Goal: Task Accomplishment & Management: Manage account settings

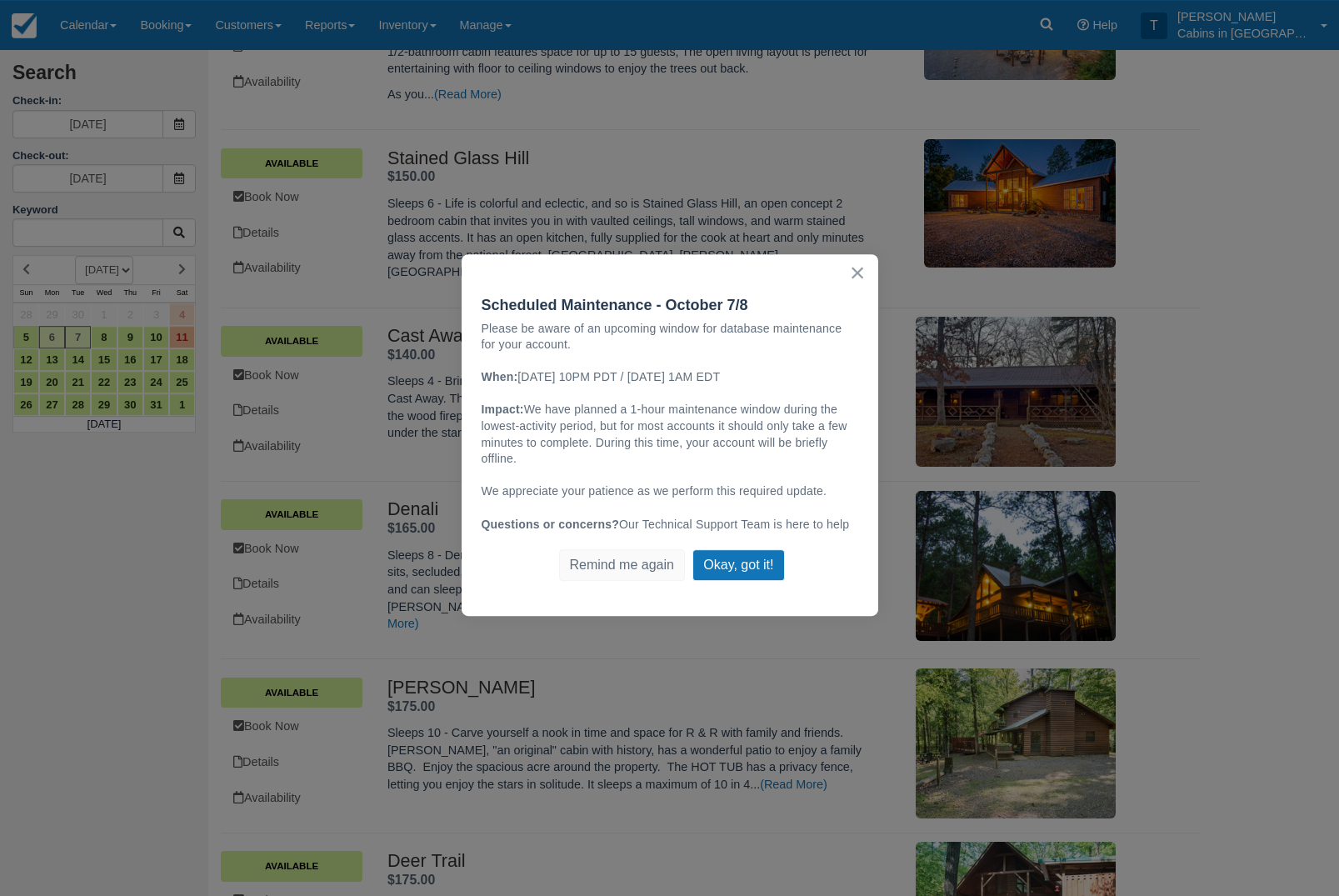
scroll to position [752, 0]
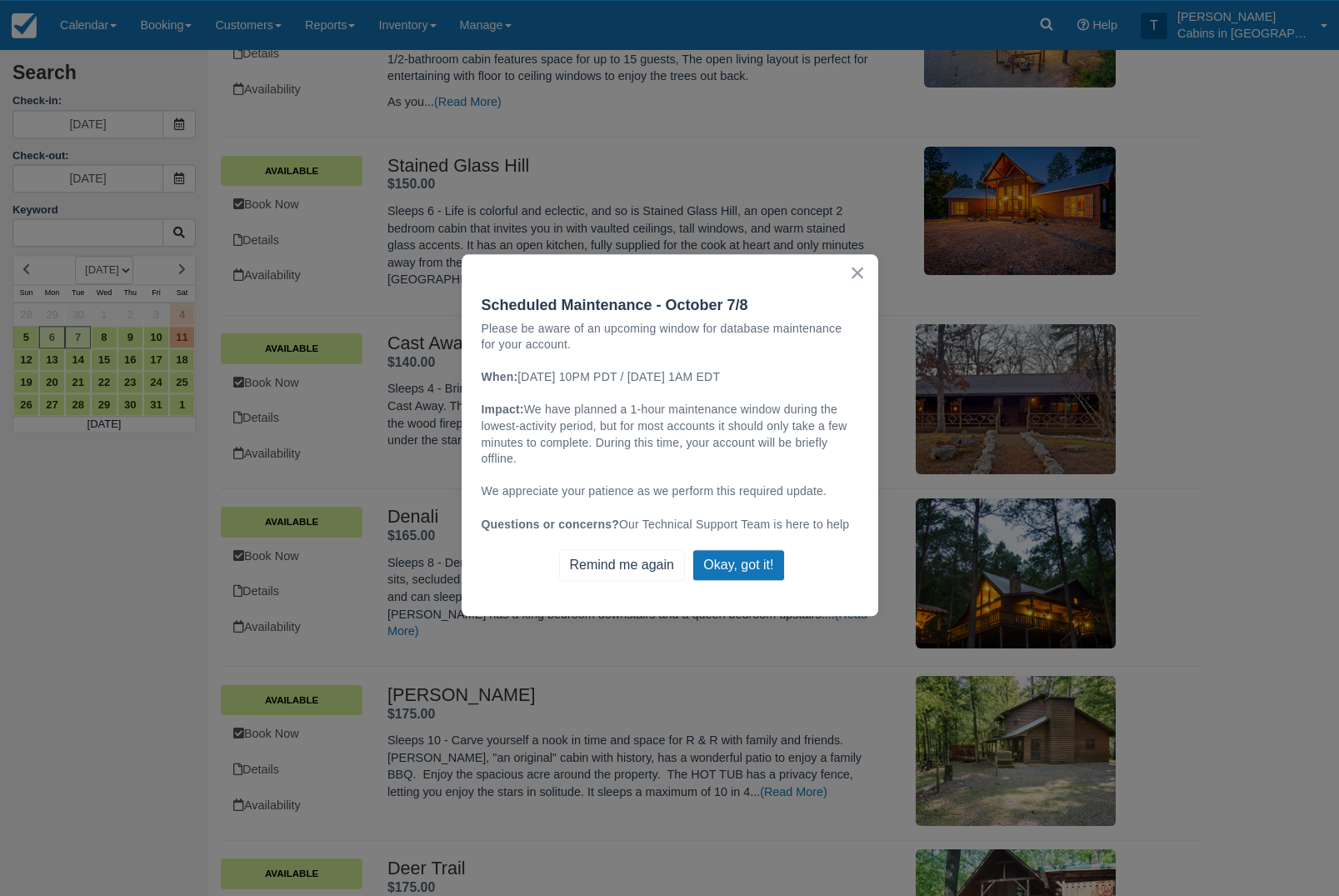
click at [640, 581] on button "Remind me again" at bounding box center [622, 565] width 126 height 32
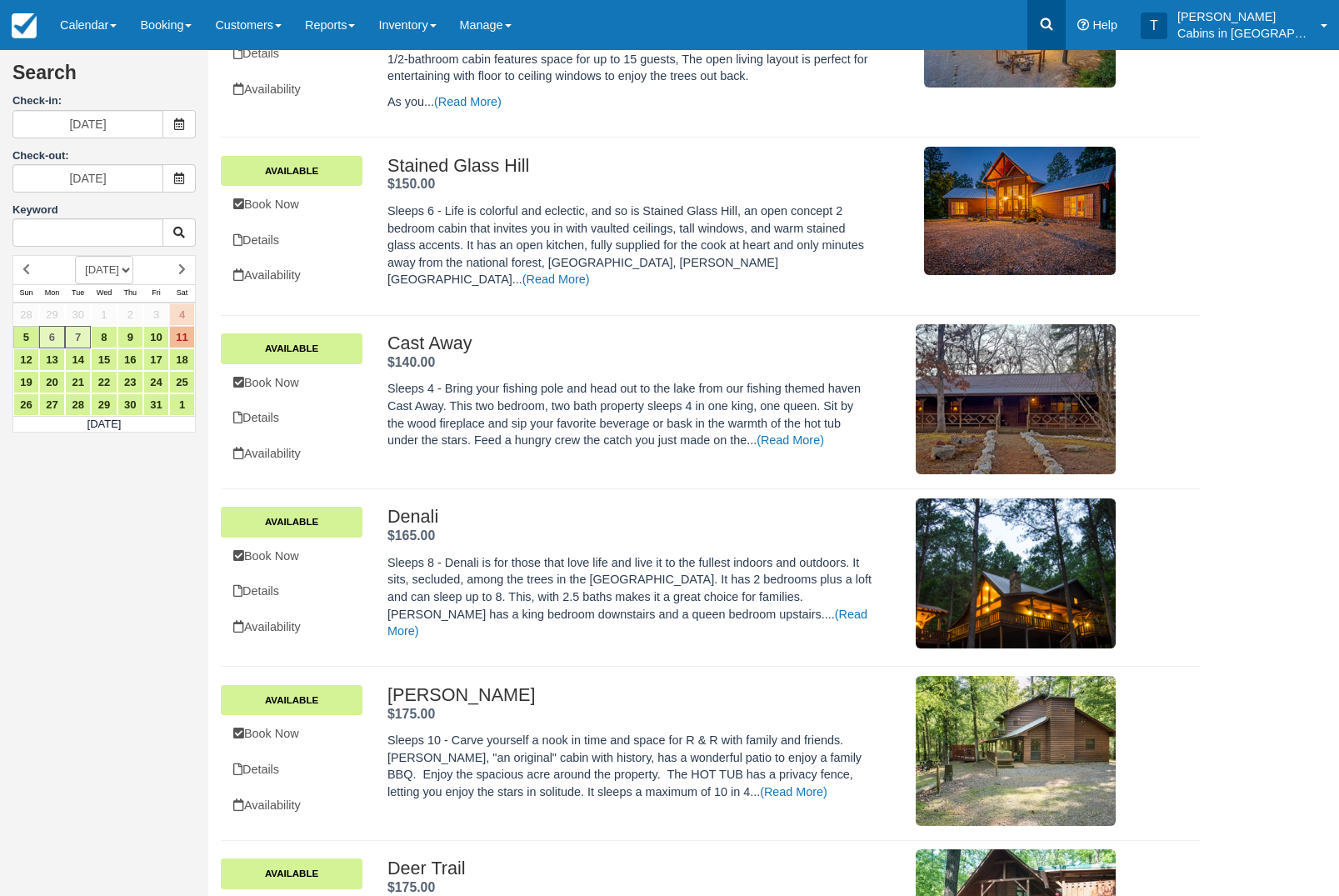
click at [1066, 26] on link at bounding box center [1047, 25] width 39 height 50
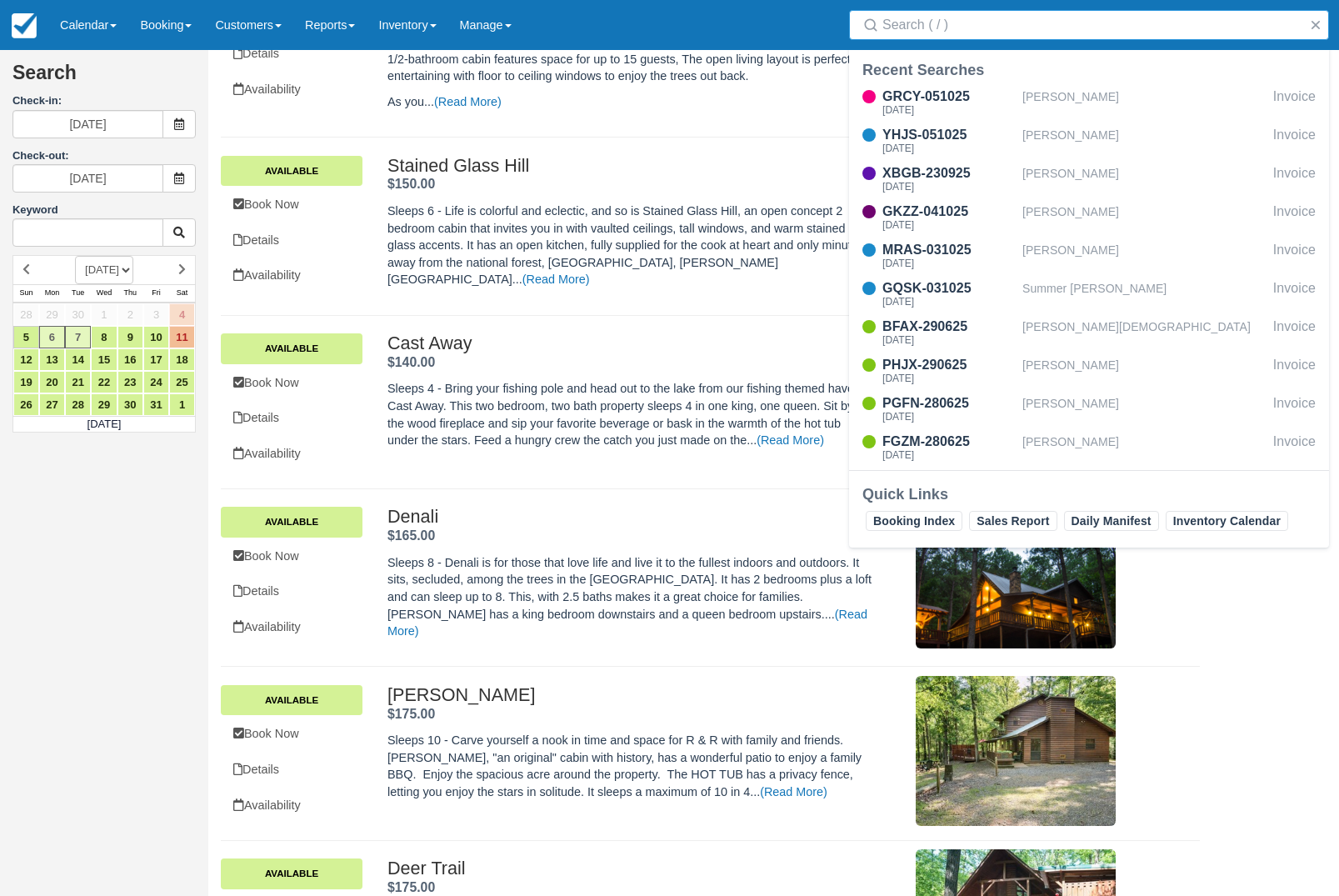
type input "1"
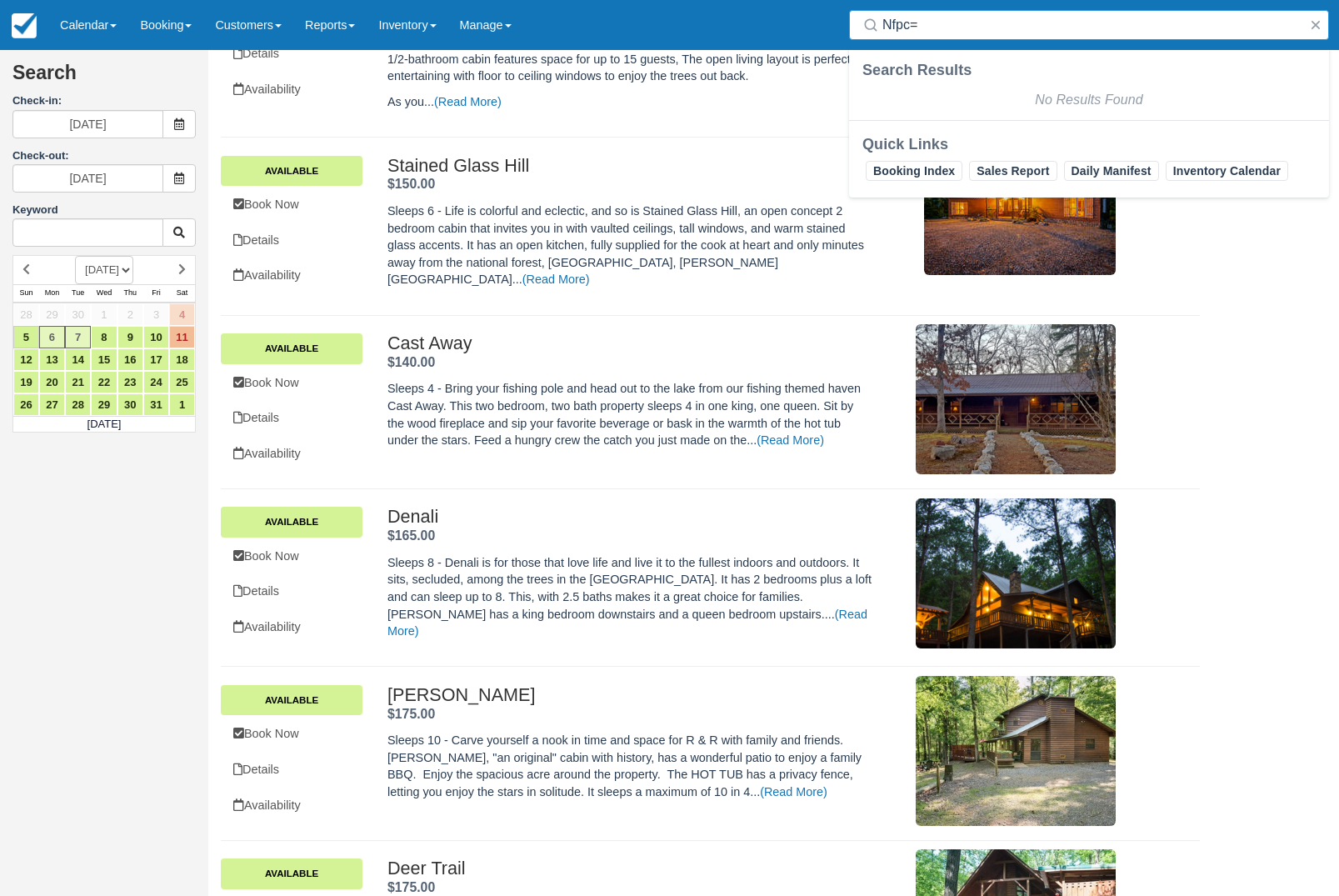
click at [963, 27] on input "Nfpc=" at bounding box center [1092, 24] width 420 height 30
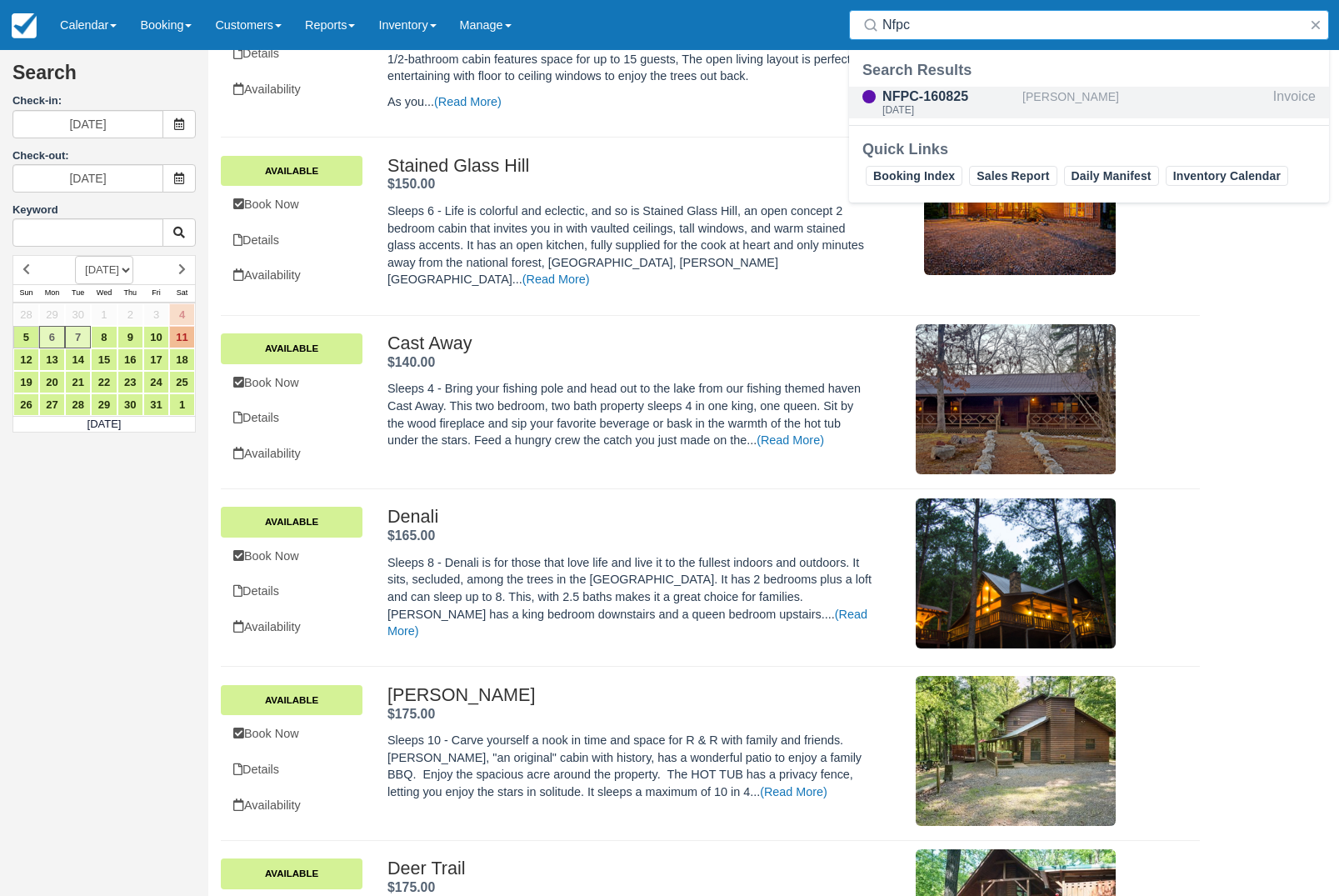
type input "Nfpc"
click at [957, 113] on div "Fri Oct 31 2025" at bounding box center [949, 110] width 133 height 10
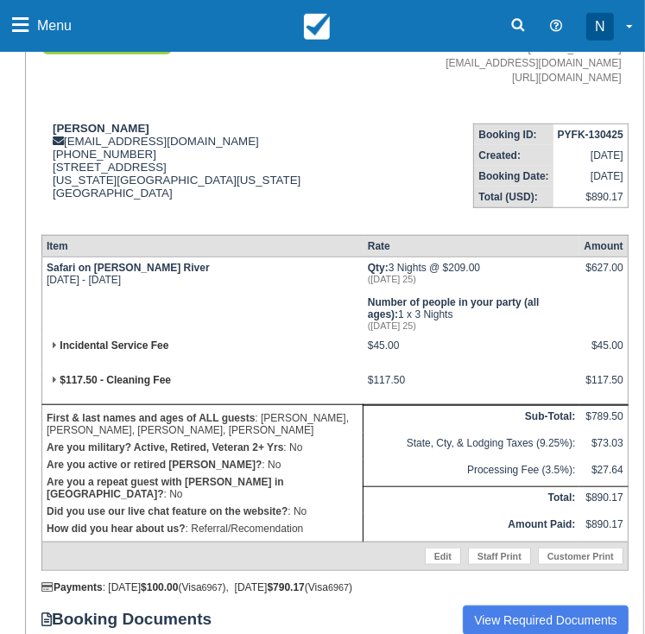
scroll to position [570, 0]
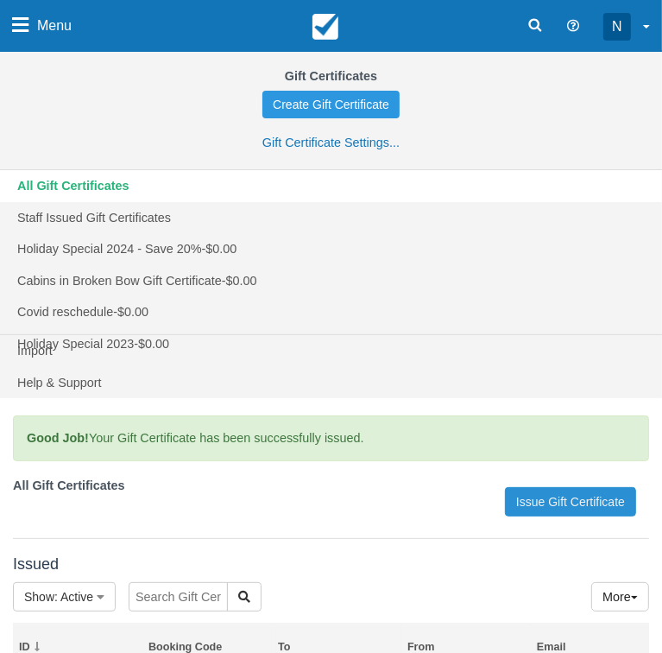
click at [544, 516] on link "Issue Gift Certificate" at bounding box center [570, 501] width 131 height 29
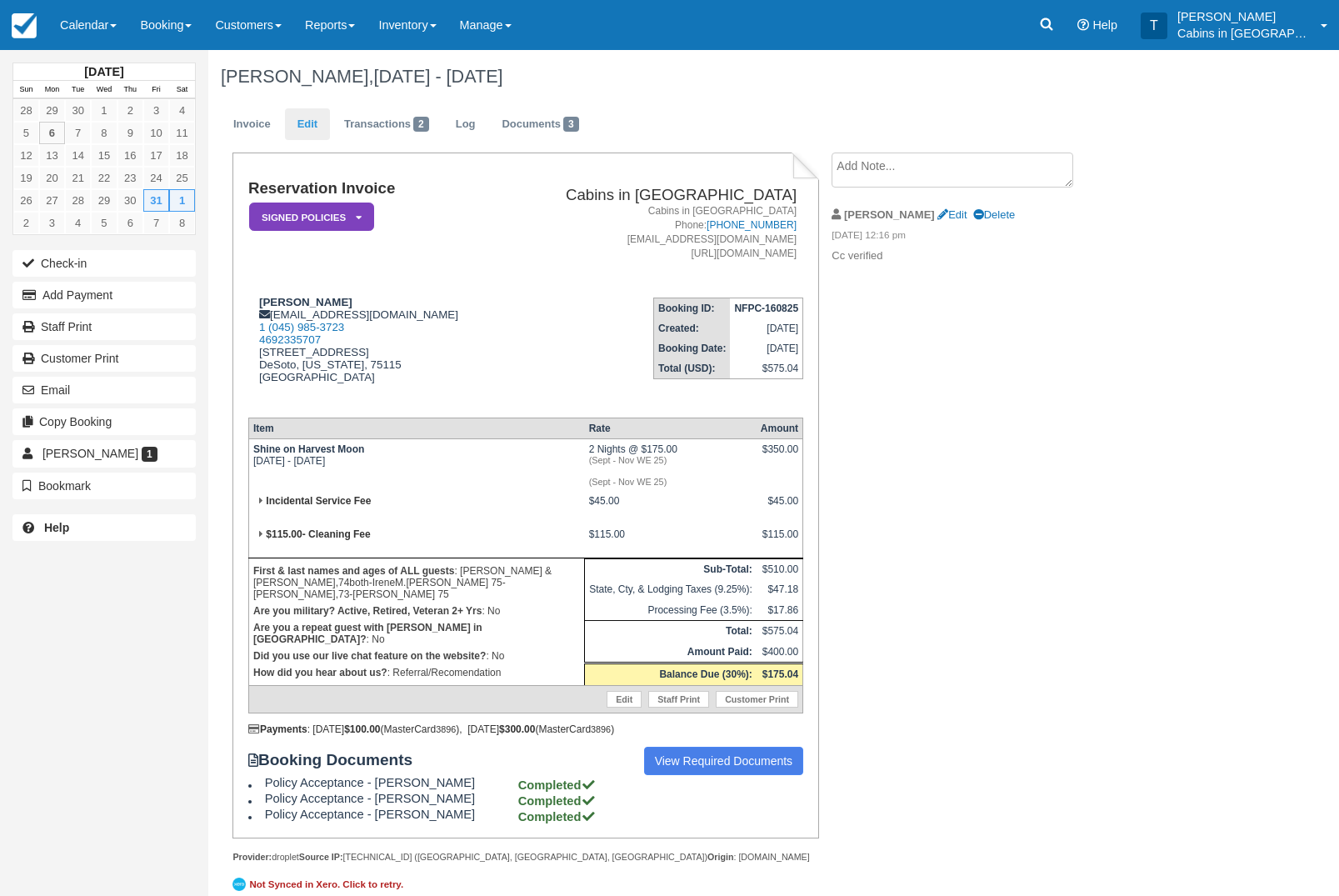
click at [321, 126] on link "Edit" at bounding box center [307, 125] width 45 height 33
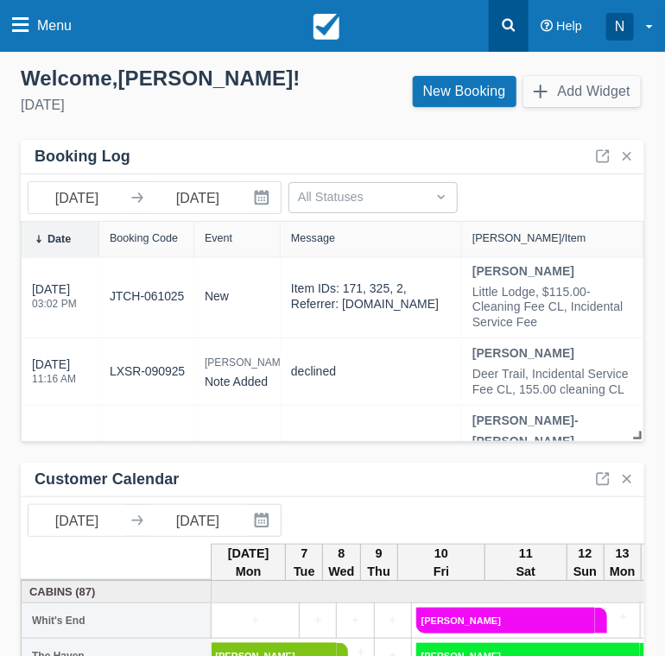
click at [504, 27] on icon at bounding box center [508, 25] width 13 height 13
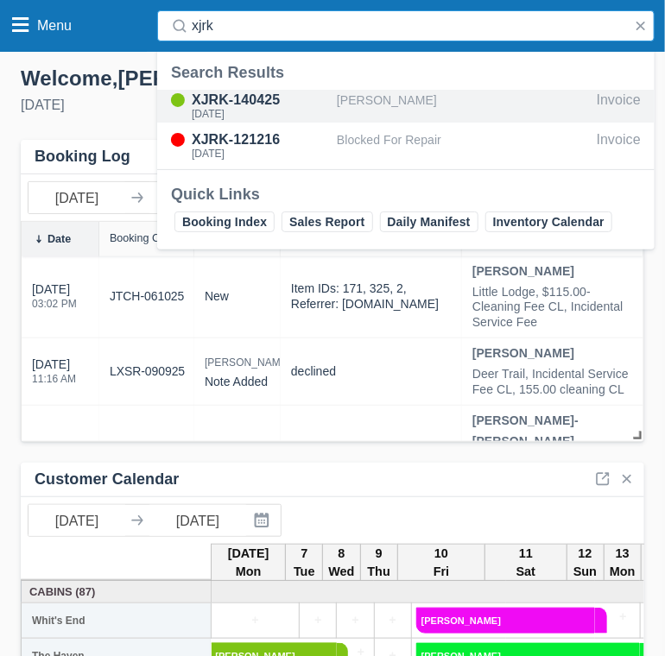
type input "xjrk"
click at [352, 98] on div "[PERSON_NAME]" at bounding box center [463, 106] width 253 height 33
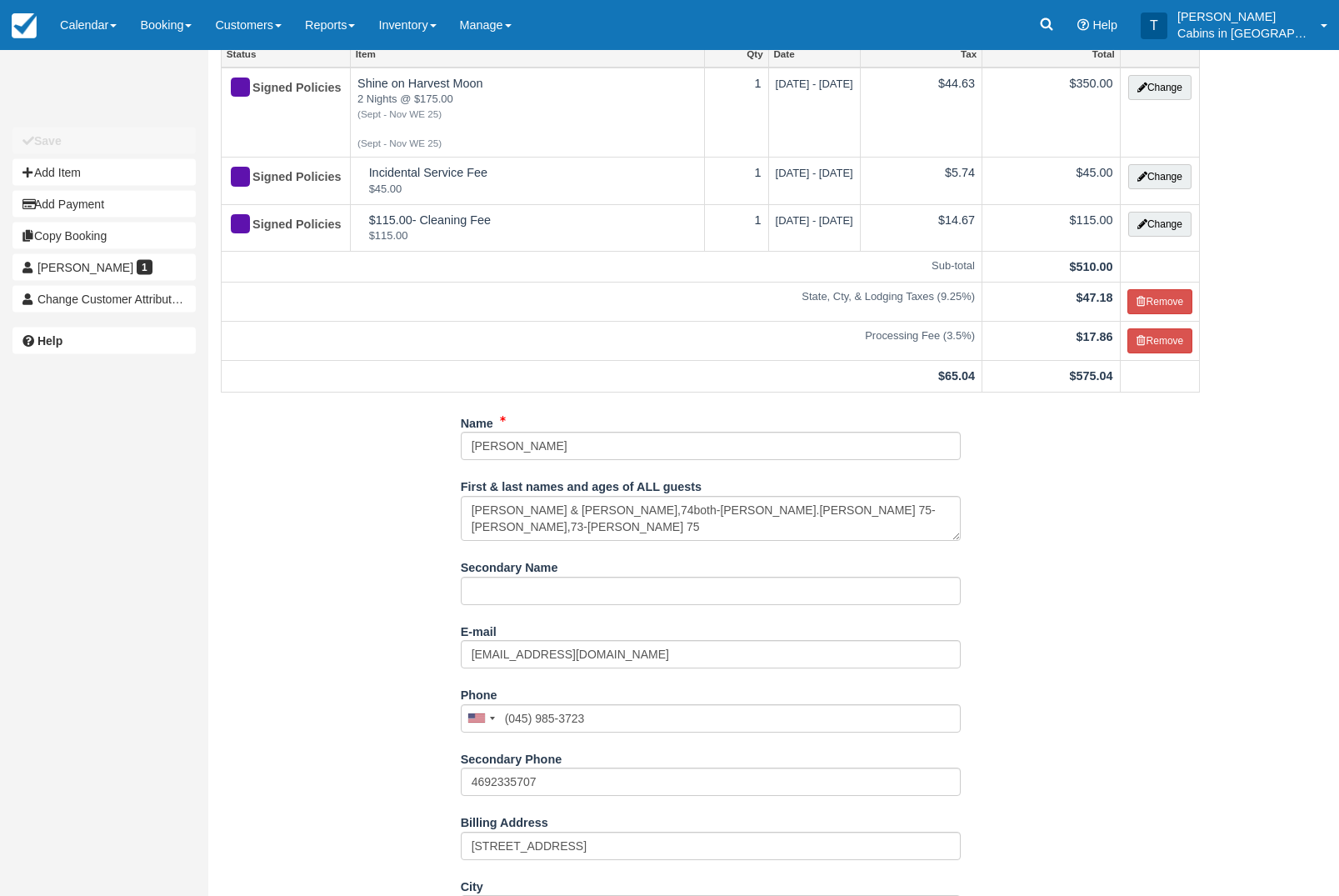
scroll to position [119, 0]
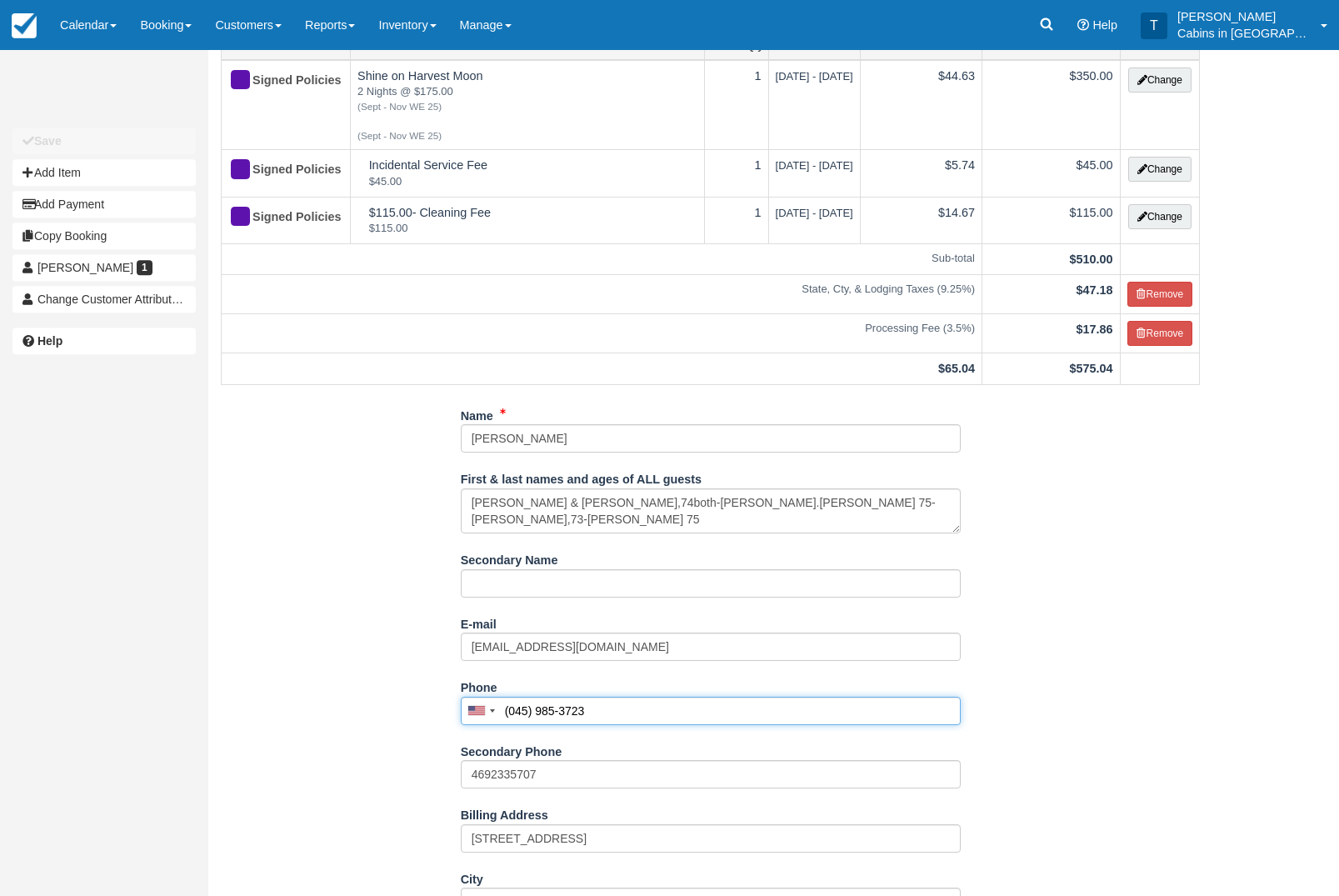
click at [521, 725] on input "(045) 985-3723" at bounding box center [711, 711] width 500 height 28
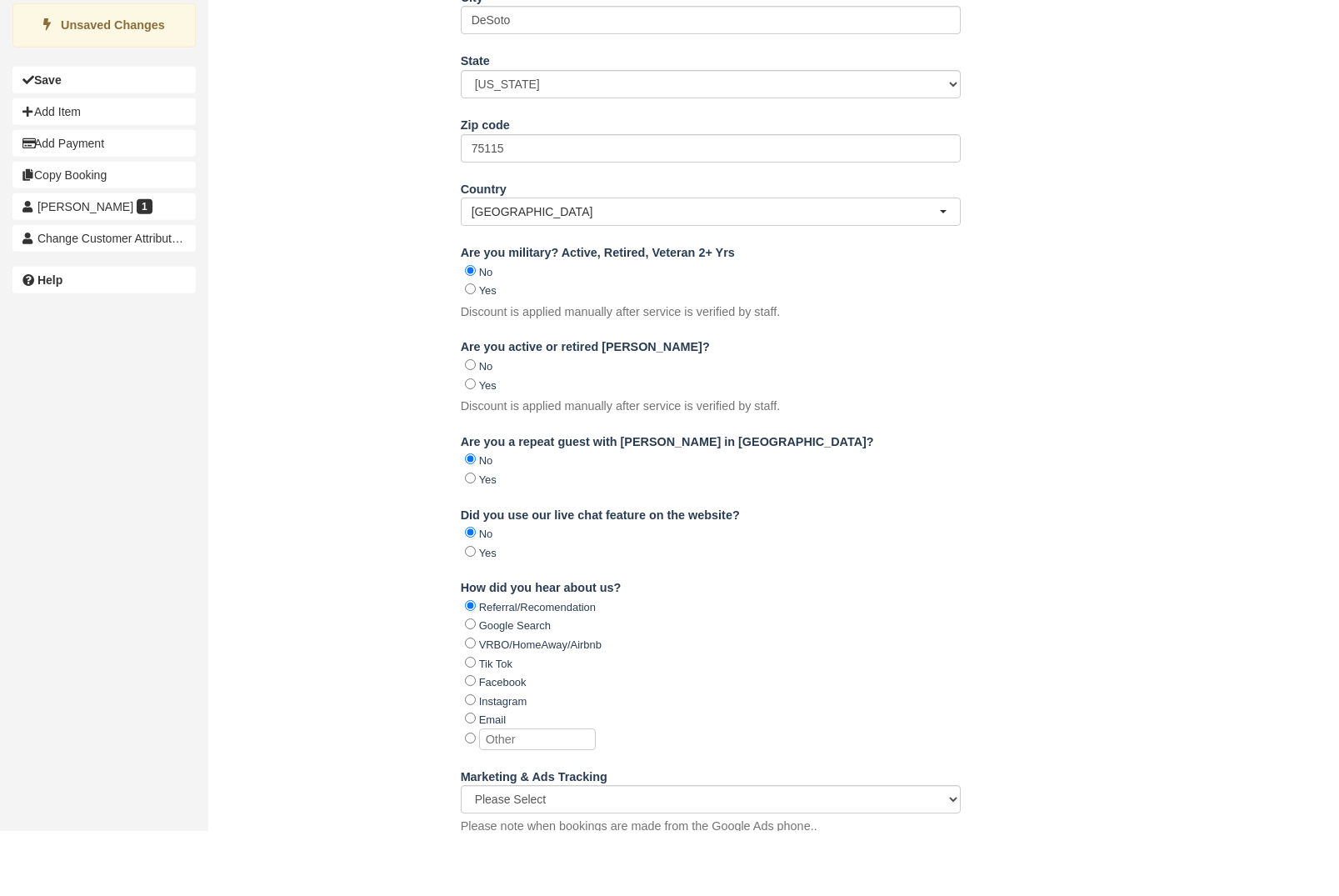
scroll to position [1063, 0]
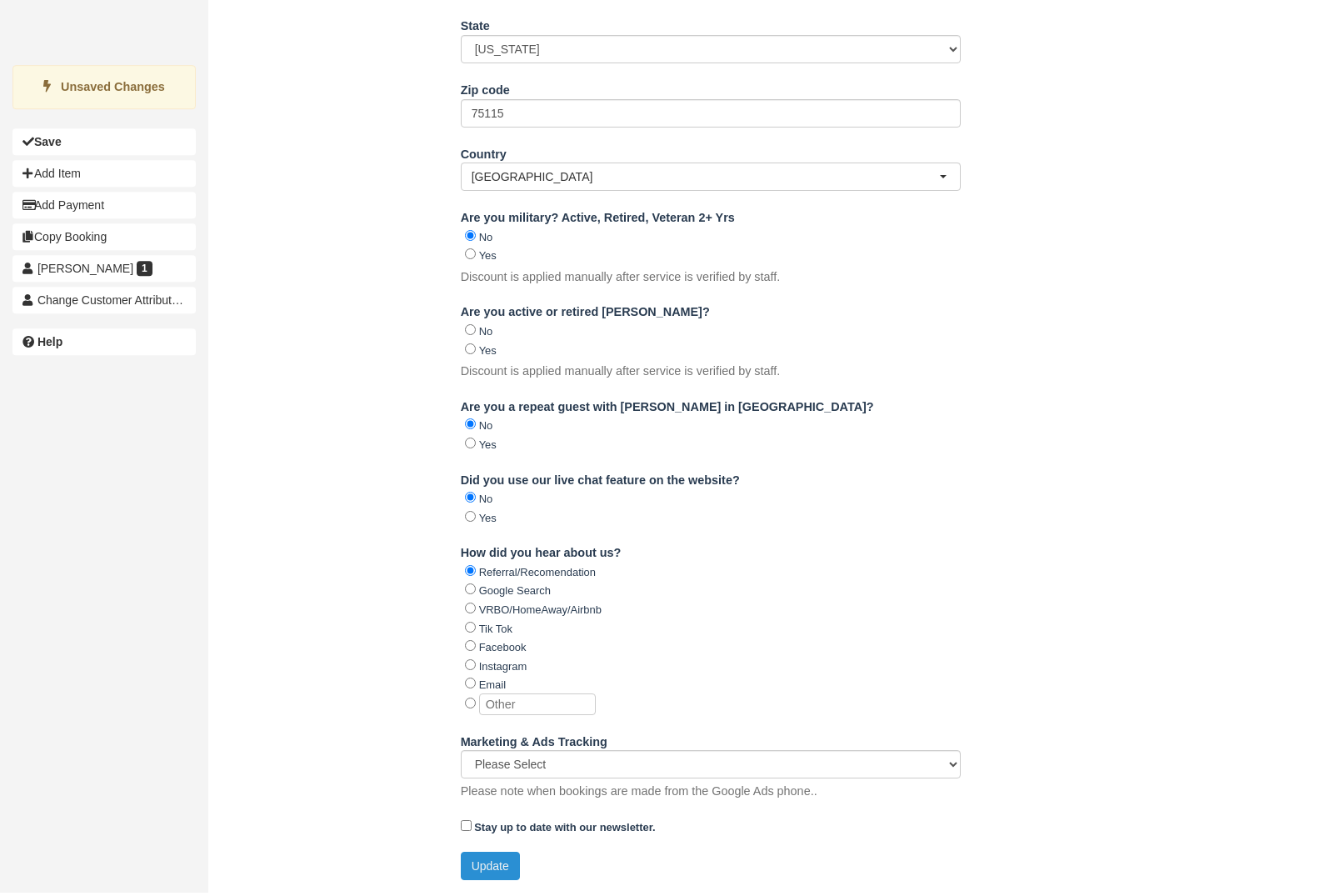
click at [499, 863] on button "Update" at bounding box center [489, 869] width 59 height 28
type input "+194509853723"
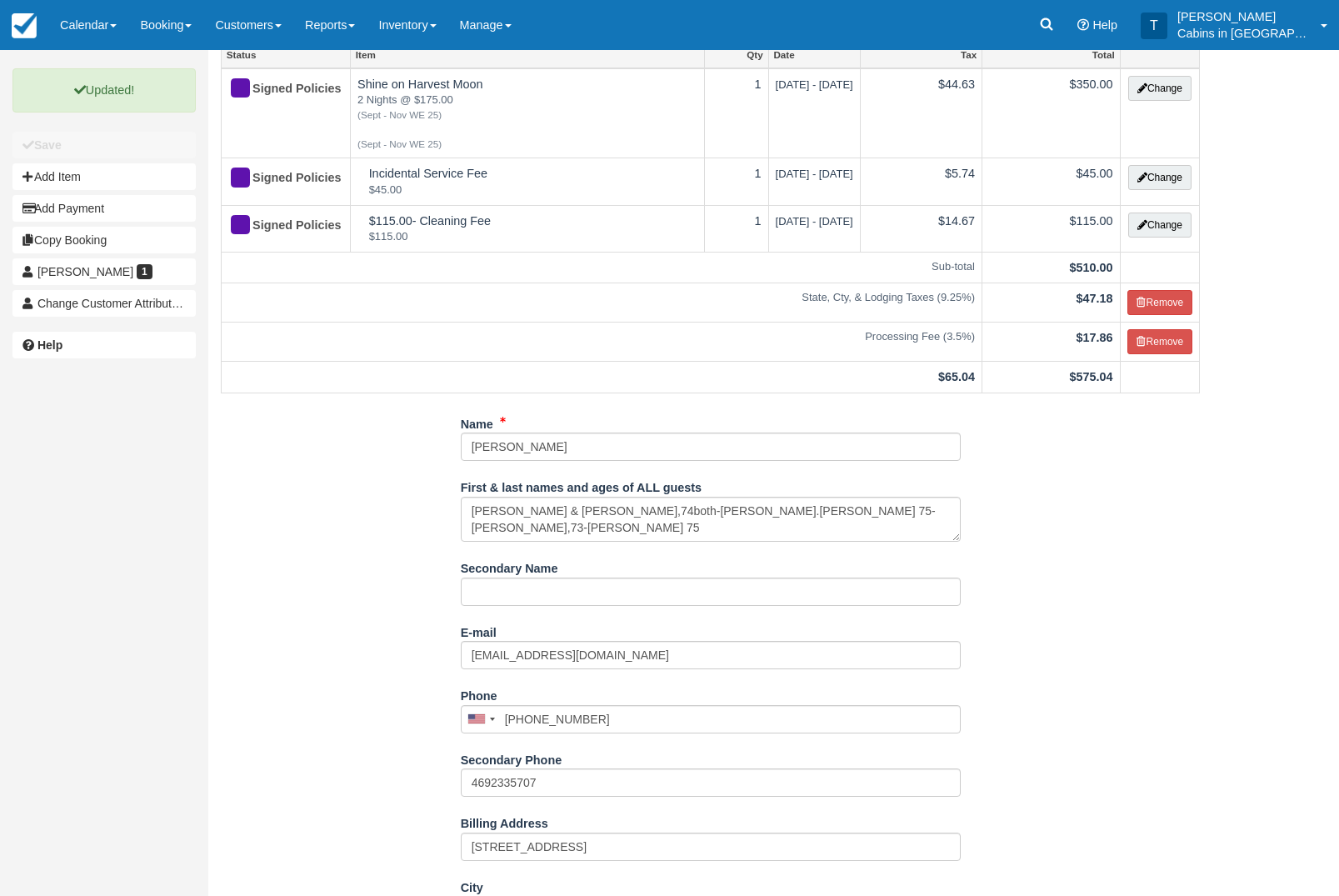
scroll to position [0, 0]
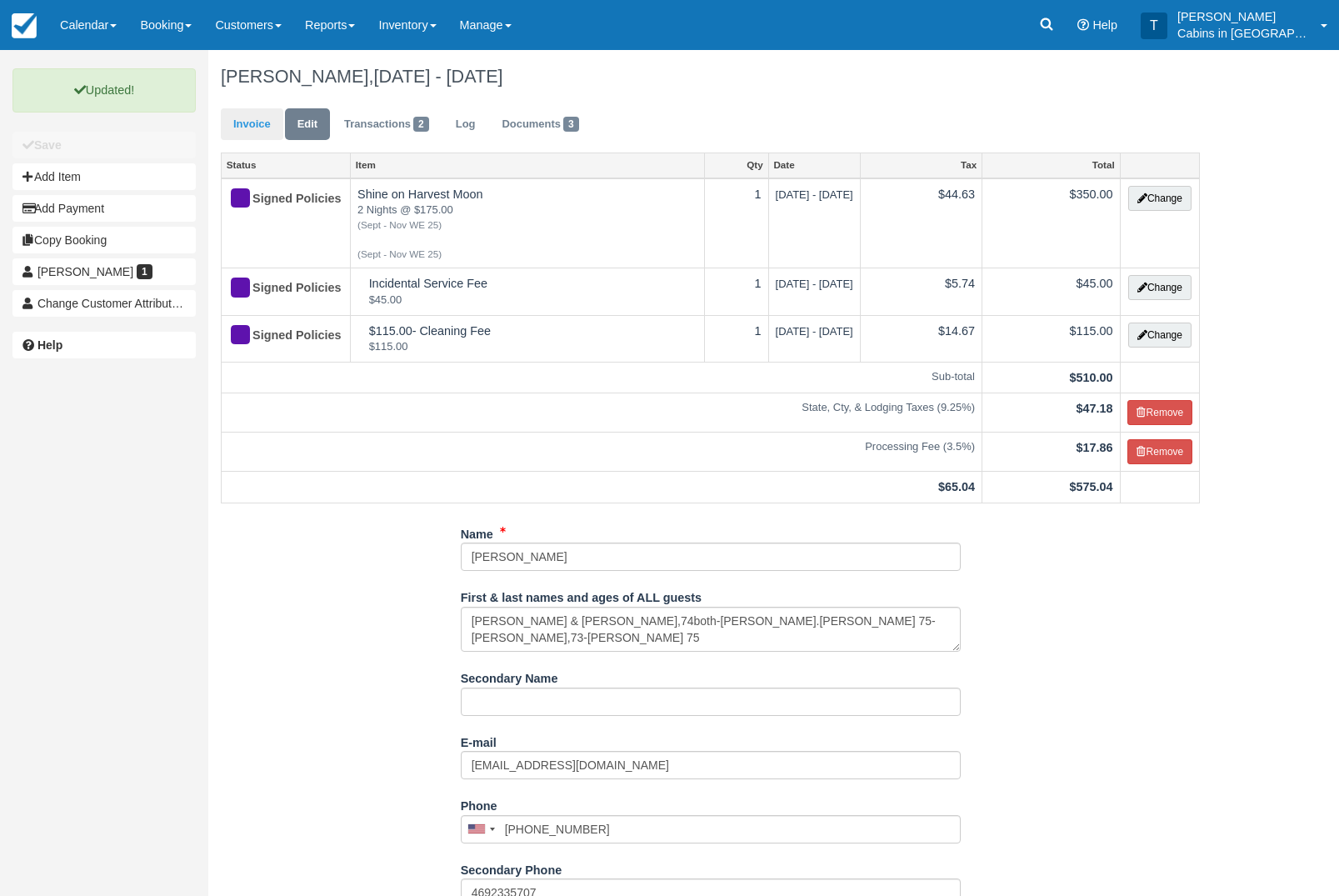
click at [260, 126] on link "Invoice" at bounding box center [252, 125] width 63 height 33
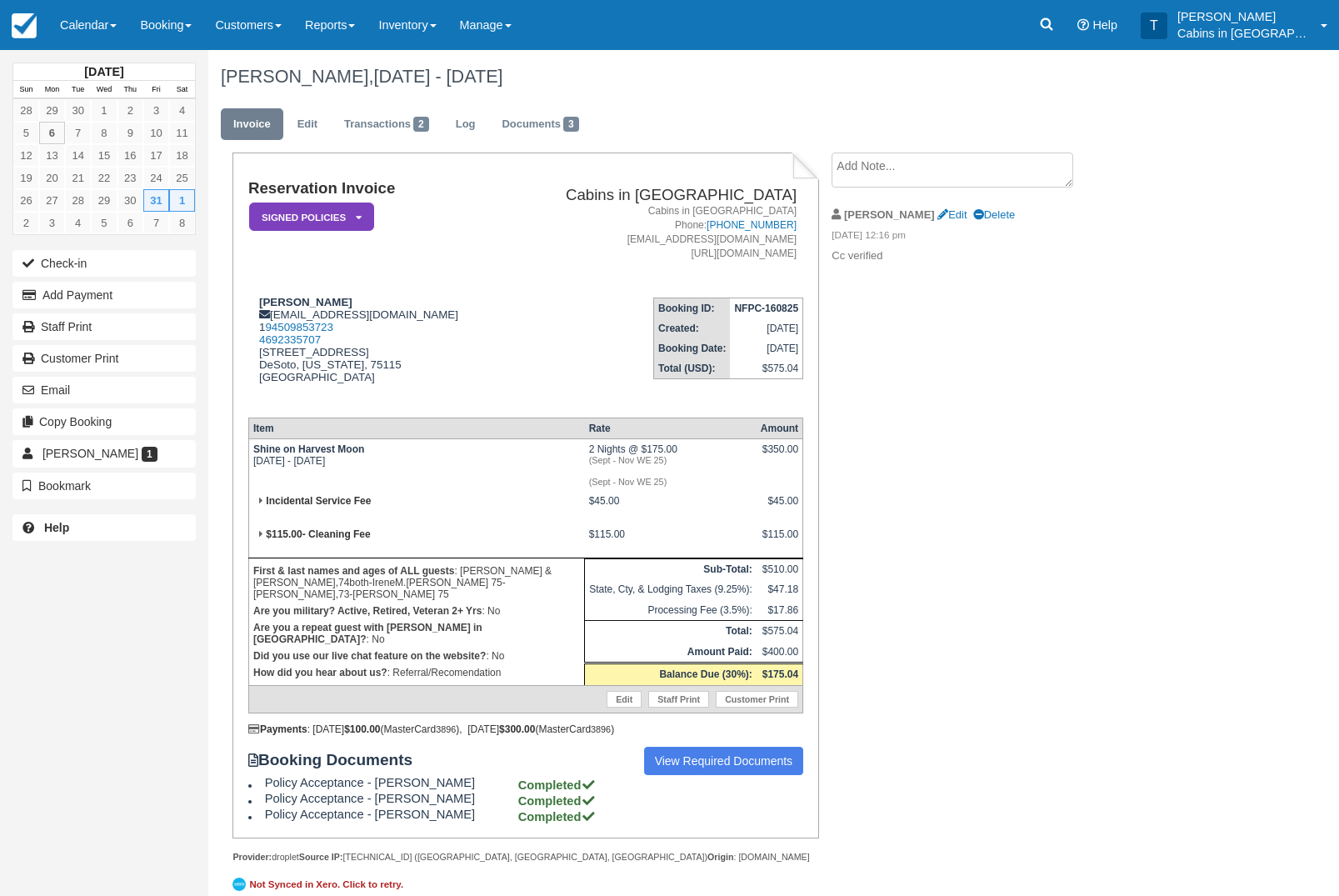
scroll to position [2, 0]
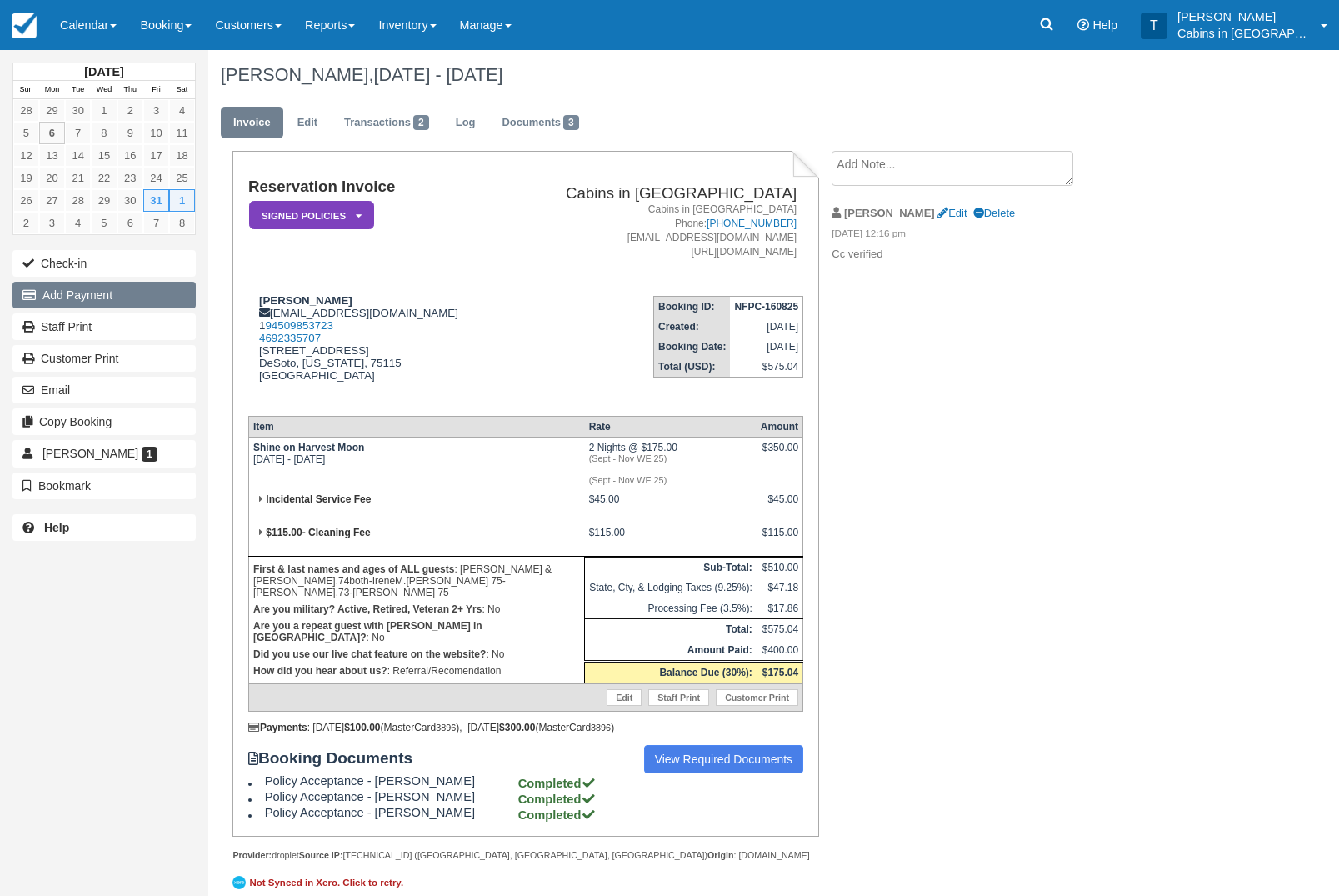
click at [147, 308] on button "Add Payment" at bounding box center [104, 295] width 183 height 27
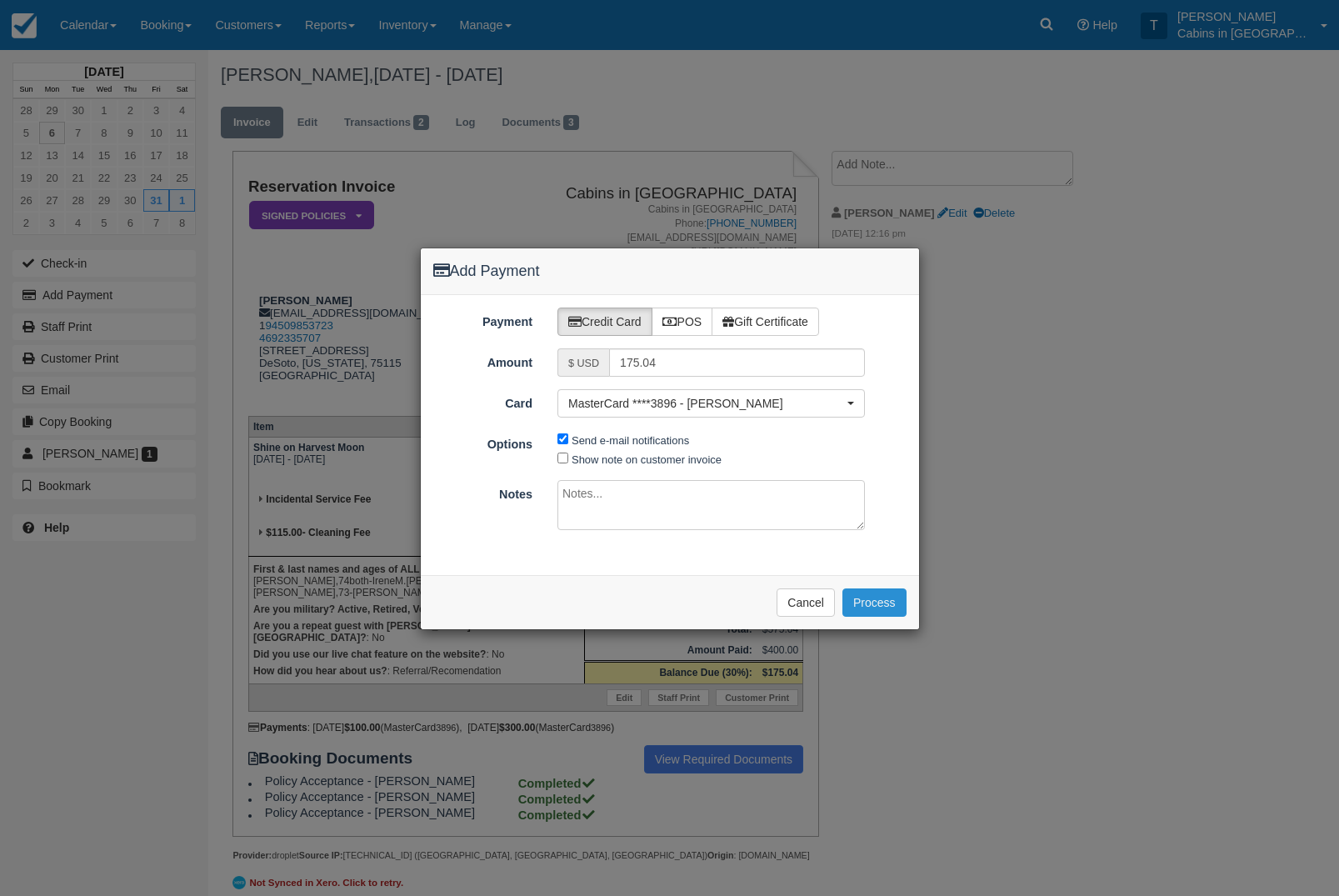
click at [879, 598] on button "Process" at bounding box center [875, 602] width 64 height 28
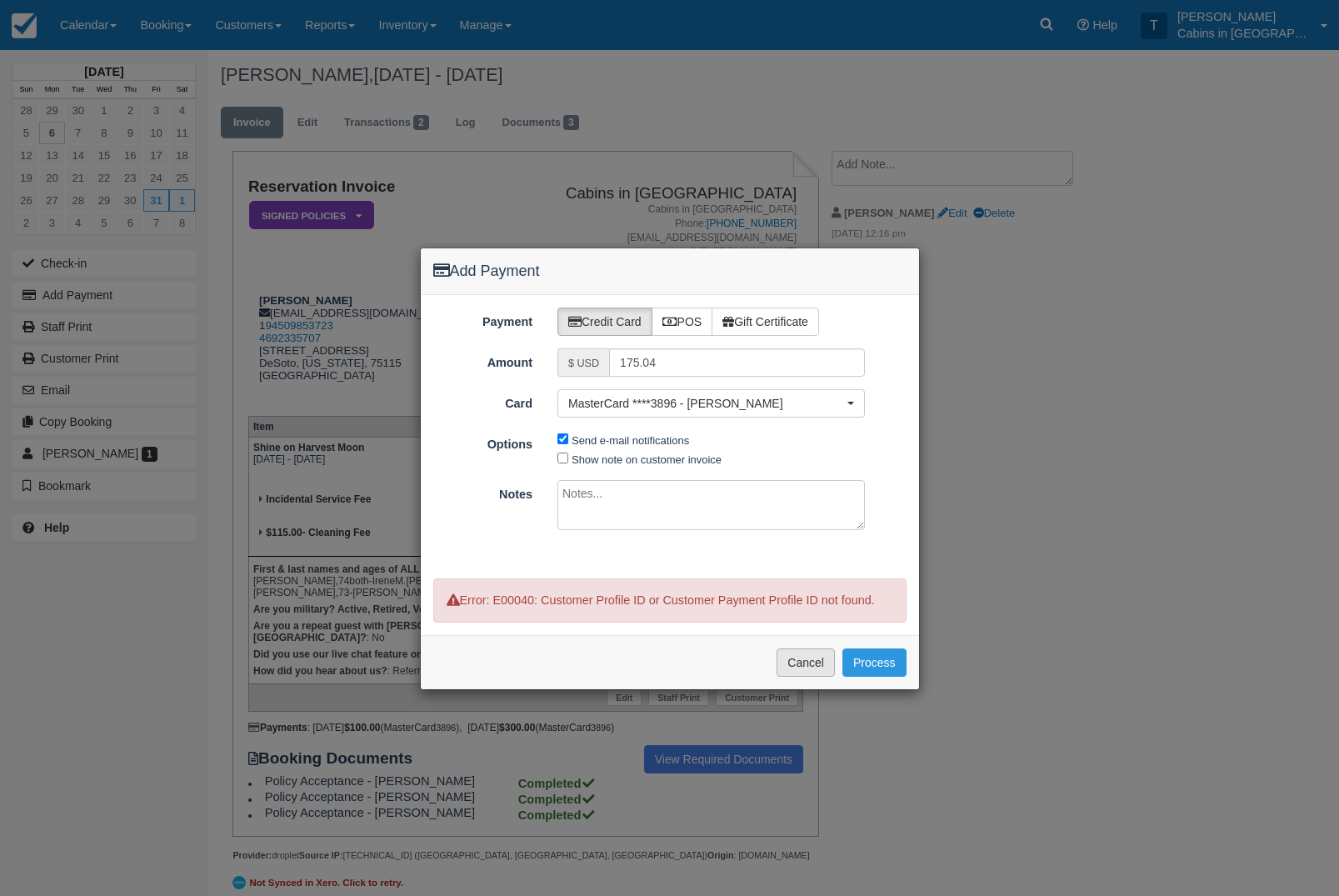
click at [813, 677] on button "Cancel" at bounding box center [806, 662] width 58 height 28
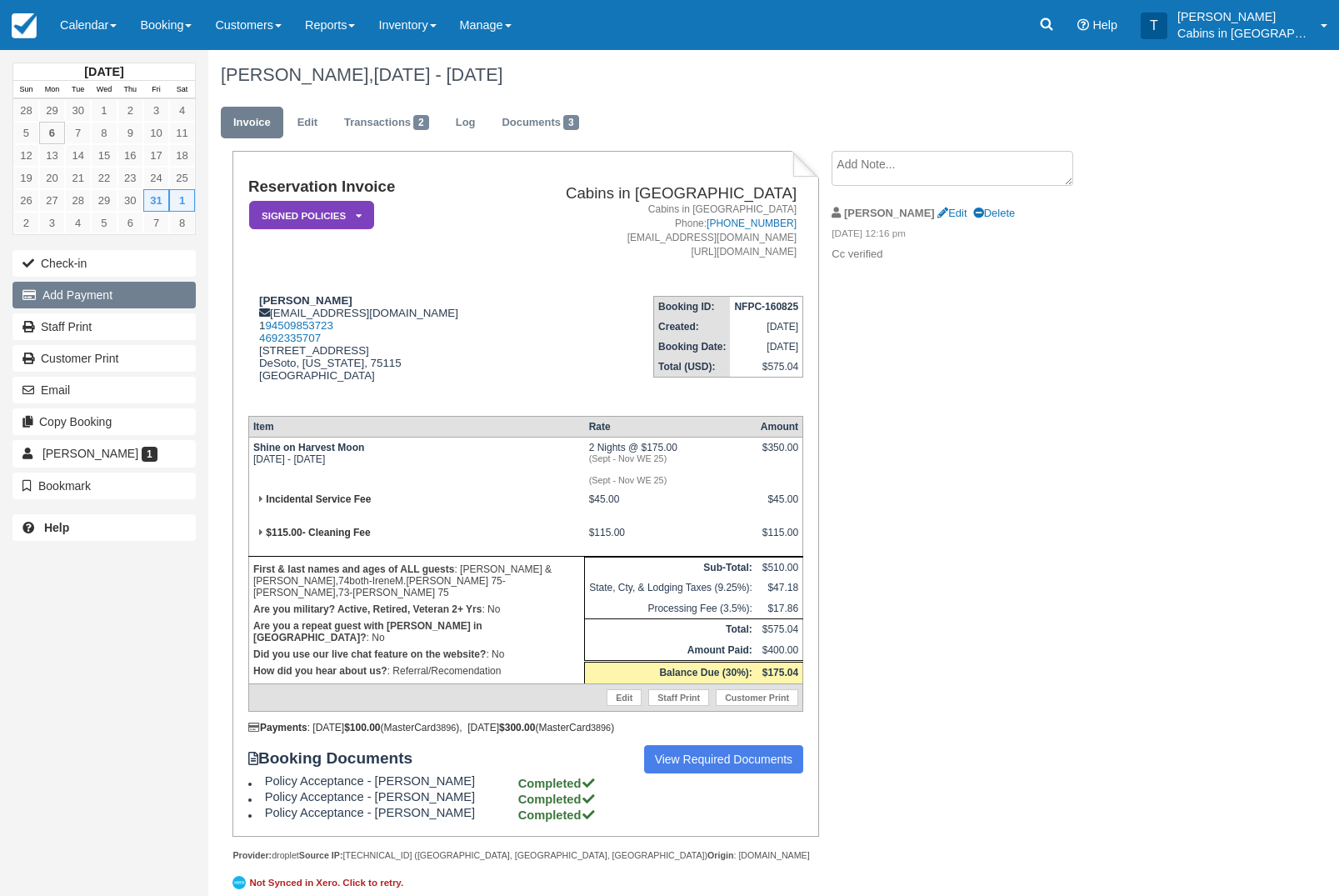
click at [155, 308] on button "Add Payment" at bounding box center [104, 295] width 183 height 27
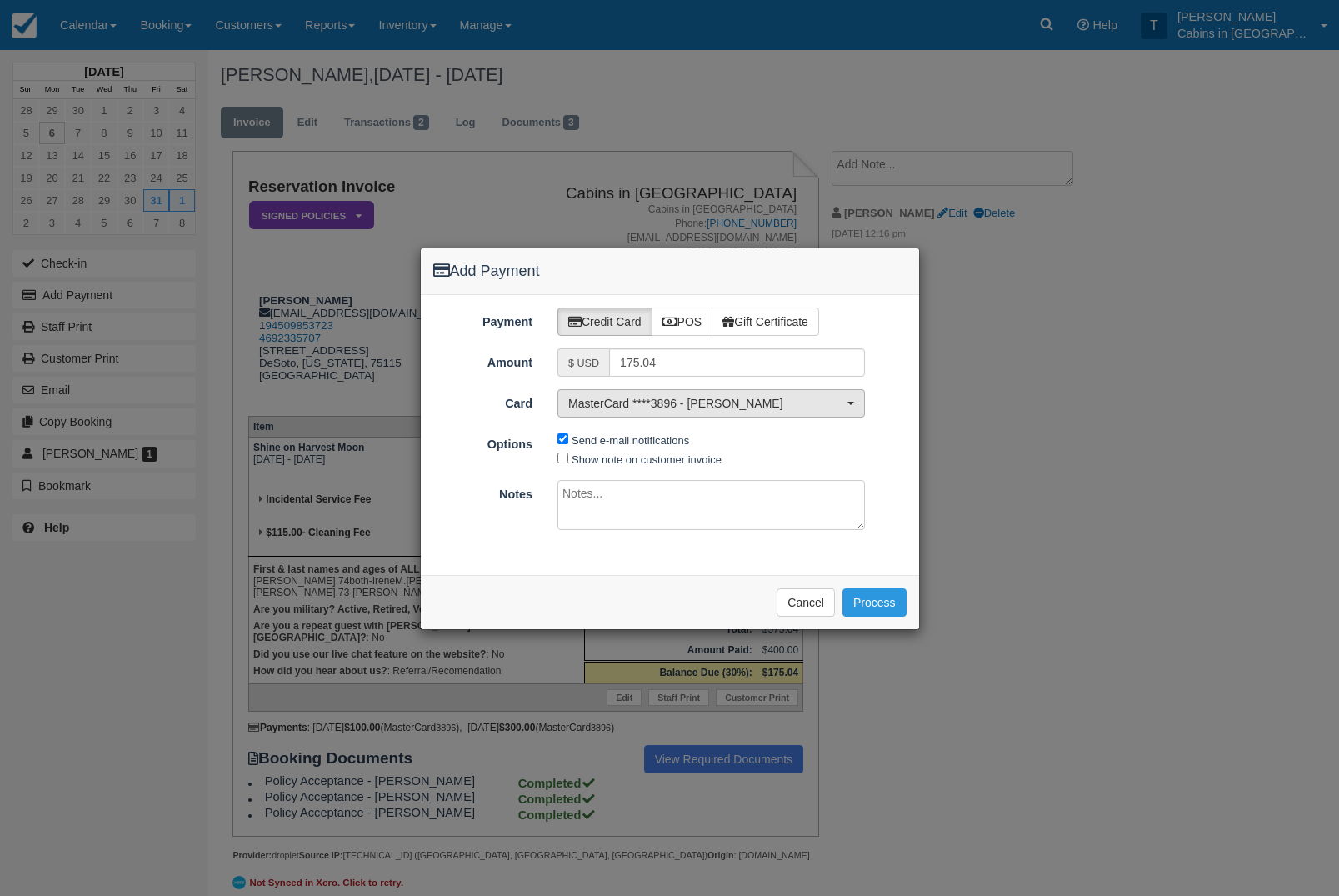
click at [857, 401] on button "MasterCard ****3896 - Mary Ann Ramsey" at bounding box center [711, 403] width 308 height 28
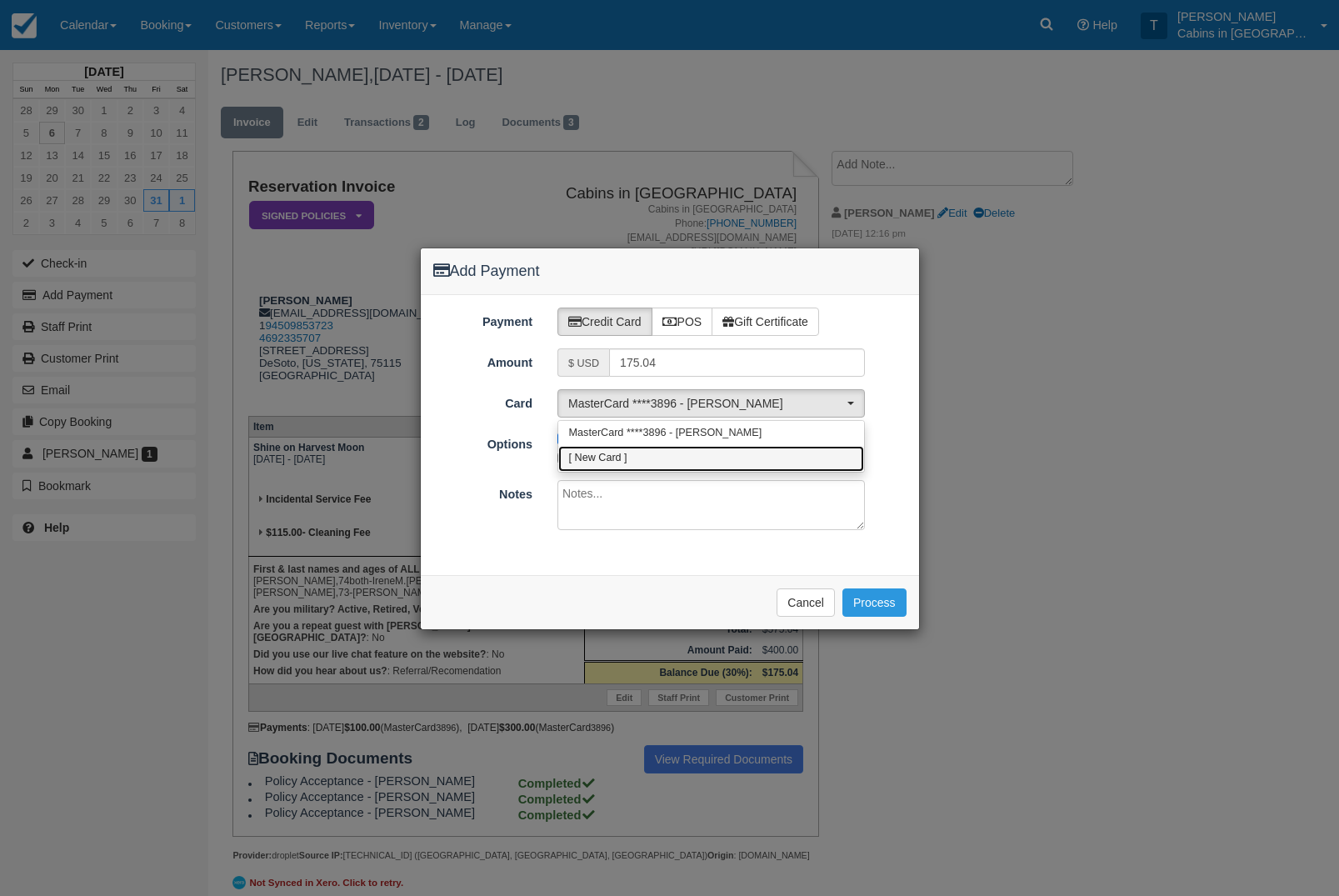
click at [735, 455] on link "[ New Card ]" at bounding box center [711, 459] width 306 height 26
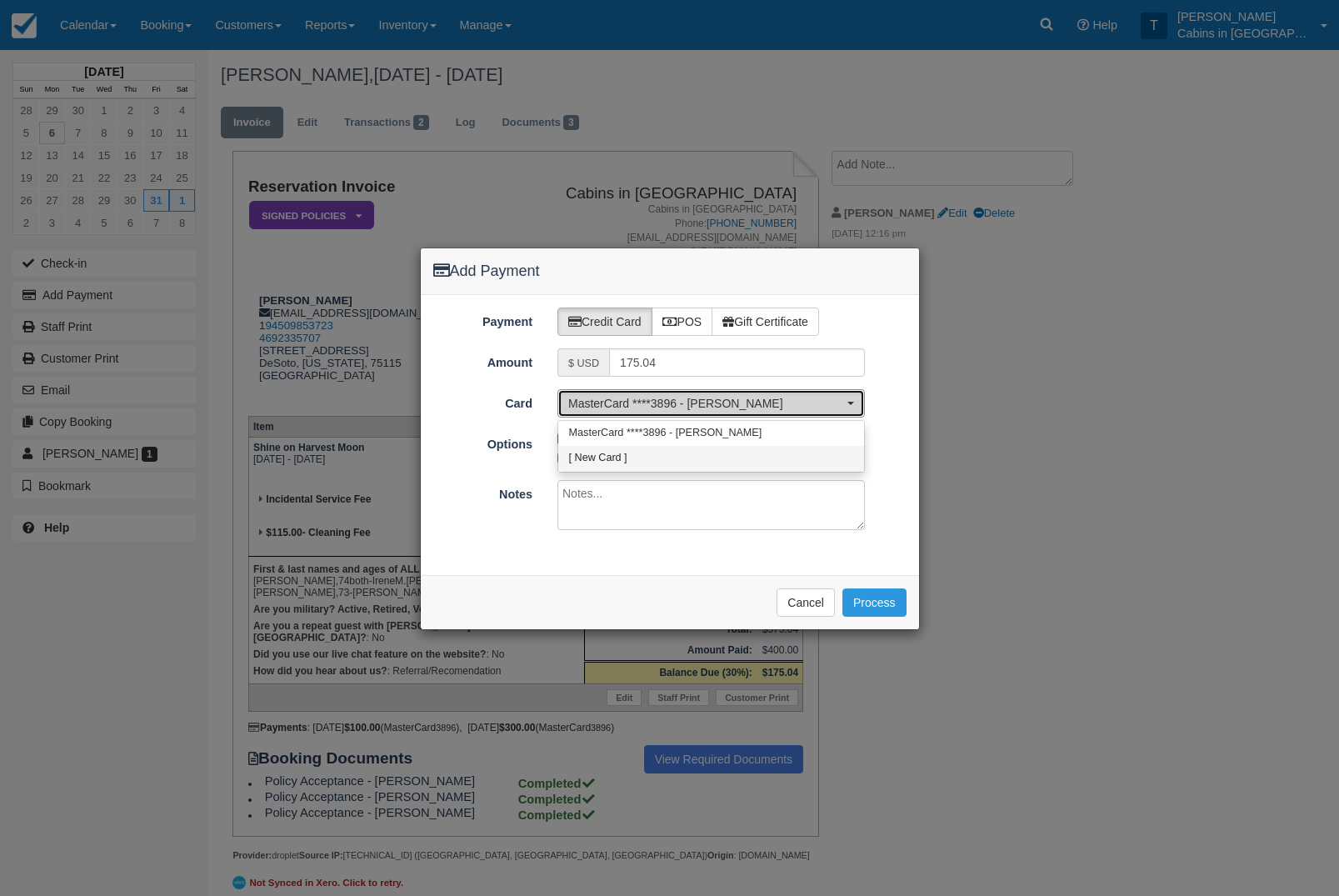
select select "0"
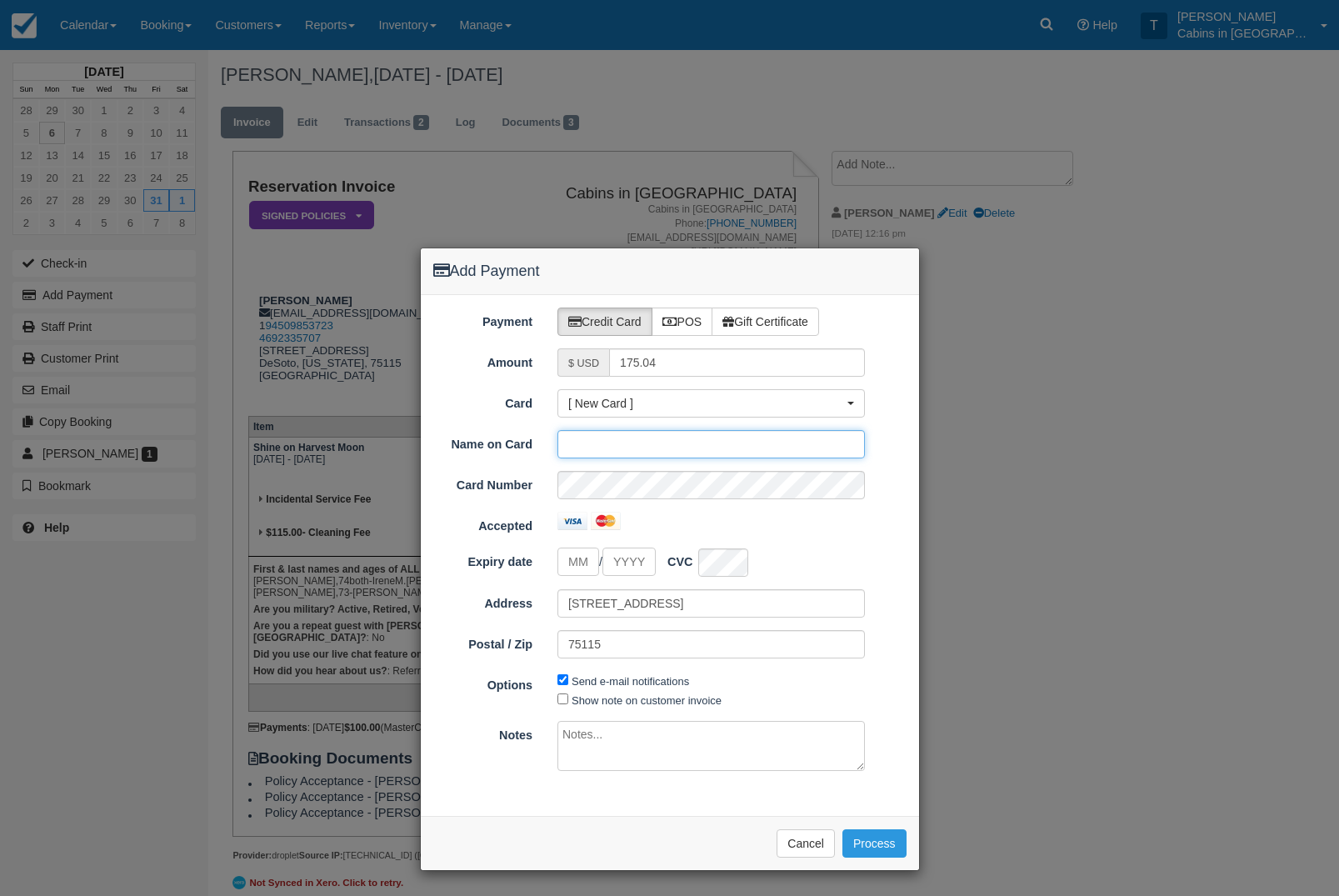
paste input "Mary Ann Ramsey"
type input "Mary Ann Ramsey"
click at [583, 559] on input "tel" at bounding box center [578, 562] width 42 height 29
type input "11"
click at [651, 563] on input "Expiry date" at bounding box center [628, 562] width 53 height 29
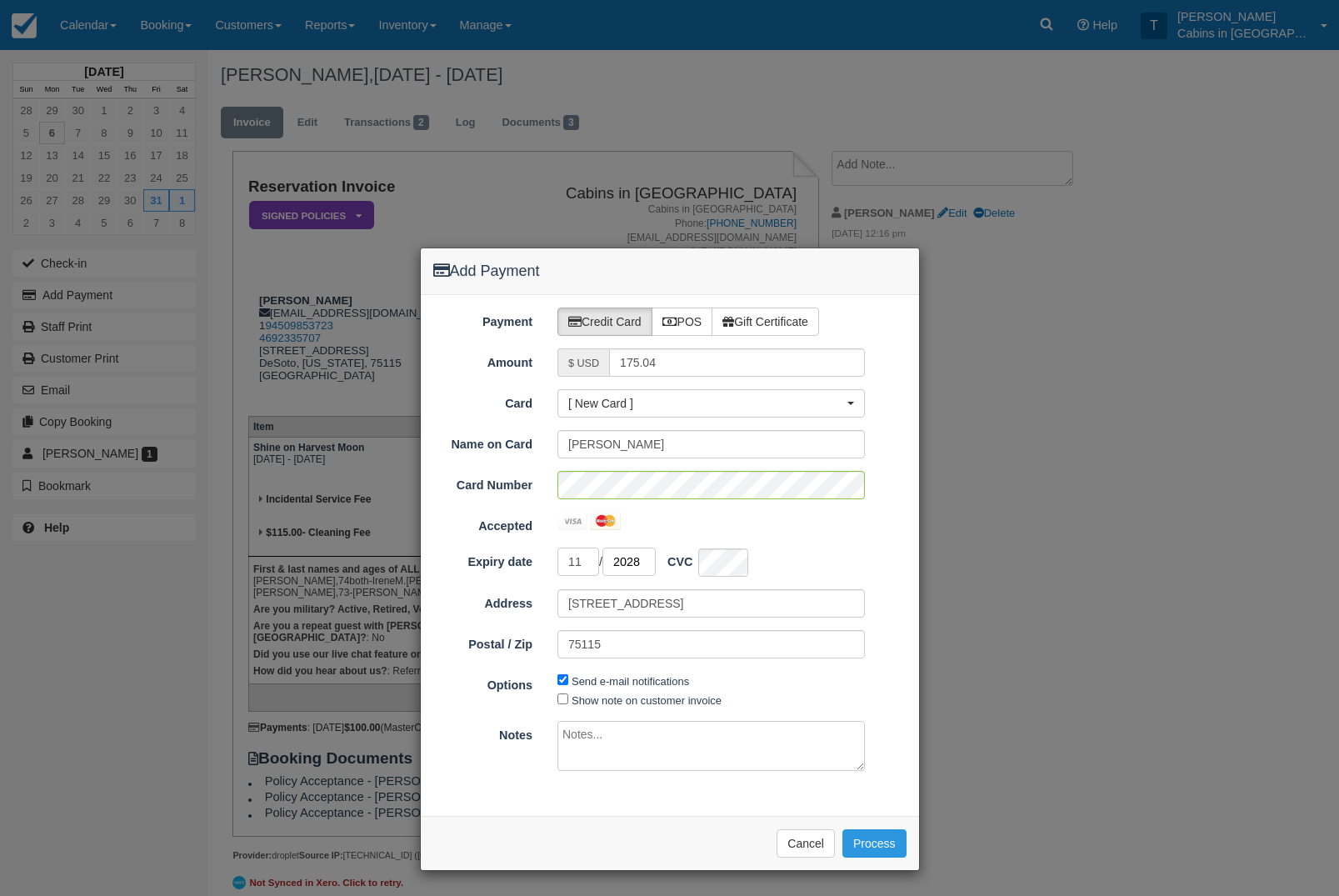
type input "2028"
click at [884, 845] on button "Process" at bounding box center [875, 843] width 64 height 28
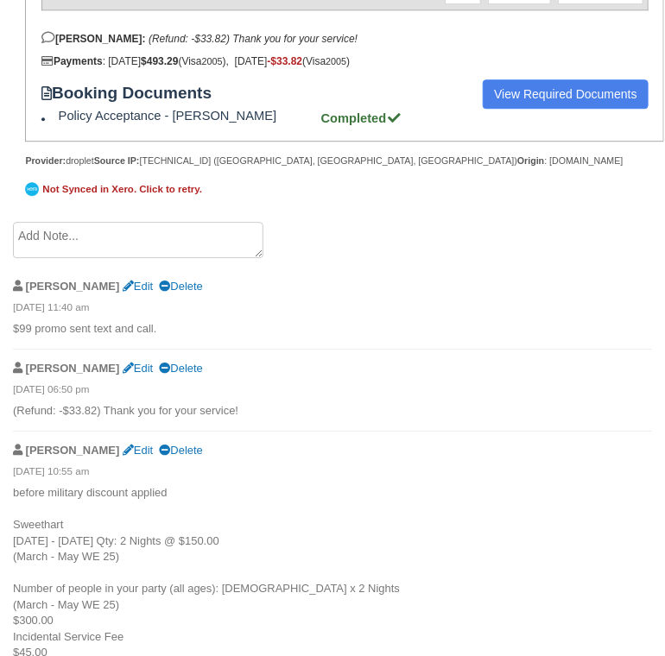
scroll to position [1191, 0]
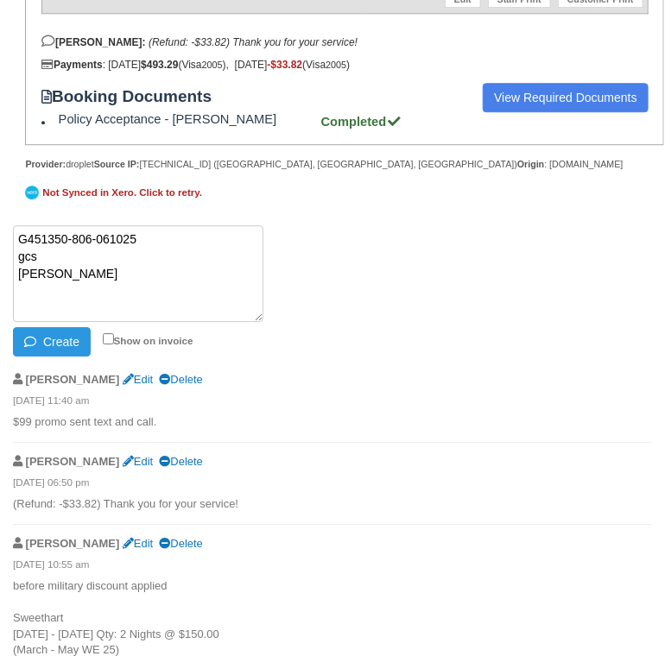
type textarea "G451350-806-061025 gcs [PERSON_NAME]"
click at [13, 327] on button "Create" at bounding box center [52, 341] width 78 height 29
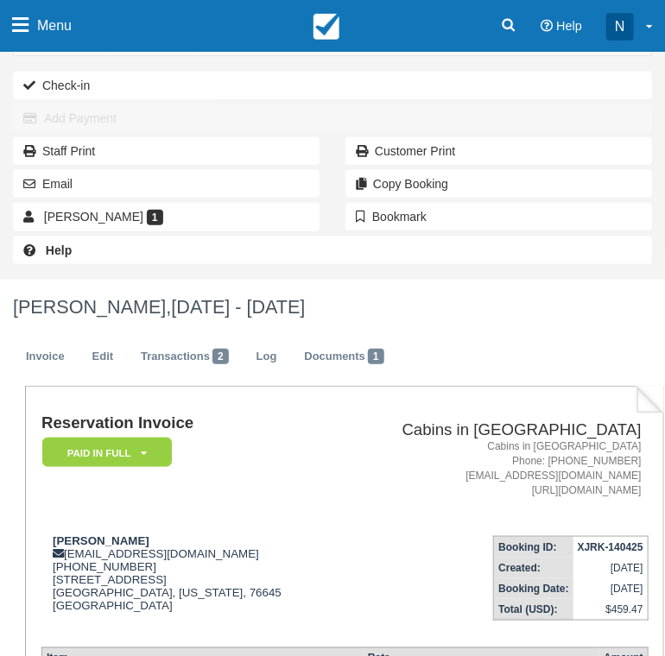
scroll to position [186, 0]
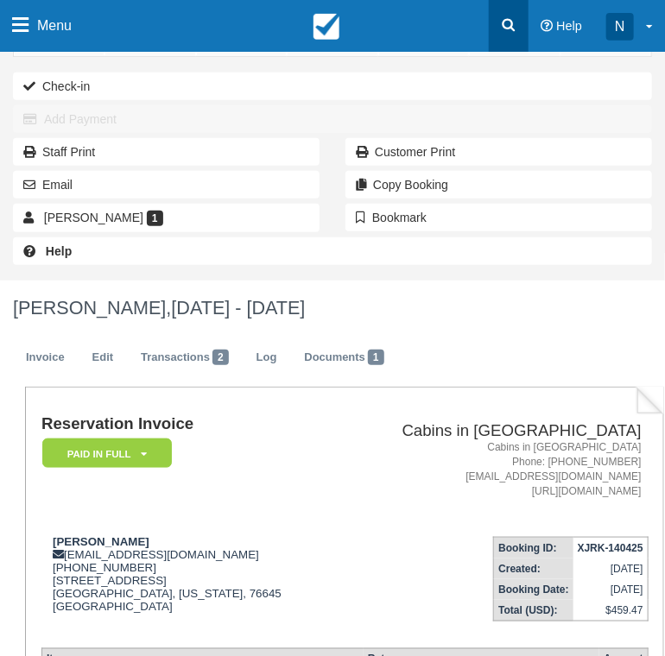
click at [512, 31] on icon at bounding box center [508, 24] width 17 height 17
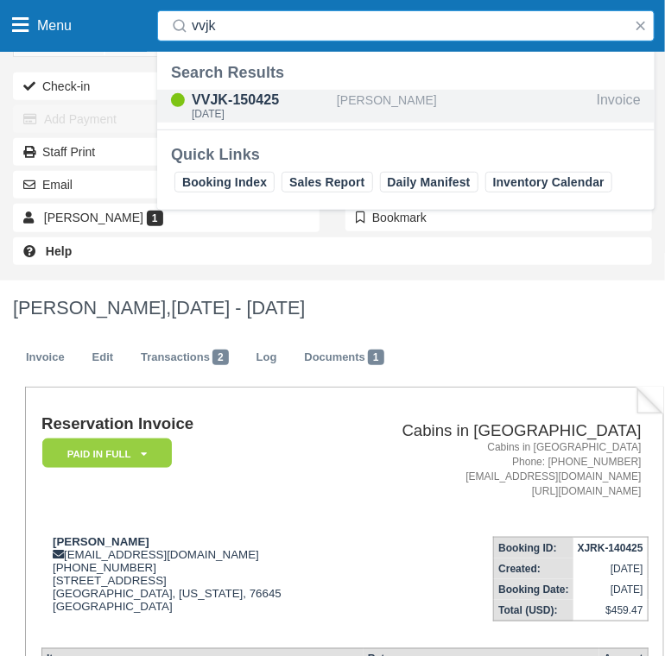
type input "vvjk"
click at [440, 100] on div "William Linch" at bounding box center [463, 106] width 253 height 33
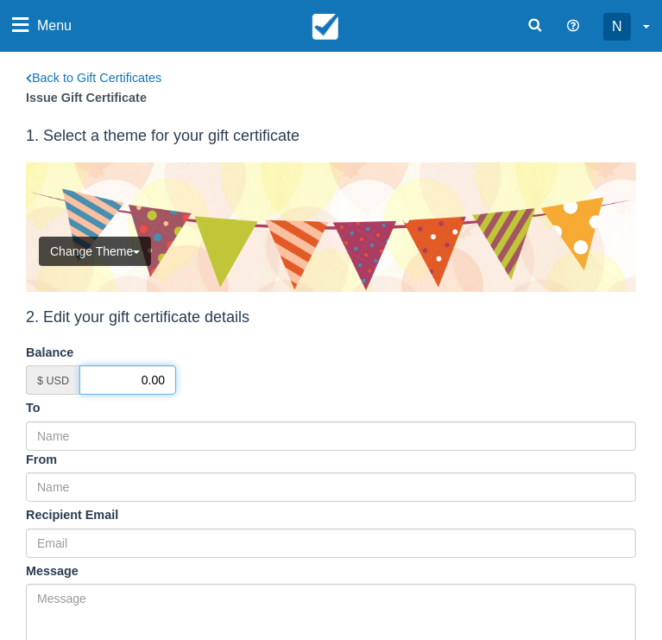
click at [130, 395] on input "0.00" at bounding box center [127, 379] width 97 height 29
type input "50.00"
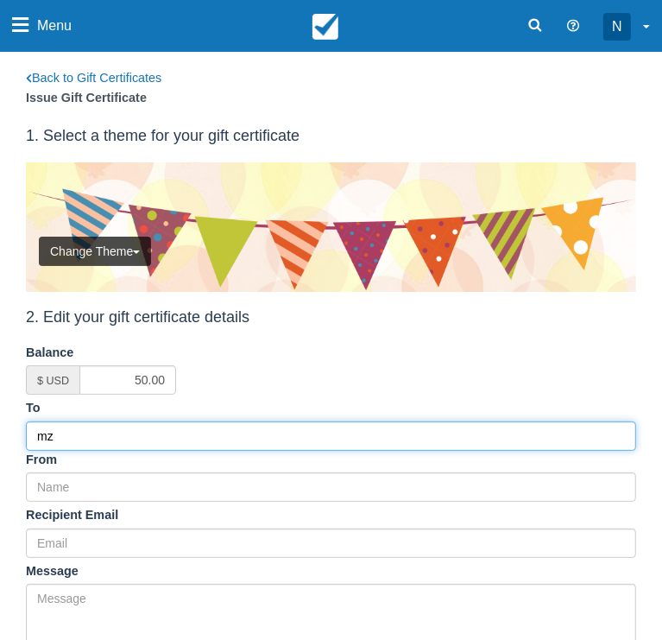
type input "m"
type input "A"
type input "[PERSON_NAME]"
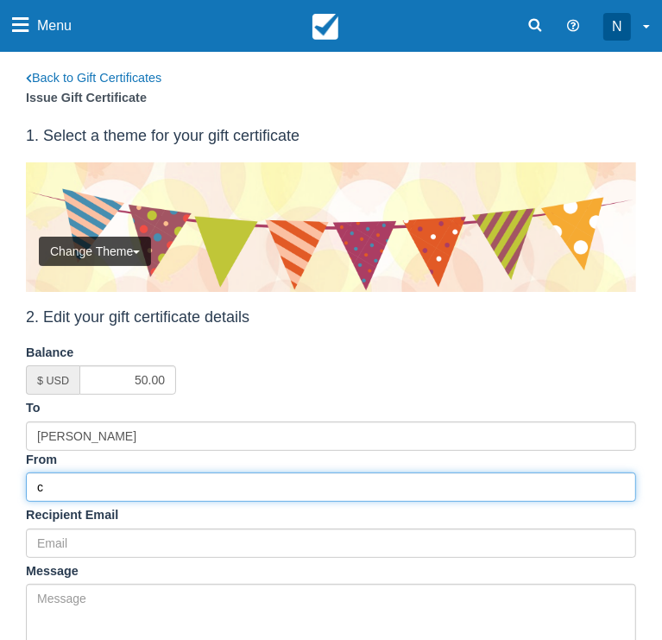
type input "CIBB"
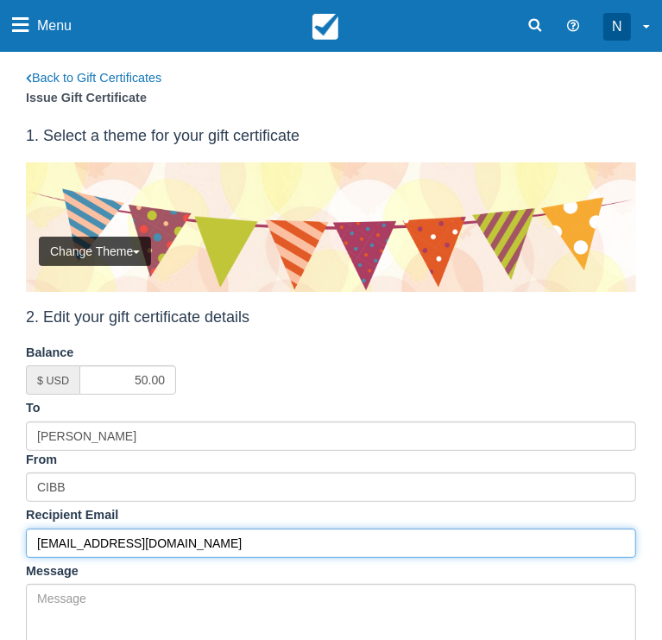
type input "[EMAIL_ADDRESS][DOMAIN_NAME]"
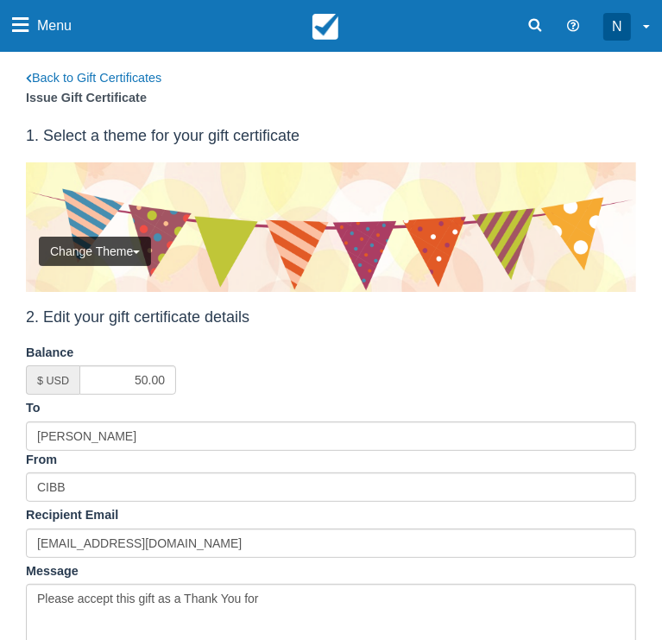
scroll to position [418, 0]
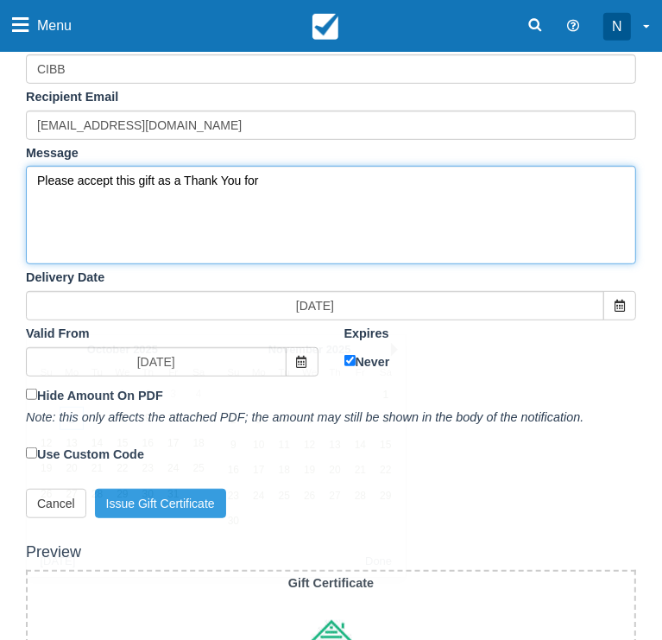
click at [332, 187] on textarea "Please accept this gift as a Thank You for" at bounding box center [331, 215] width 610 height 98
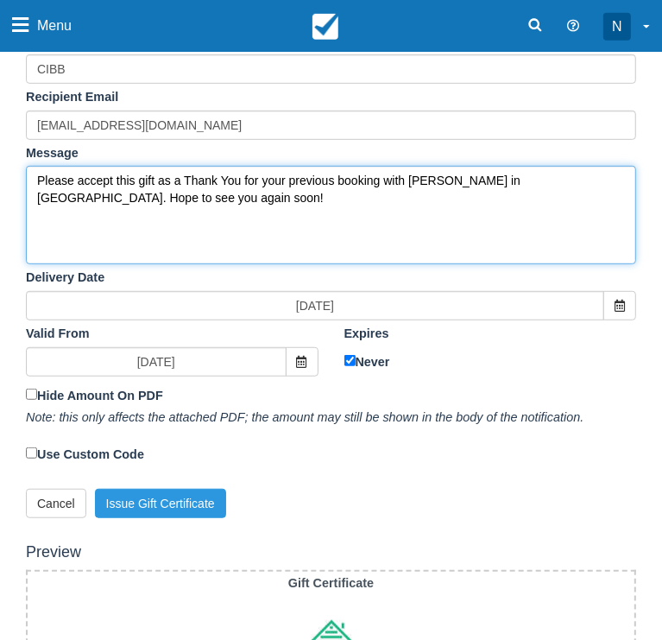
type textarea "Please accept this gift as a Thank You for your previous booking with [PERSON_N…"
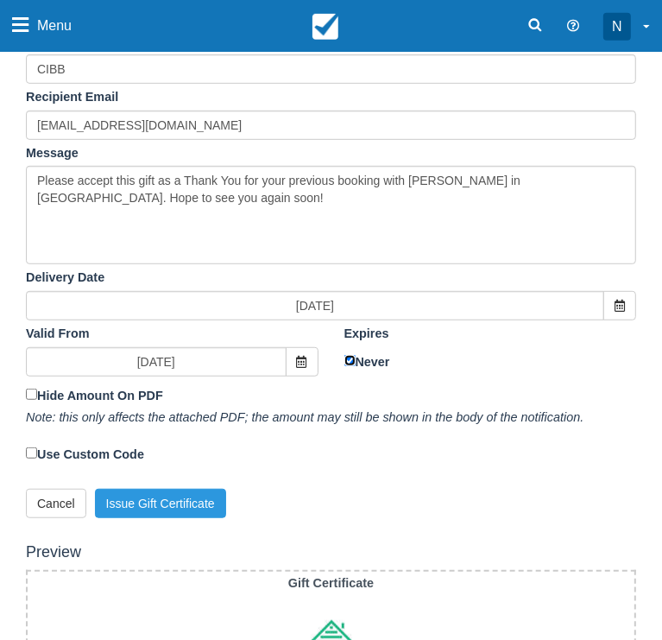
click at [344, 355] on input "Never" at bounding box center [349, 360] width 11 height 11
checkbox input "false"
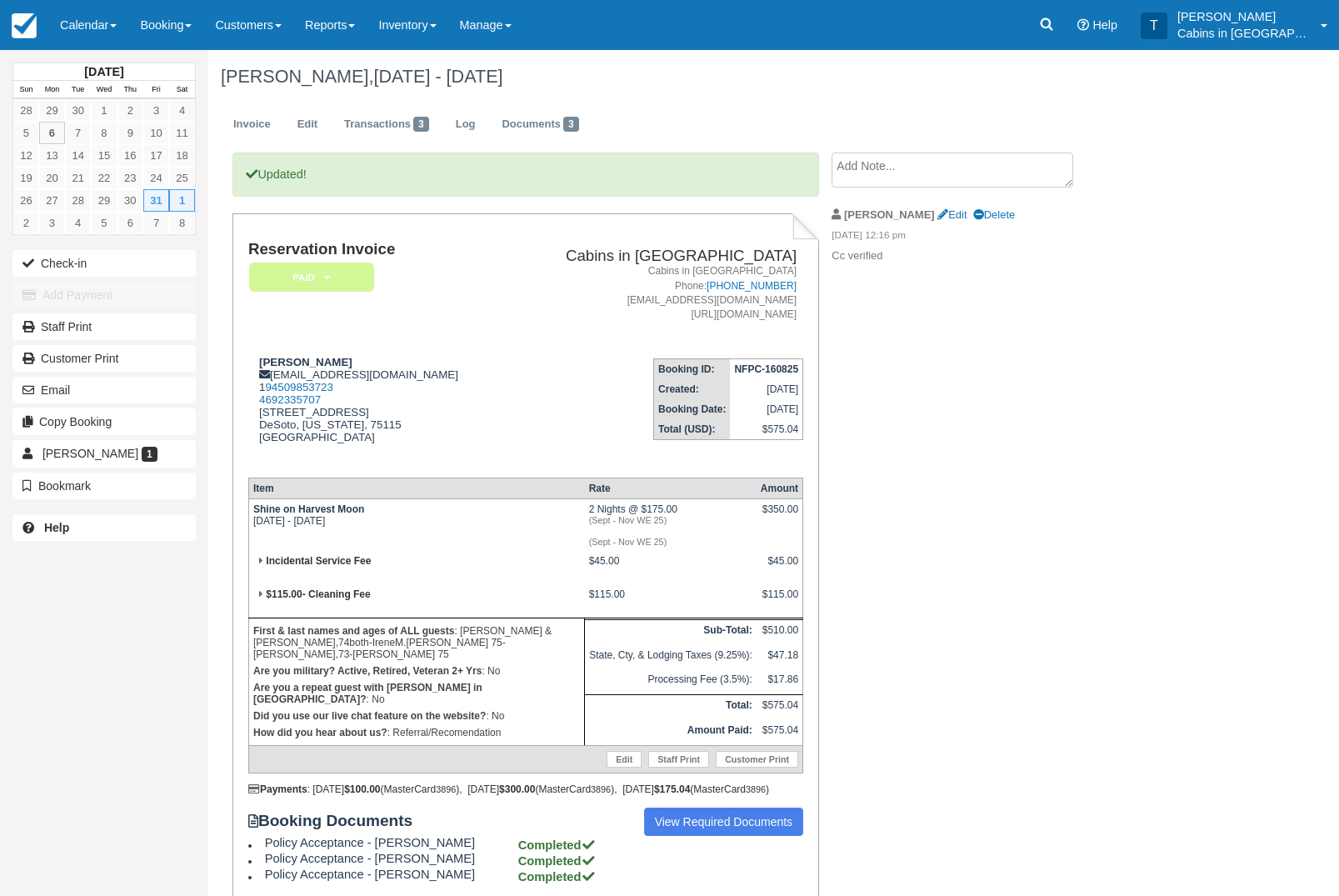
click at [329, 292] on em "Paid" at bounding box center [312, 277] width 126 height 29
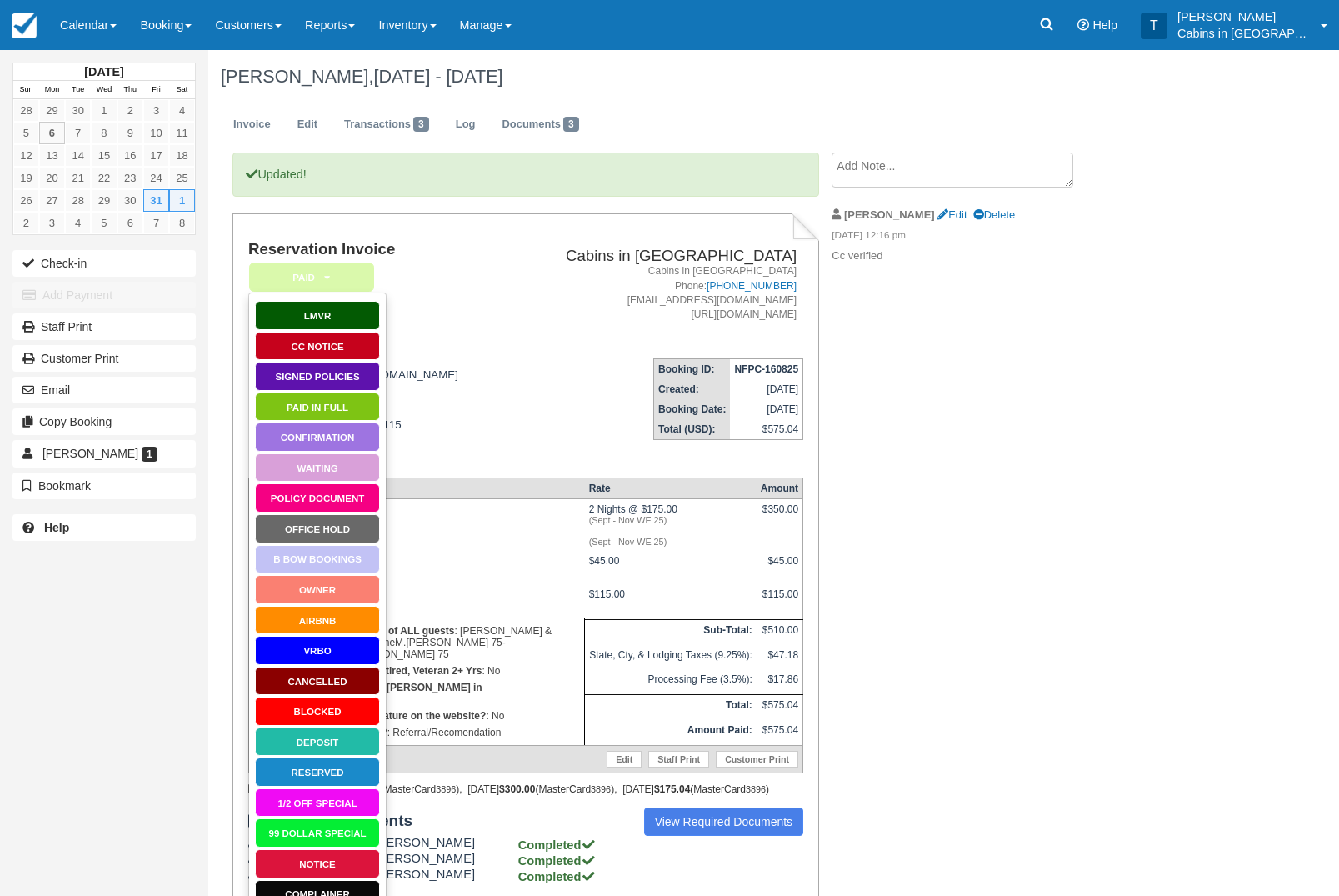
click at [363, 382] on link "Signed Policies" at bounding box center [318, 377] width 126 height 29
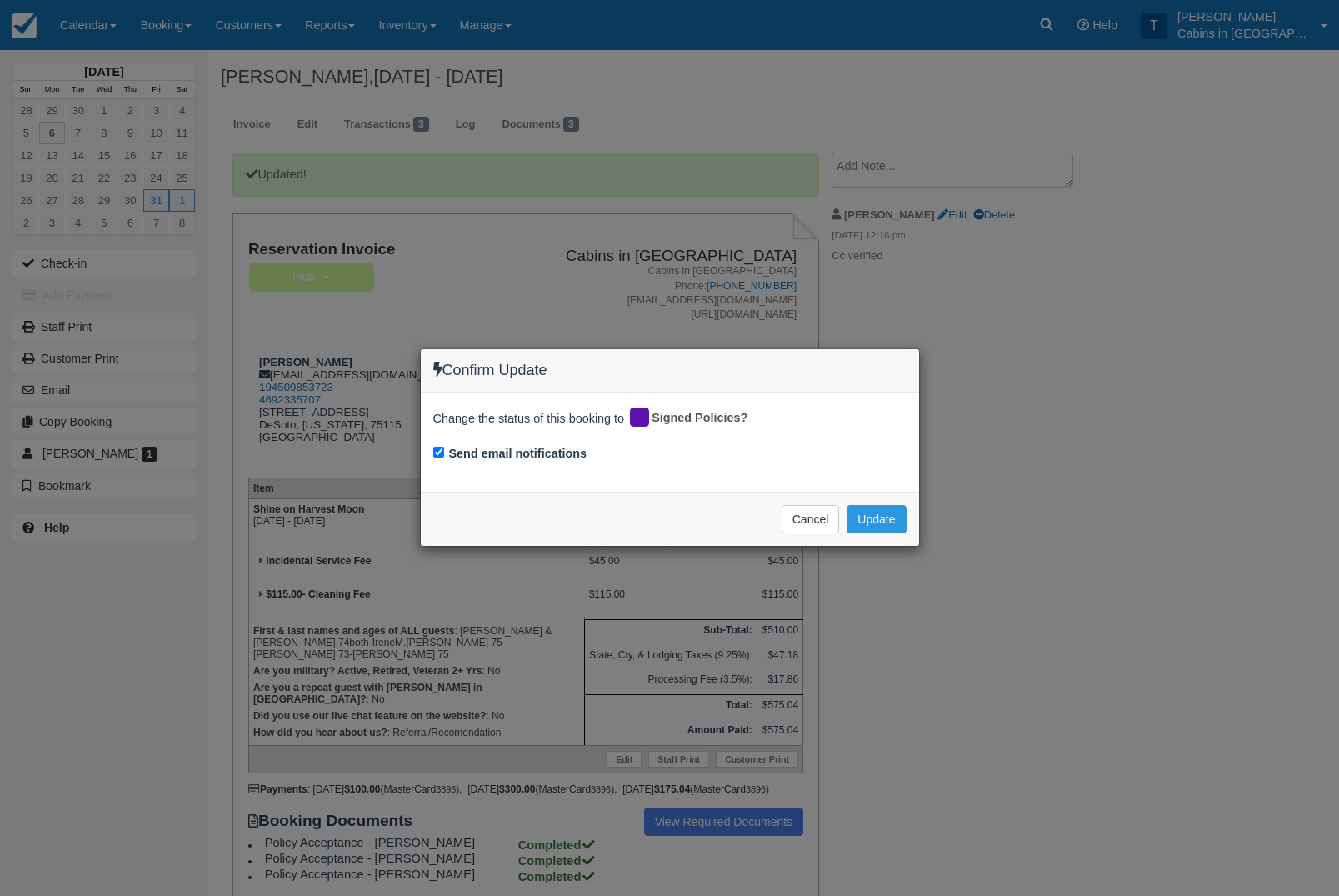
click at [434, 458] on input "Send email notifications" at bounding box center [438, 452] width 11 height 11
checkbox input "false"
click at [885, 533] on button "Update" at bounding box center [876, 518] width 59 height 28
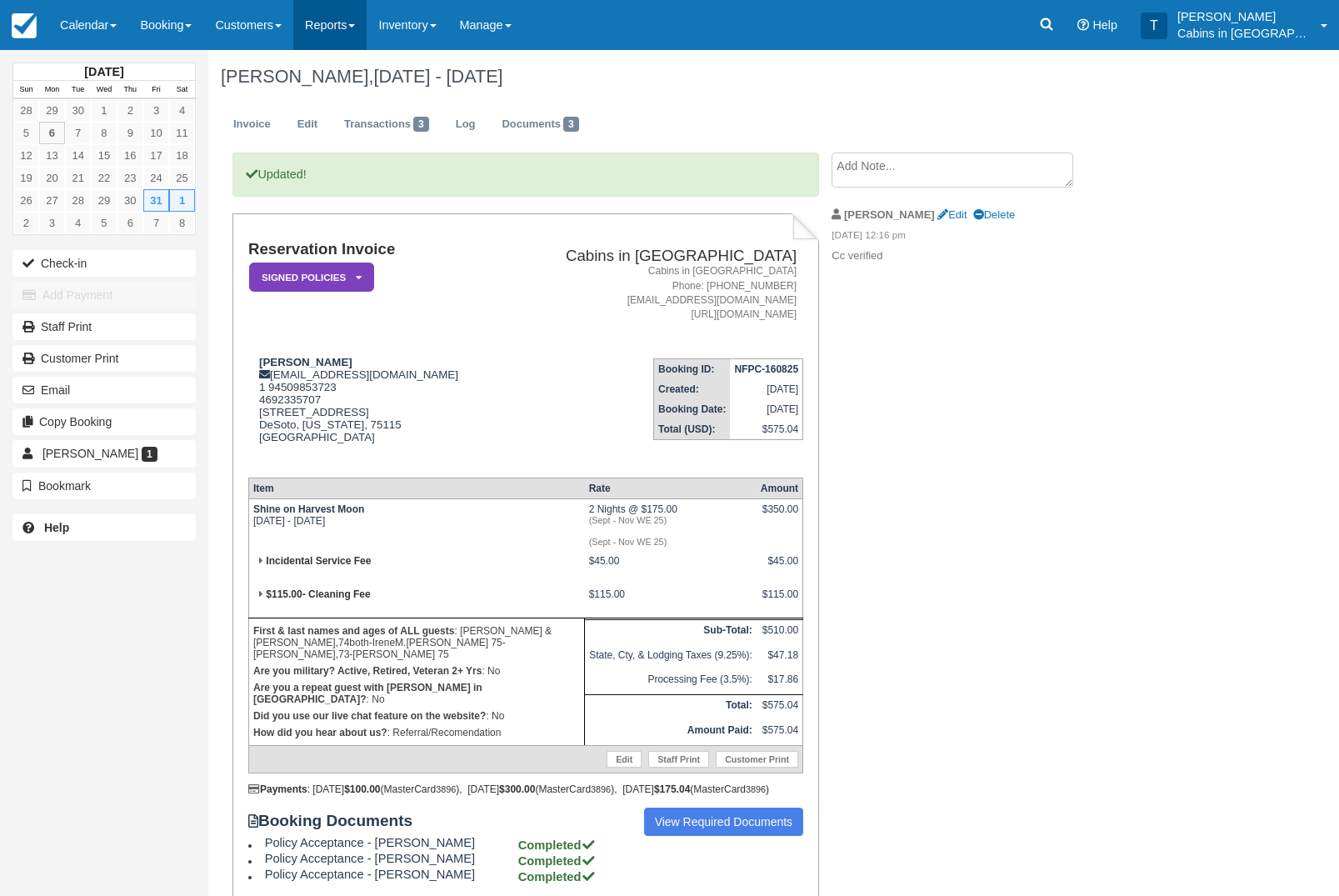
click at [367, 30] on link "Reports" at bounding box center [330, 25] width 73 height 50
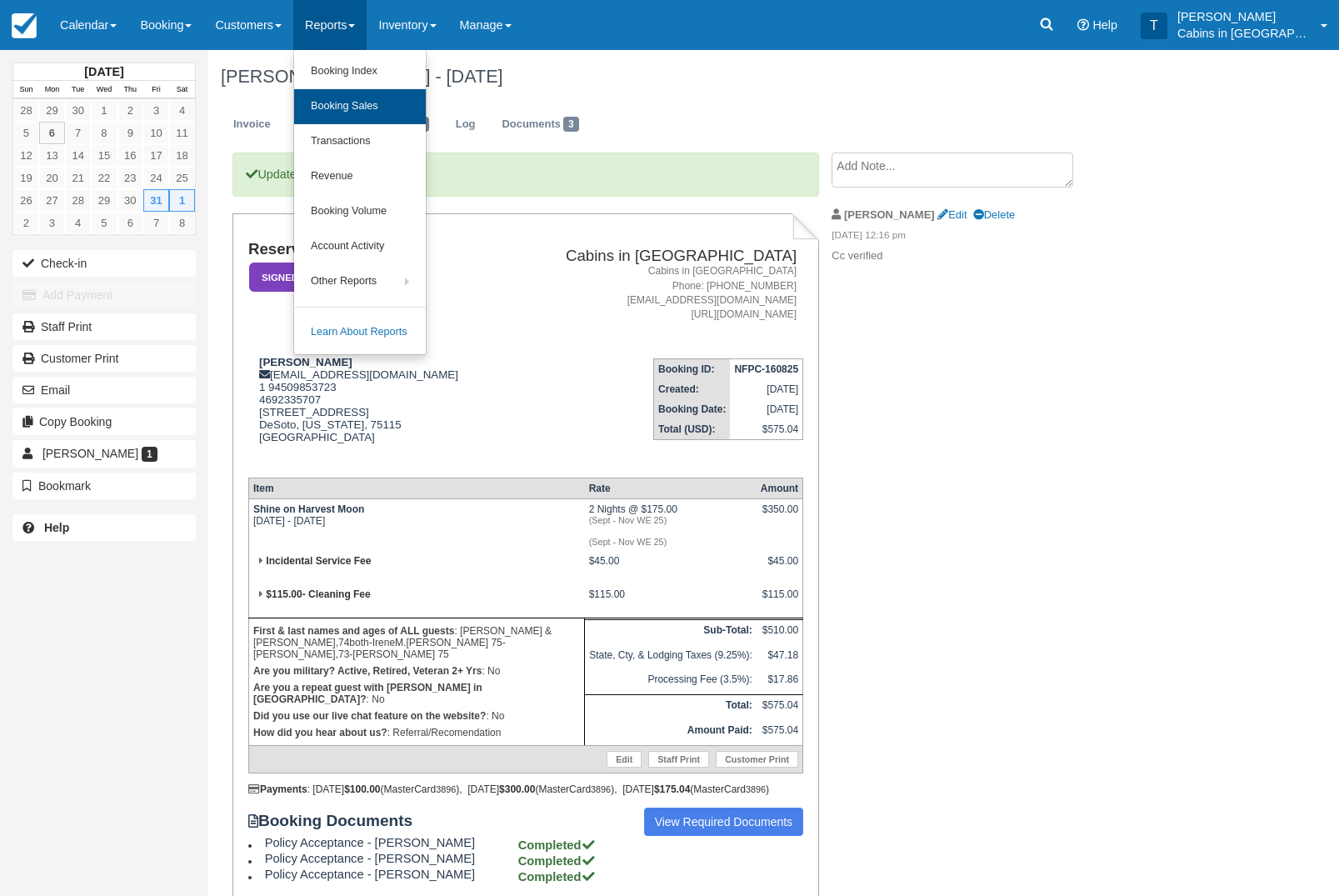
click at [404, 92] on link "Booking Sales" at bounding box center [360, 106] width 131 height 35
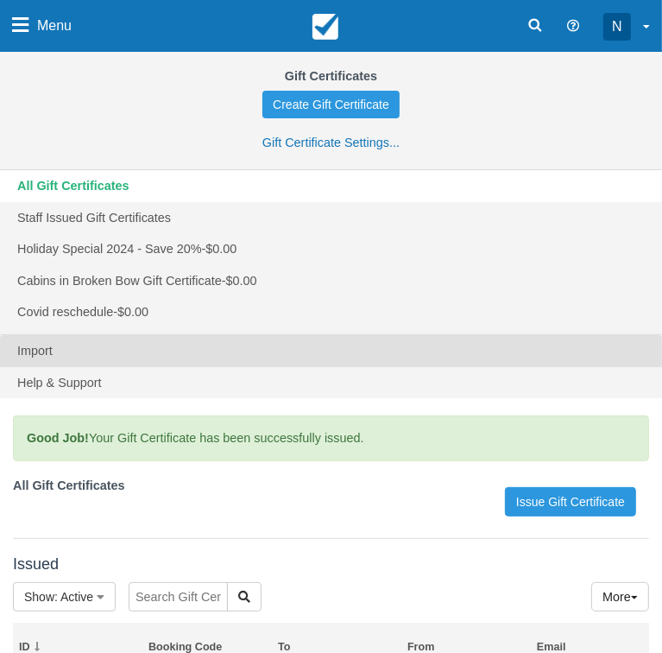
scroll to position [186, 0]
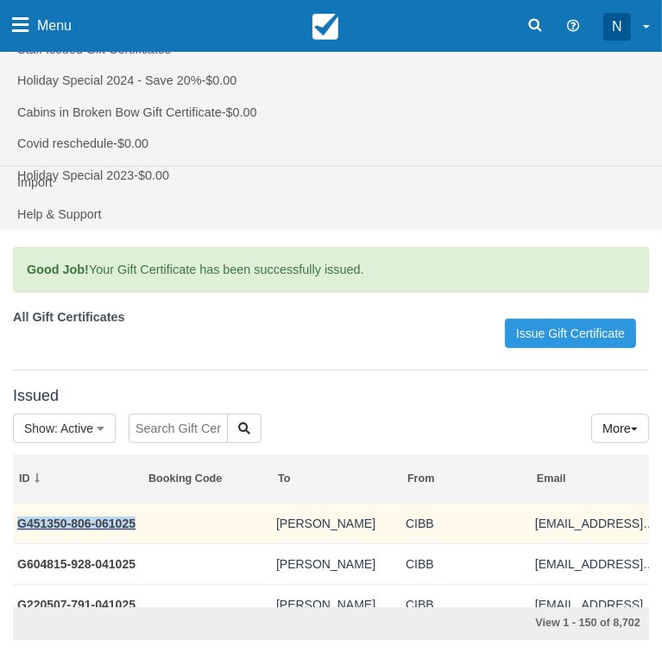
drag, startPoint x: 138, startPoint y: 534, endPoint x: 18, endPoint y: 530, distance: 120.1
click at [18, 530] on td "G451350-806-061025" at bounding box center [78, 523] width 130 height 41
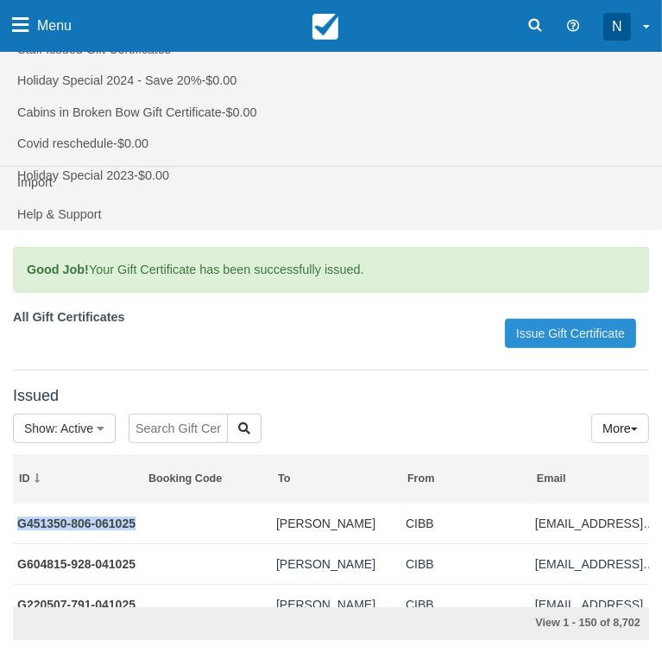
click at [557, 348] on link "Issue Gift Certificate" at bounding box center [570, 333] width 131 height 29
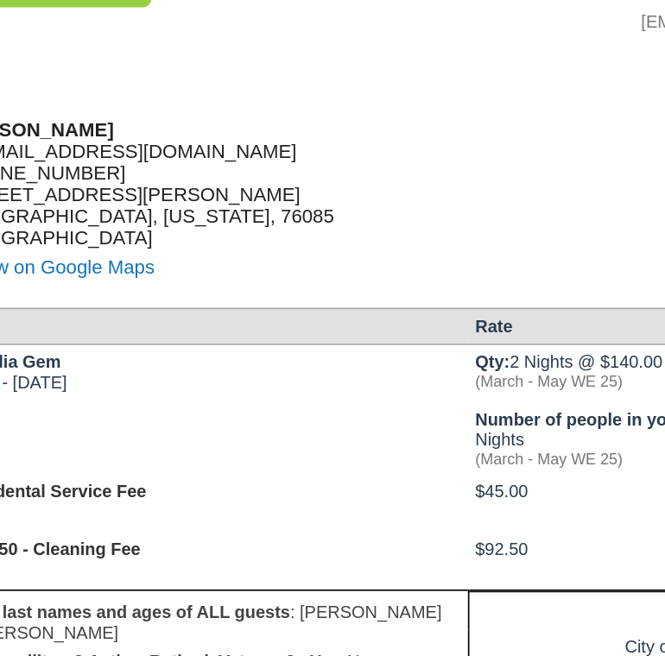
scroll to position [551, 0]
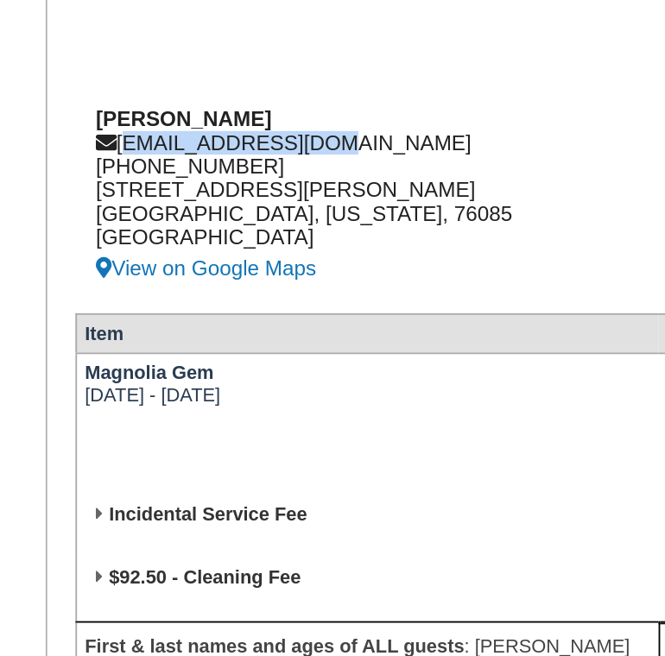
drag, startPoint x: 67, startPoint y: 186, endPoint x: 176, endPoint y: 187, distance: 108.8
click at [176, 187] on div "William Linch skydra14@gmail.com 1 (817) 894-4903 3440 Kirkland Ln Westherford,…" at bounding box center [188, 220] width 295 height 99
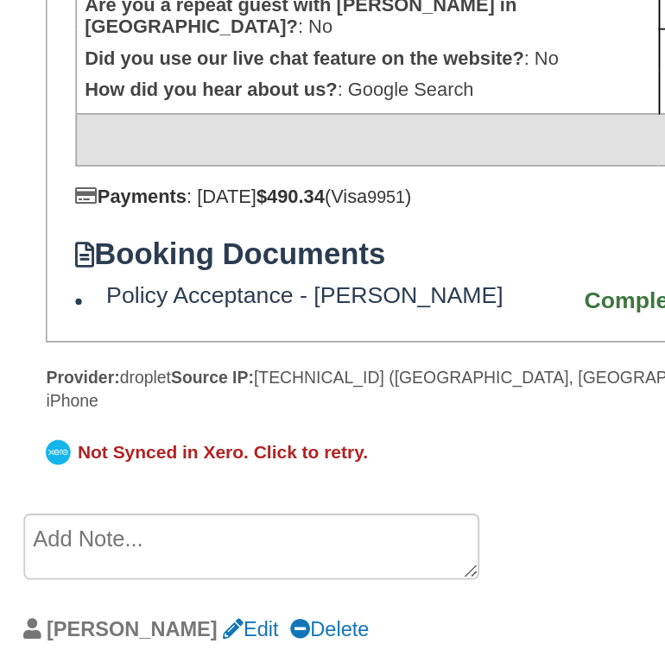
scroll to position [787, 0]
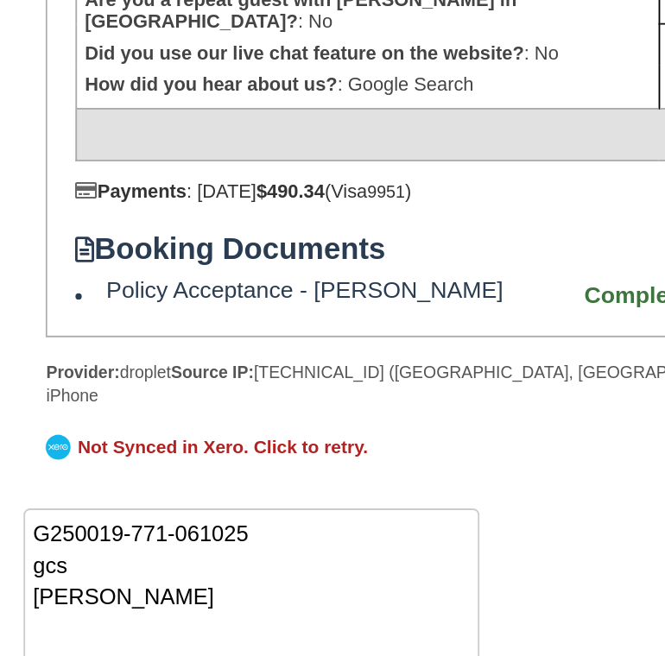
type textarea "G250019-771-061025 gcs Sam"
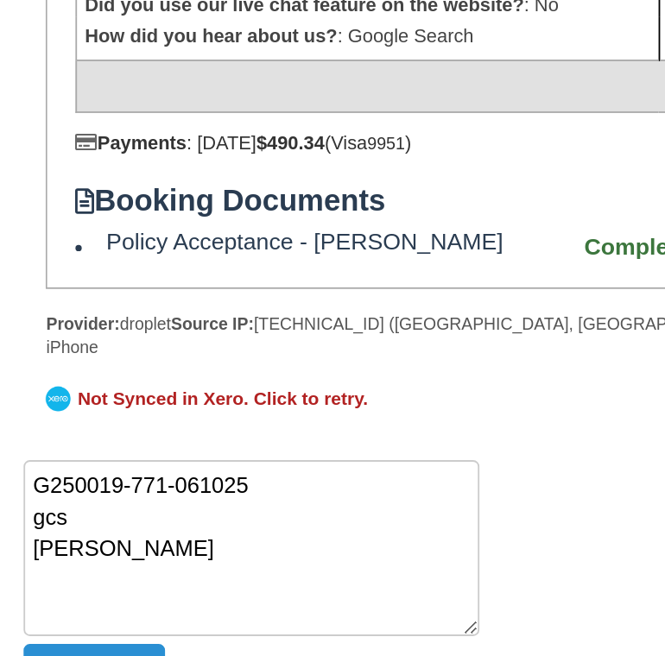
click at [13, 649] on button "Create" at bounding box center [52, 663] width 78 height 29
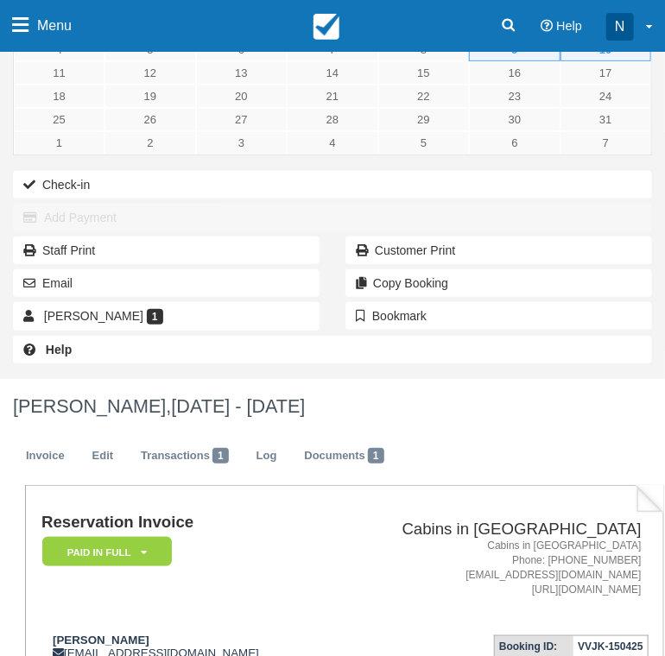
scroll to position [43, 0]
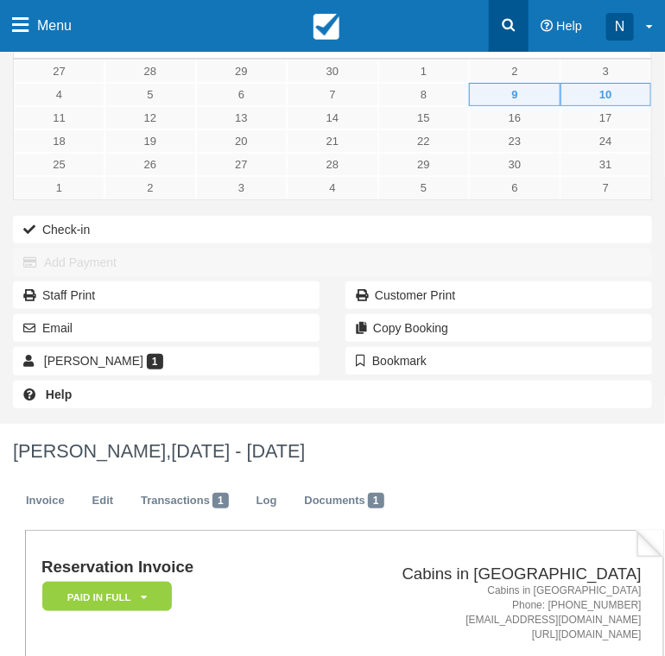
click at [510, 21] on icon at bounding box center [508, 25] width 13 height 13
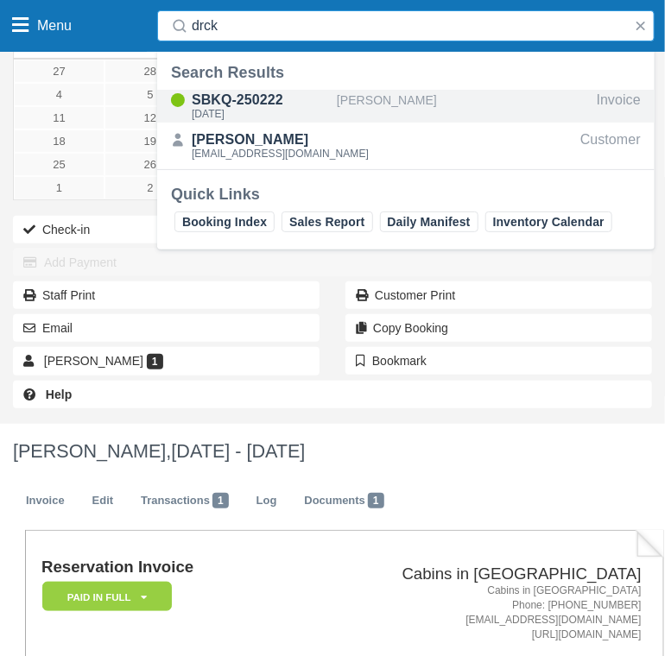
type input "drck"
click at [392, 96] on div "Russell Kendrick" at bounding box center [463, 106] width 253 height 33
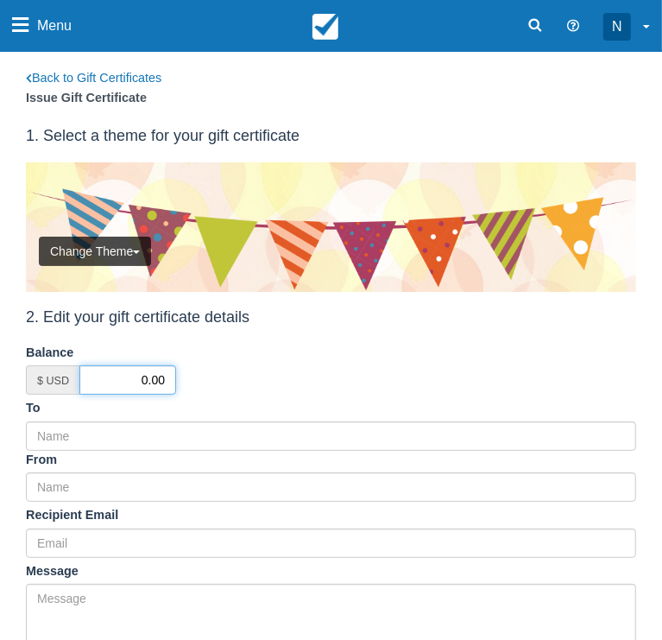
click at [123, 395] on input "0.00" at bounding box center [127, 379] width 97 height 29
type input "50.00"
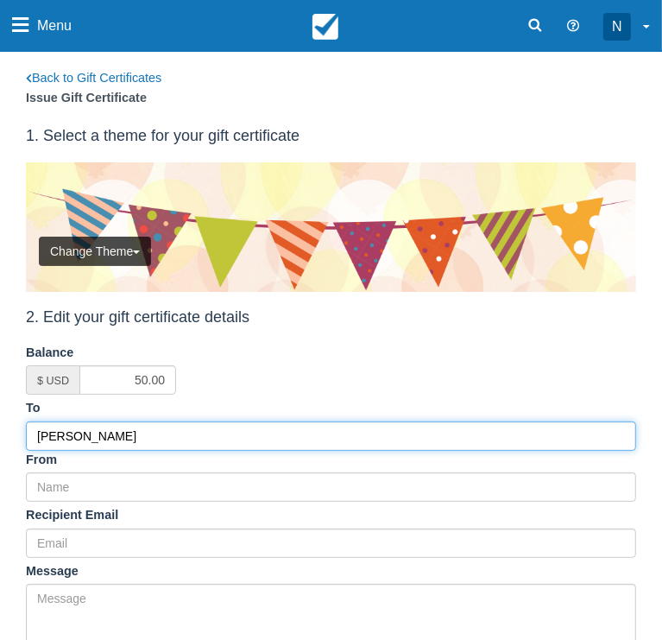
type input "[PERSON_NAME]"
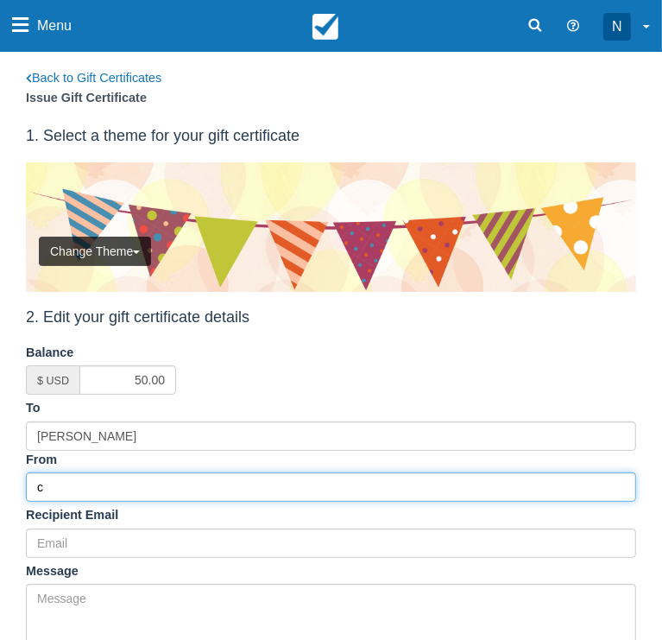
type input "CIBB"
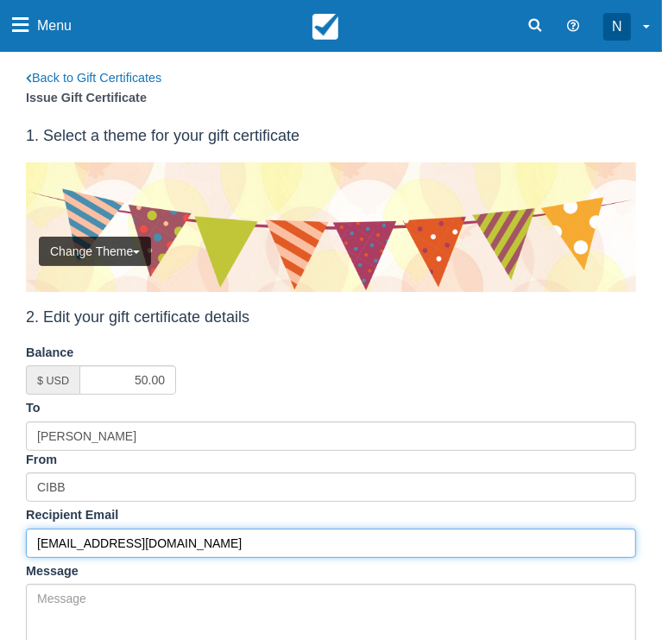
type input "[EMAIL_ADDRESS][DOMAIN_NAME]"
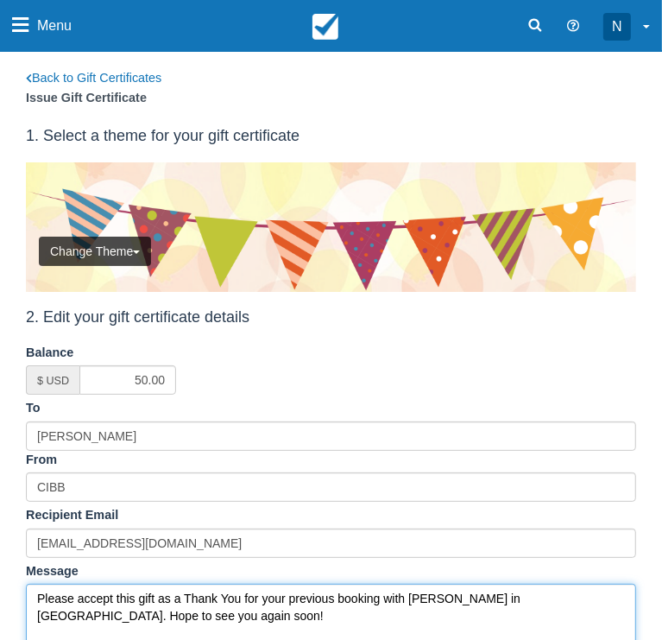
type textarea "Please accept this gift as a Thank You for your previous booking with Cabins in…"
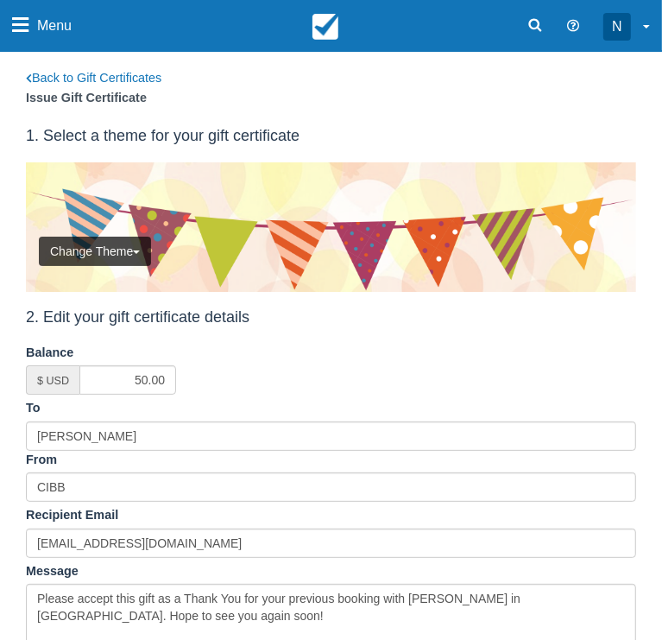
scroll to position [418, 0]
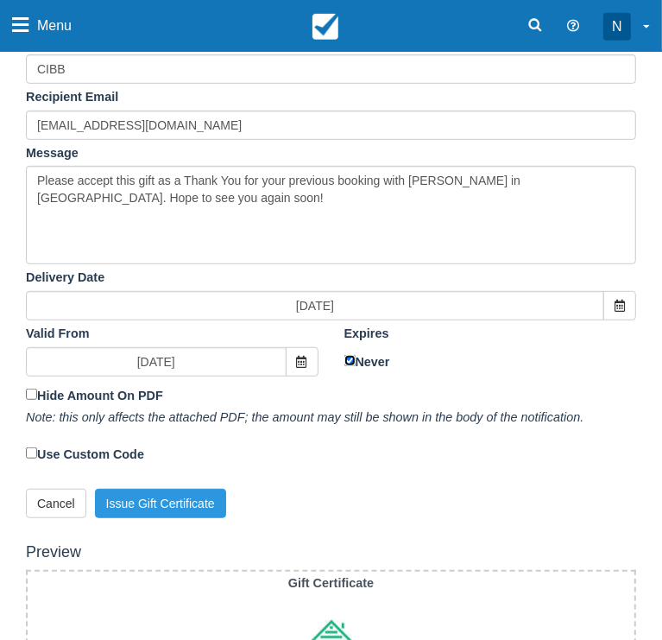
click at [344, 355] on input "Never" at bounding box center [349, 360] width 11 height 11
checkbox input "false"
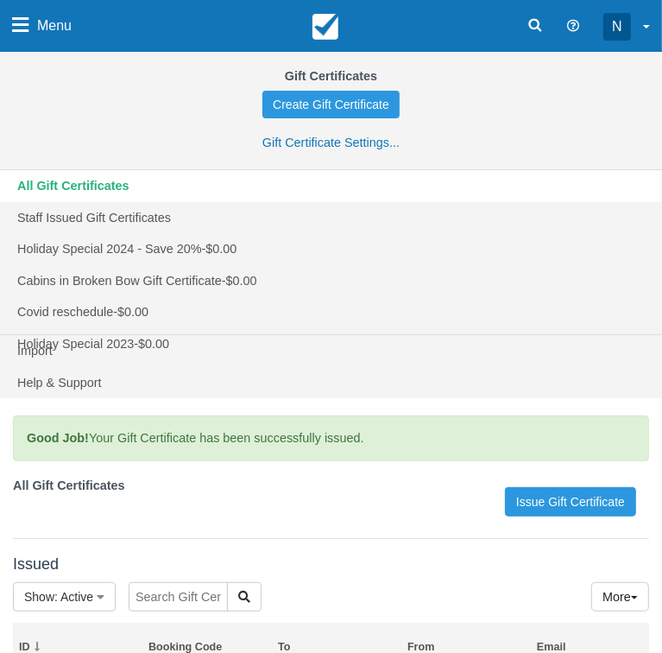
scroll to position [186, 0]
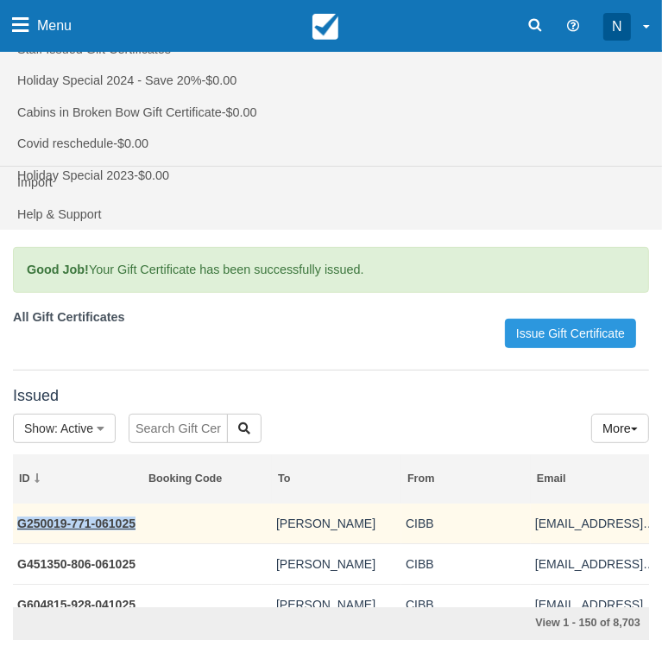
drag, startPoint x: 136, startPoint y: 531, endPoint x: 20, endPoint y: 534, distance: 116.6
click at [20, 534] on td "G250019-771-061025" at bounding box center [78, 523] width 130 height 41
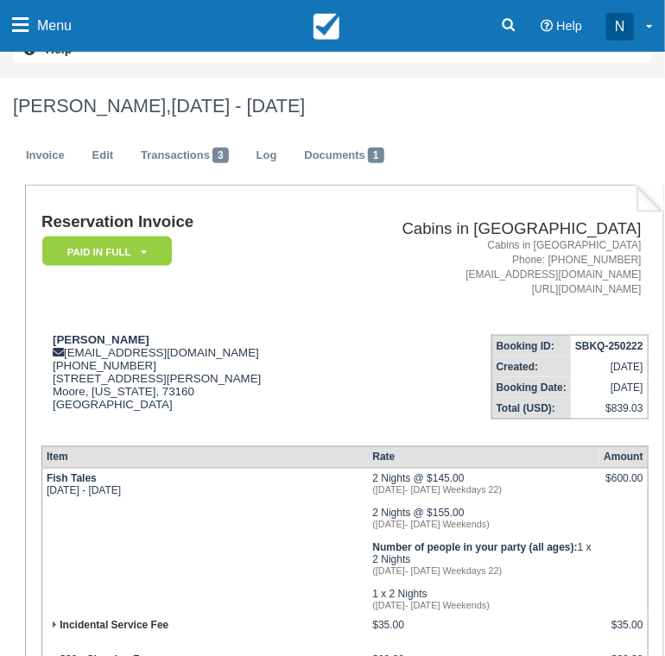
scroll to position [389, 0]
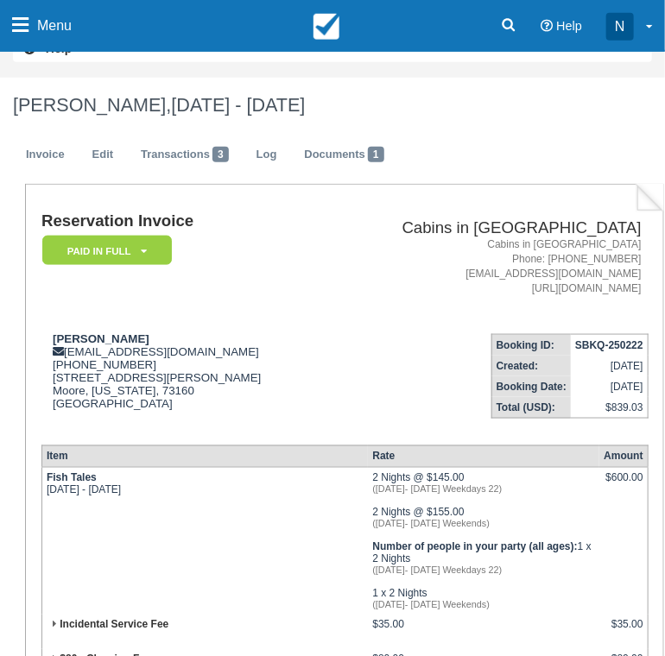
click at [392, 96] on h1 "[PERSON_NAME], [DATE] - [DATE]" at bounding box center [332, 105] width 639 height 21
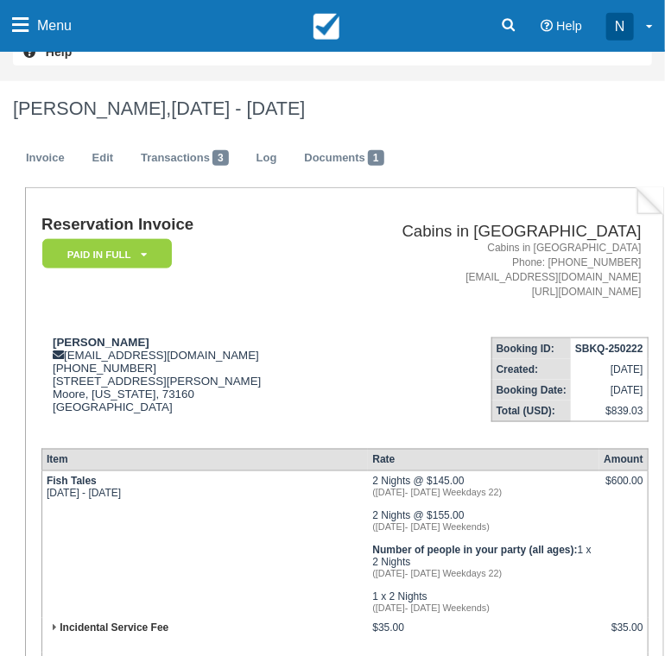
scroll to position [379, 0]
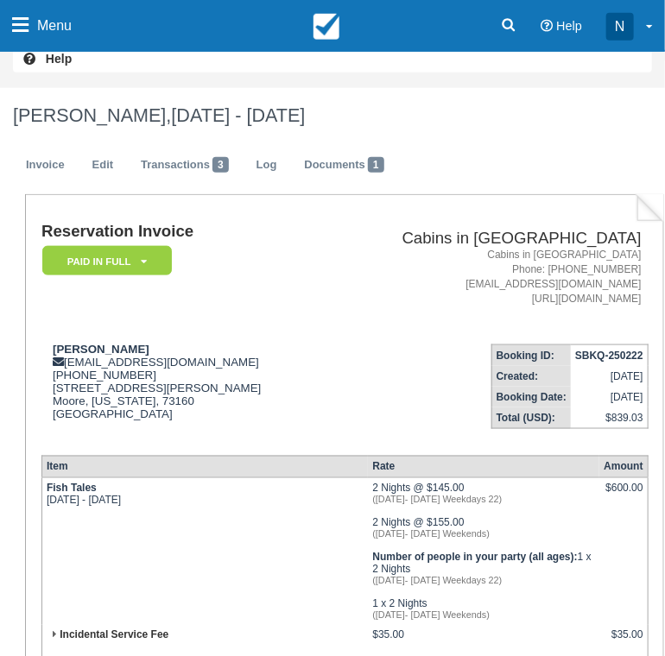
drag, startPoint x: 427, startPoint y: 87, endPoint x: 212, endPoint y: 250, distance: 268.7
click at [212, 250] on td "Reservation Invoice Paid in Full   LMVR CC Notice Signed Policies Confirmation …" at bounding box center [182, 277] width 282 height 108
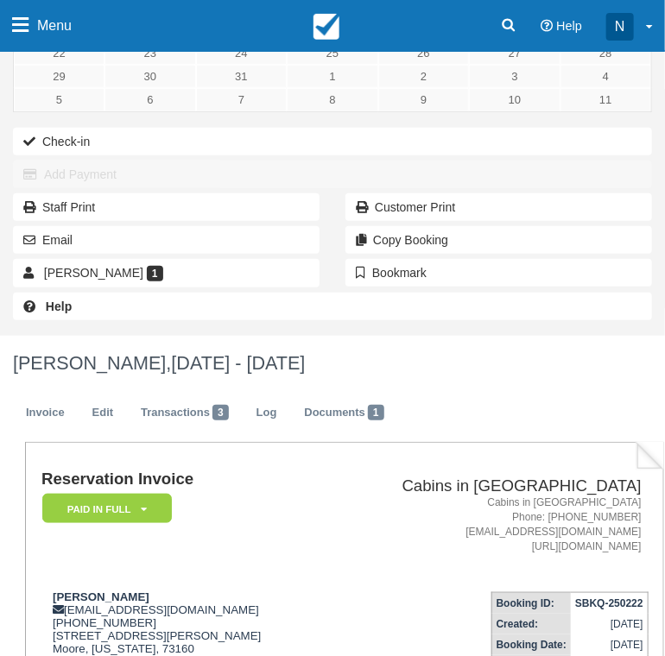
scroll to position [0, 0]
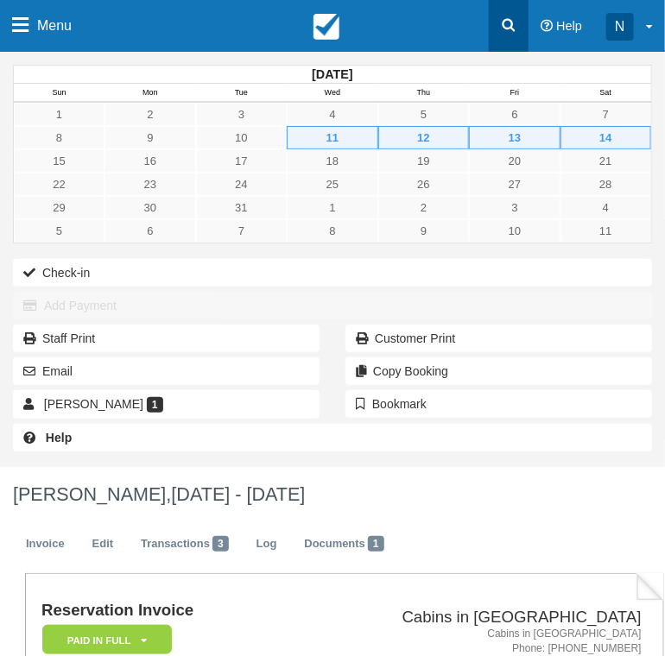
click at [510, 35] on link at bounding box center [509, 26] width 40 height 52
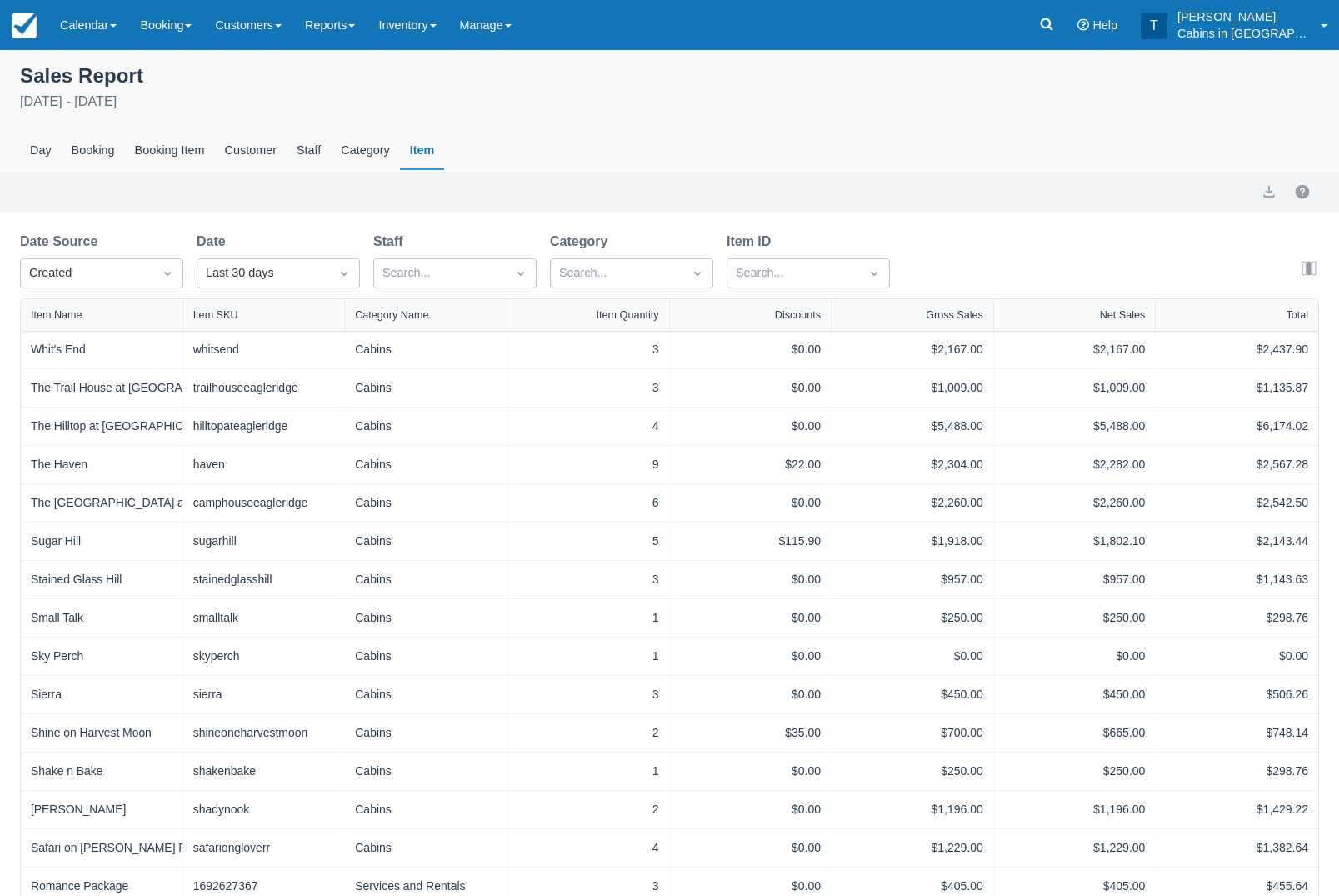
select select "20"
click at [362, 25] on link "Reports" at bounding box center [330, 25] width 73 height 50
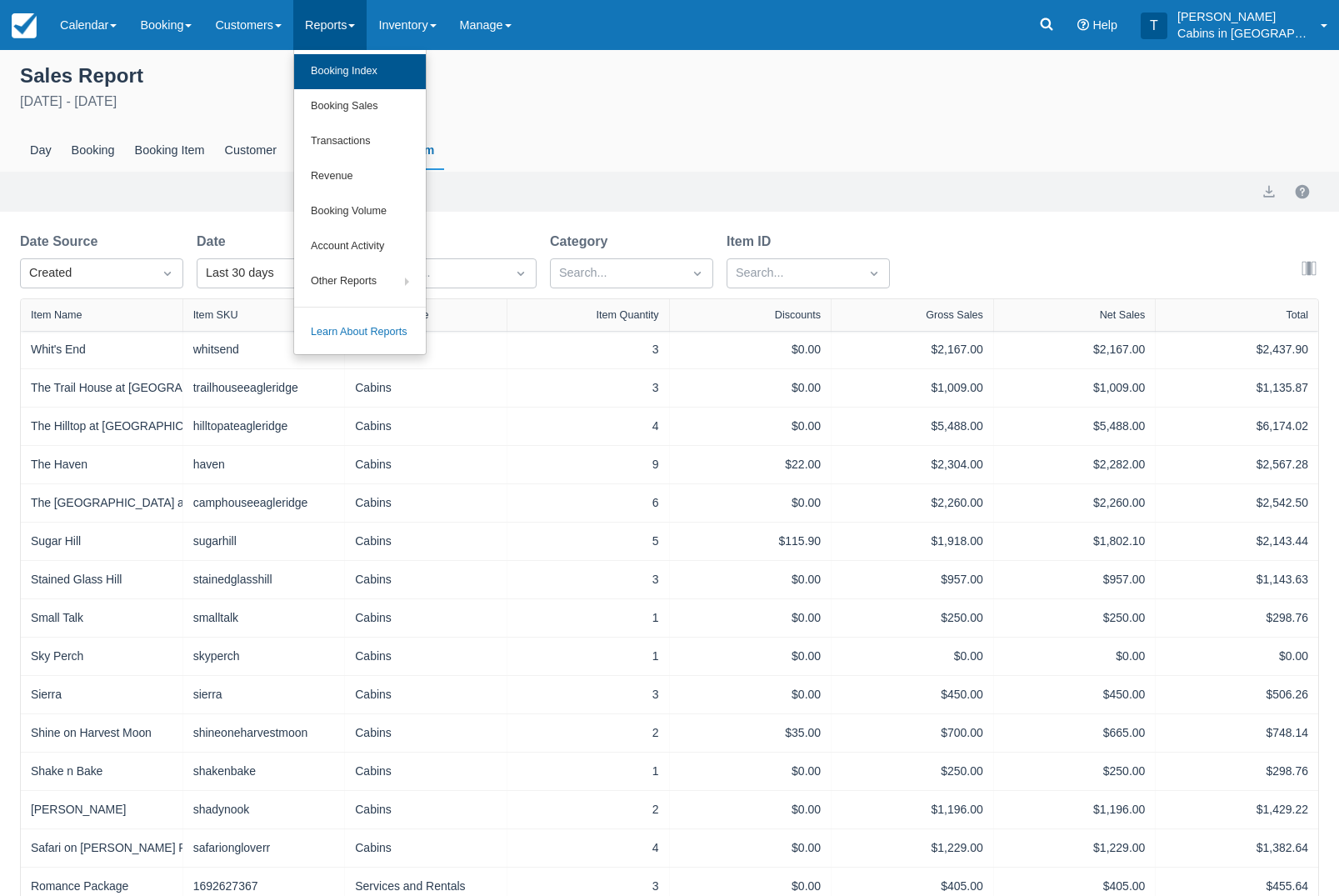
click at [411, 66] on link "Booking Index" at bounding box center [360, 71] width 131 height 35
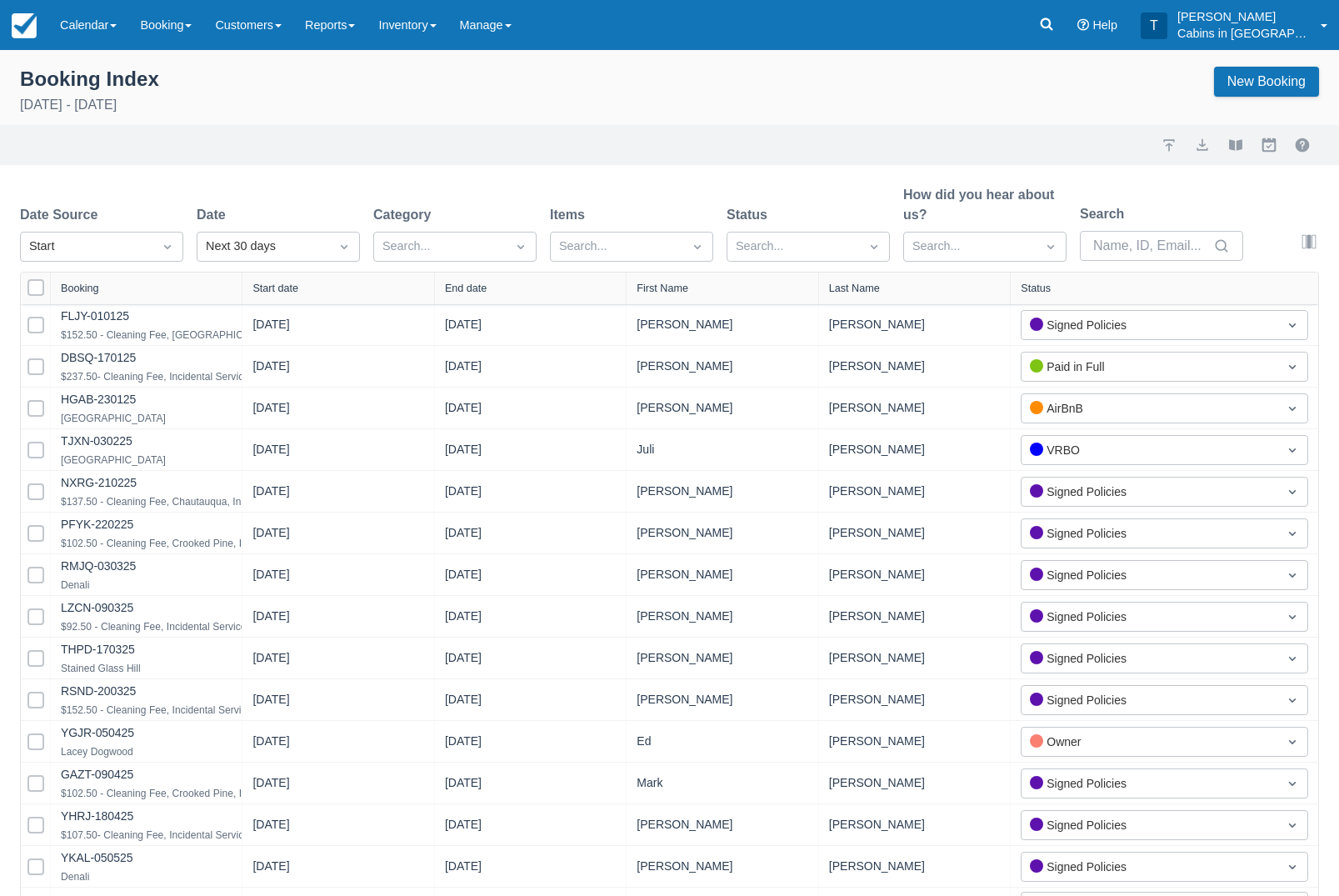
select select "25"
click at [166, 287] on div "Created" at bounding box center [101, 288] width 163 height 33
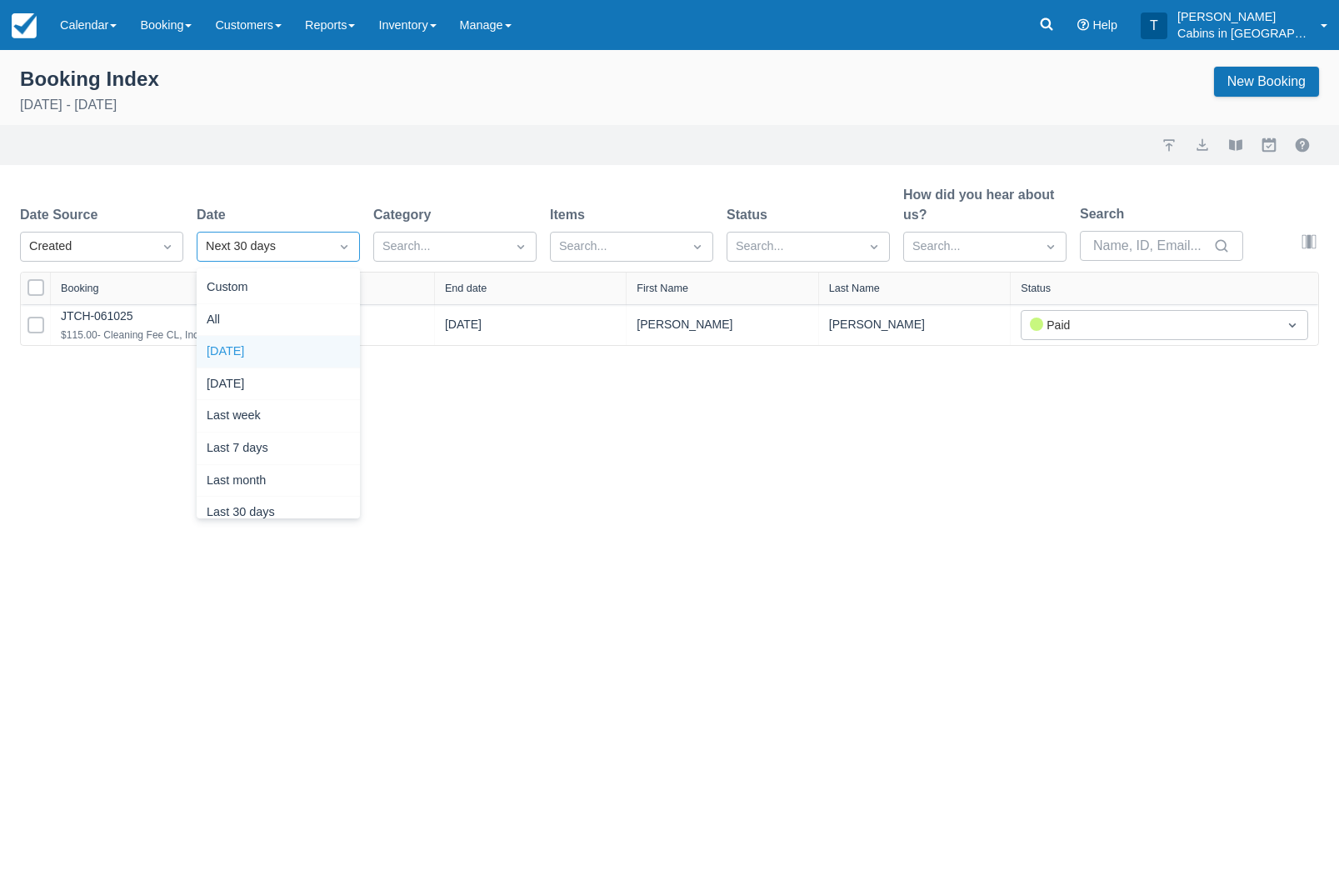
click at [307, 345] on div "Today" at bounding box center [278, 352] width 163 height 33
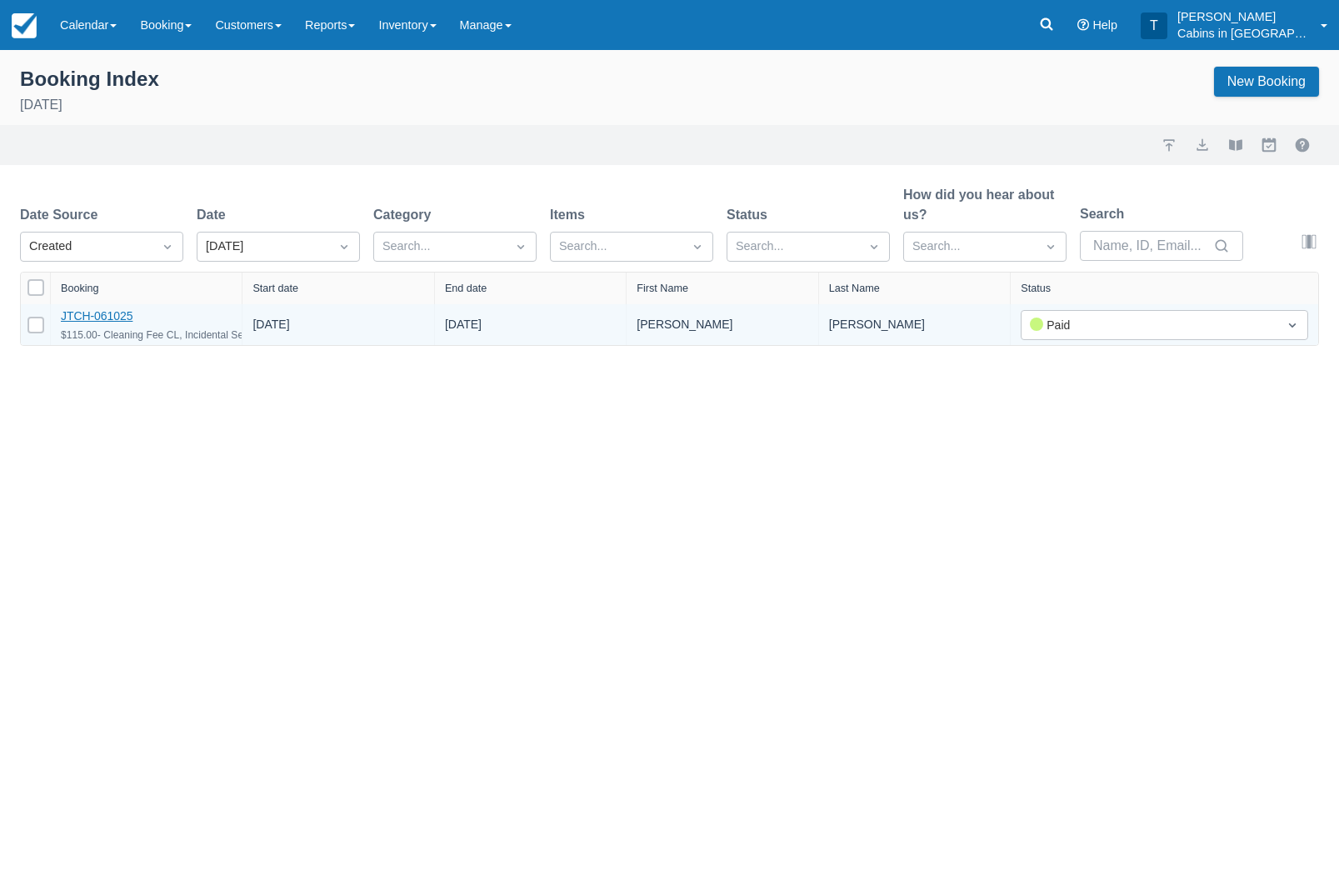
click at [132, 321] on link "JTCH-061025" at bounding box center [97, 316] width 71 height 14
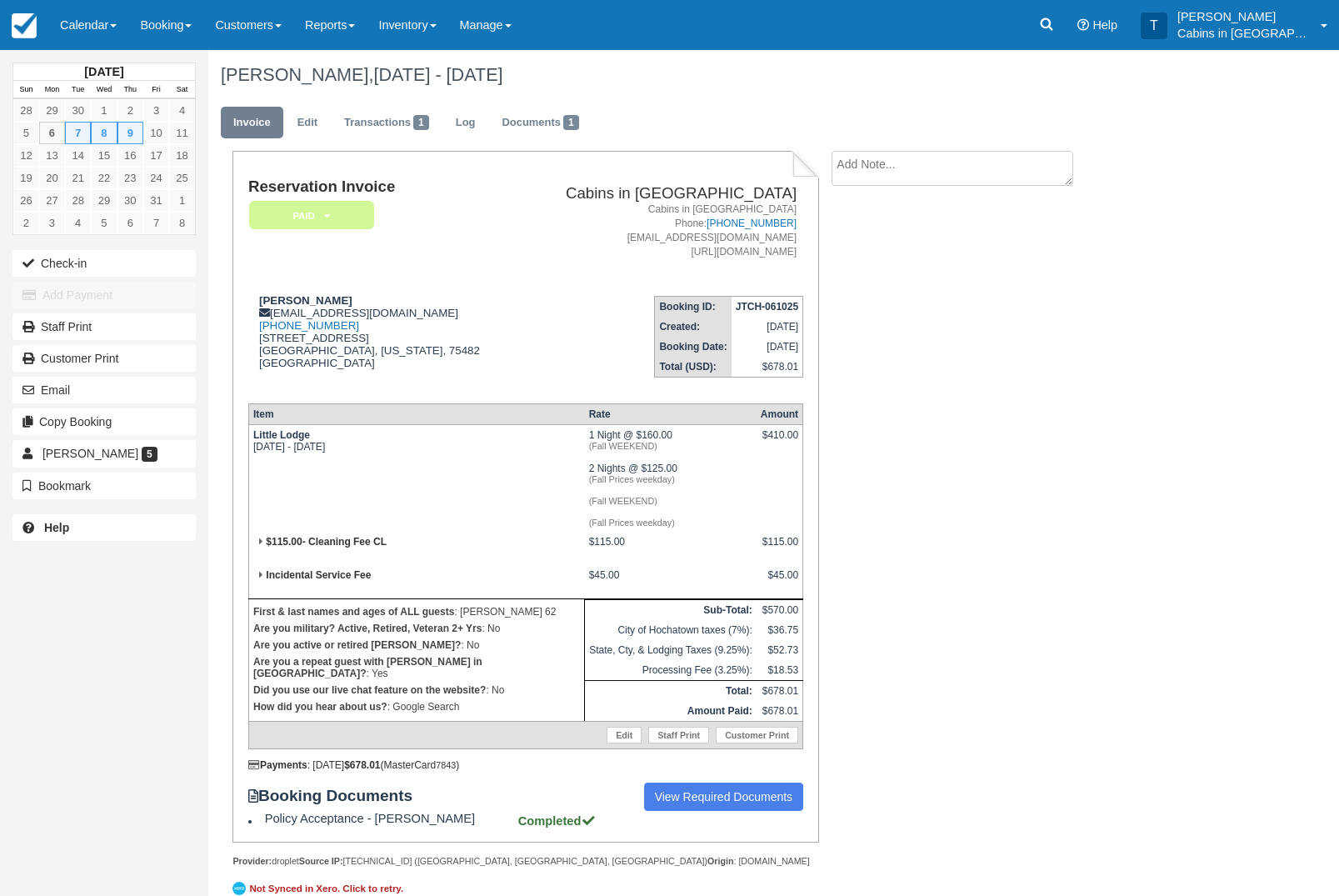
scroll to position [13, 0]
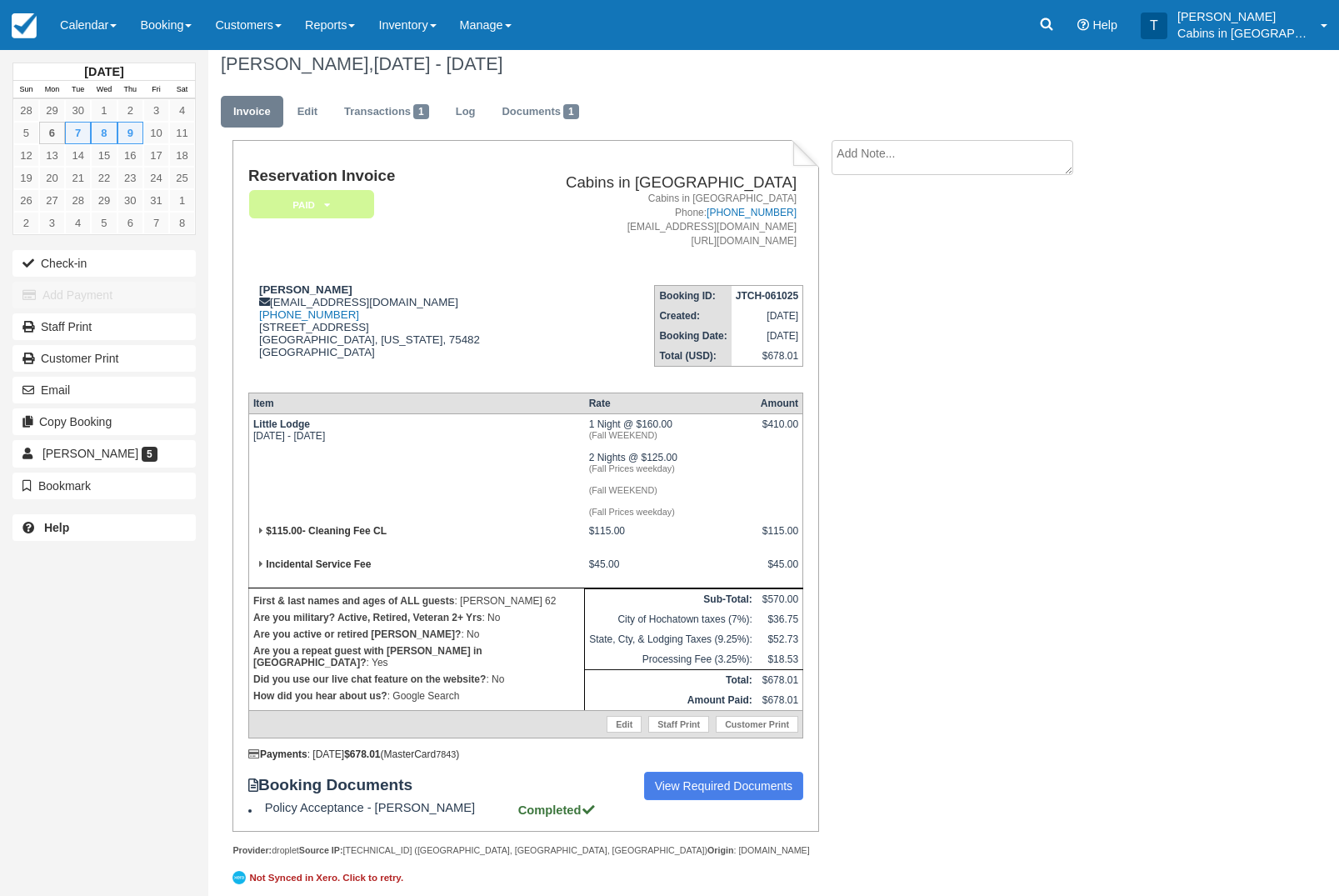
click at [261, 413] on th "Item" at bounding box center [416, 404] width 336 height 21
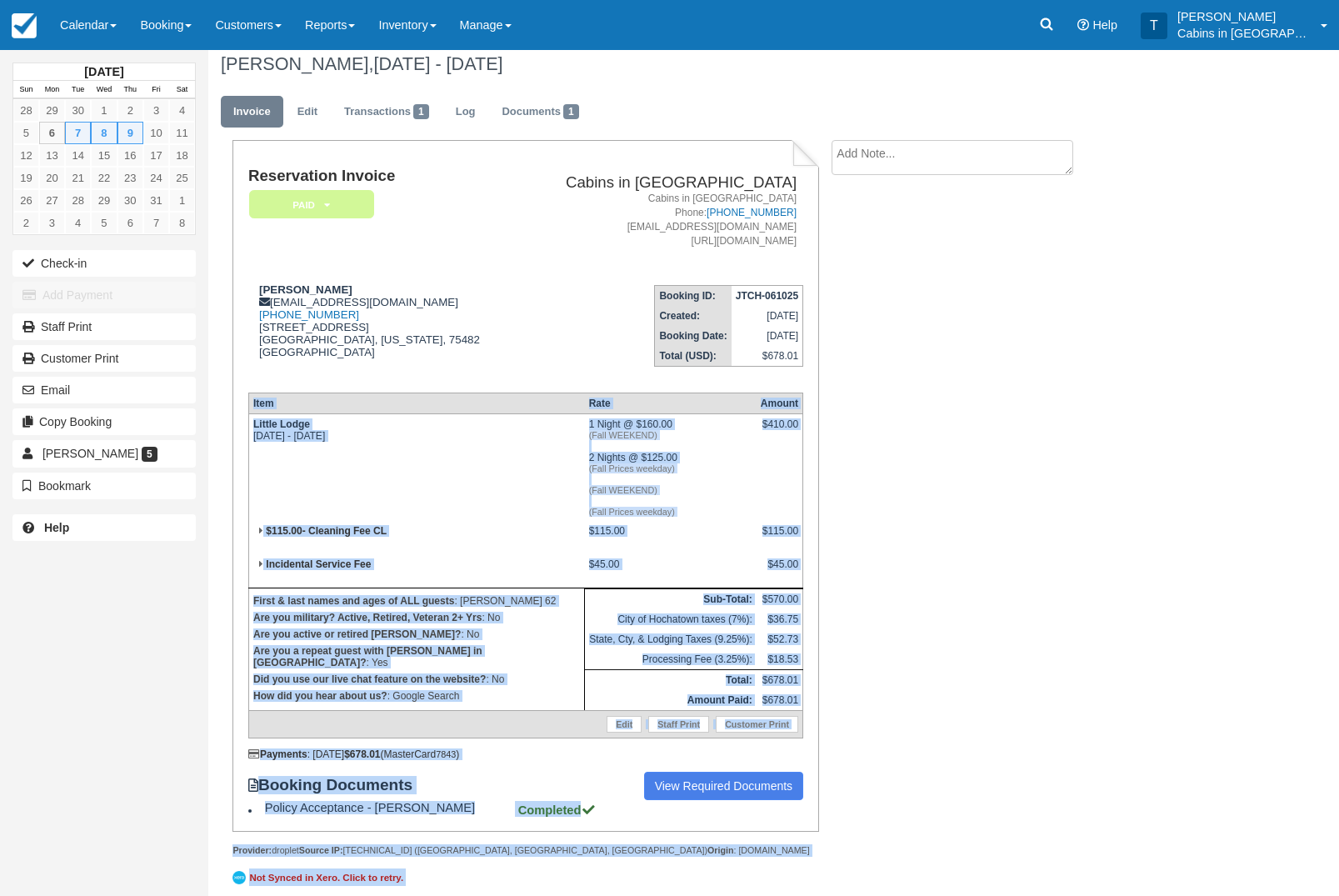
copy div "Item Rate Amount Little Lodge Tue Oct 7 2025 - Fri Oct 10 2025 1 Night @ $160.0…"
click at [996, 166] on textarea at bounding box center [953, 157] width 241 height 35
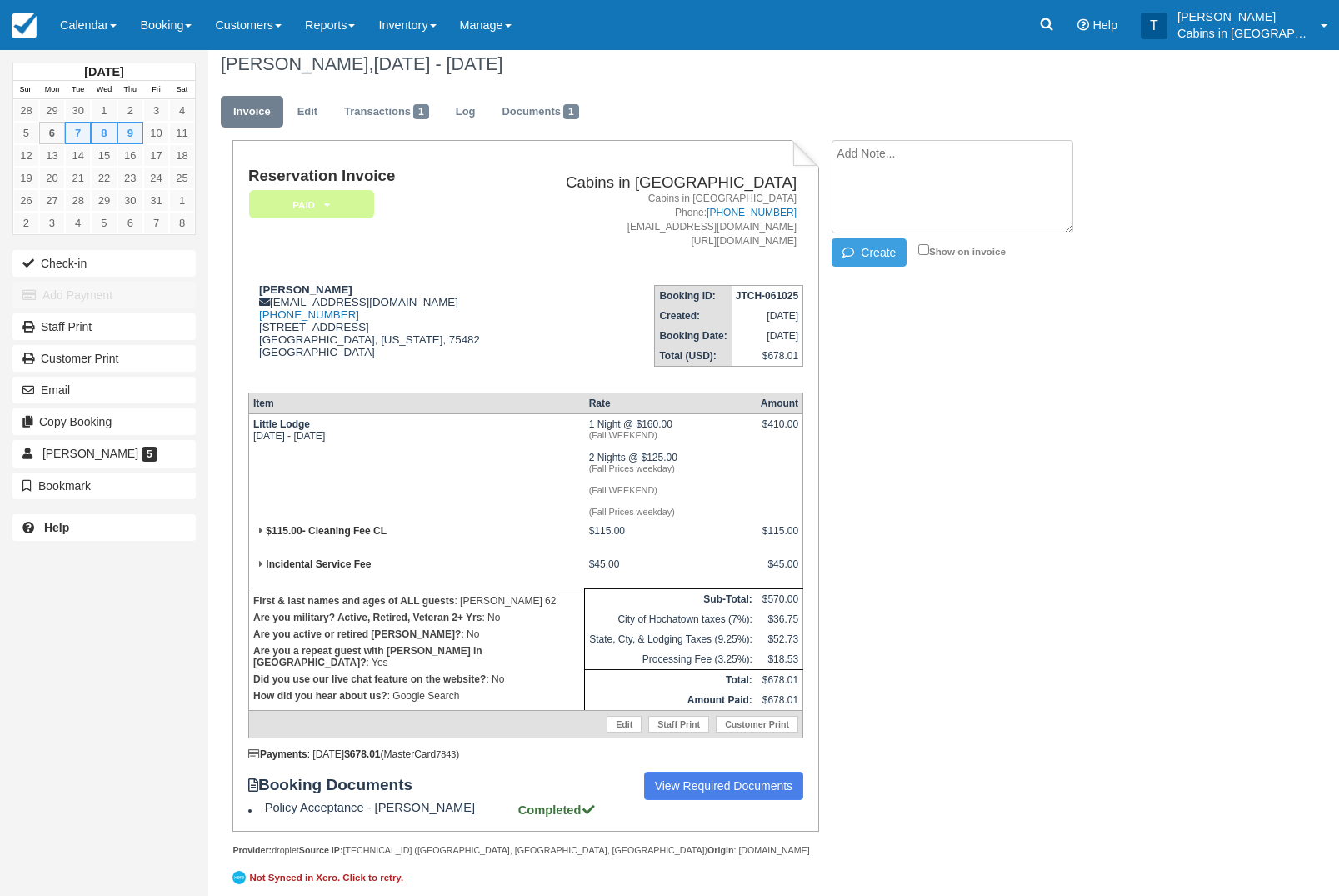
scroll to position [12, 0]
click at [924, 191] on textarea at bounding box center [953, 187] width 241 height 94
click at [863, 186] on textarea "Before loyalty matters discount" at bounding box center [953, 187] width 241 height 94
paste textarea "Item Rate Amount Little Lodge Tue Oct 7 2025 - Fri Oct 10 2025 1 Night @ $160.0…"
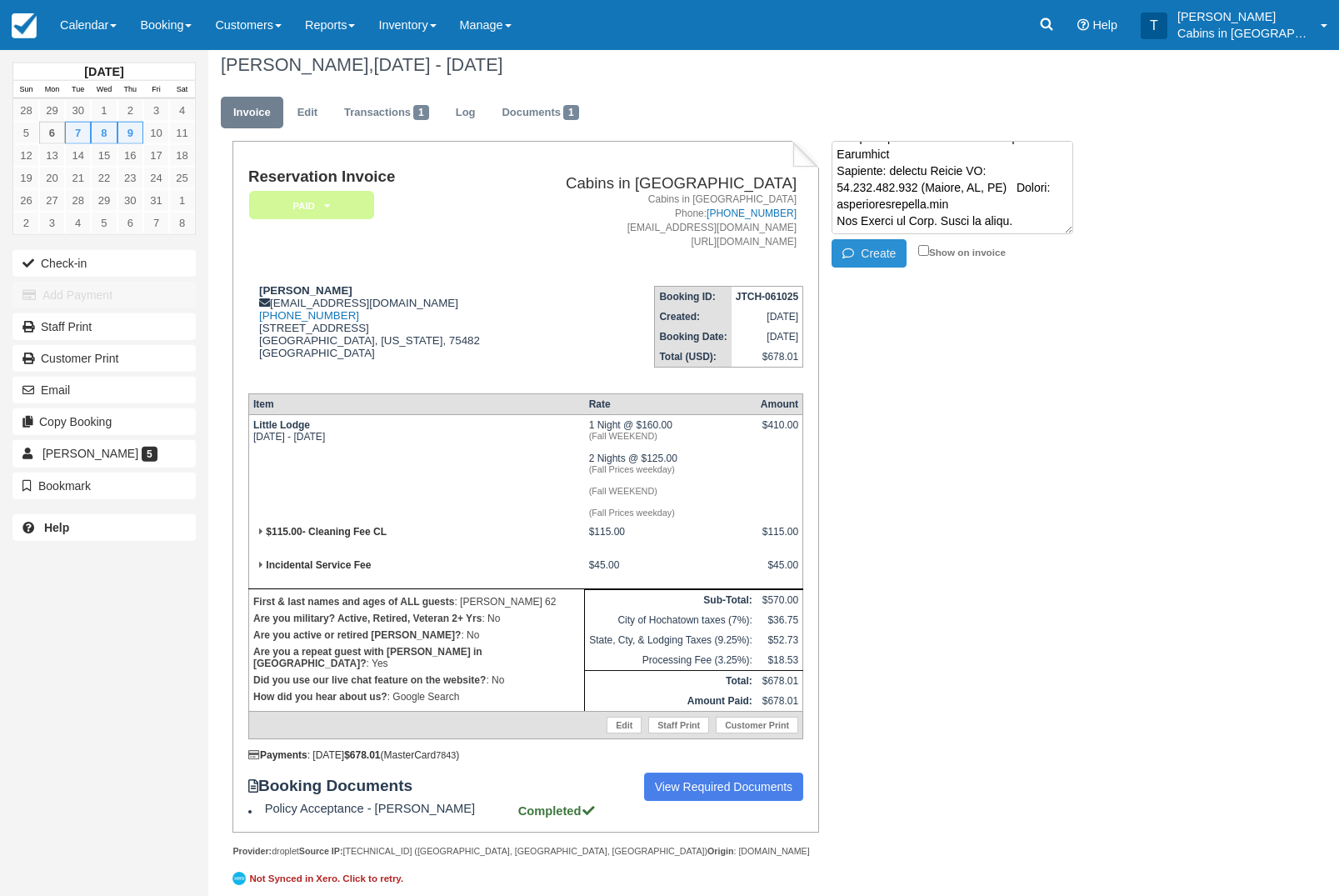
type textarea "Before loyalty matters discount Item Rate Amount Little Lodge Tue Oct 7 2025 - …"
click at [884, 251] on button "Create" at bounding box center [870, 253] width 75 height 28
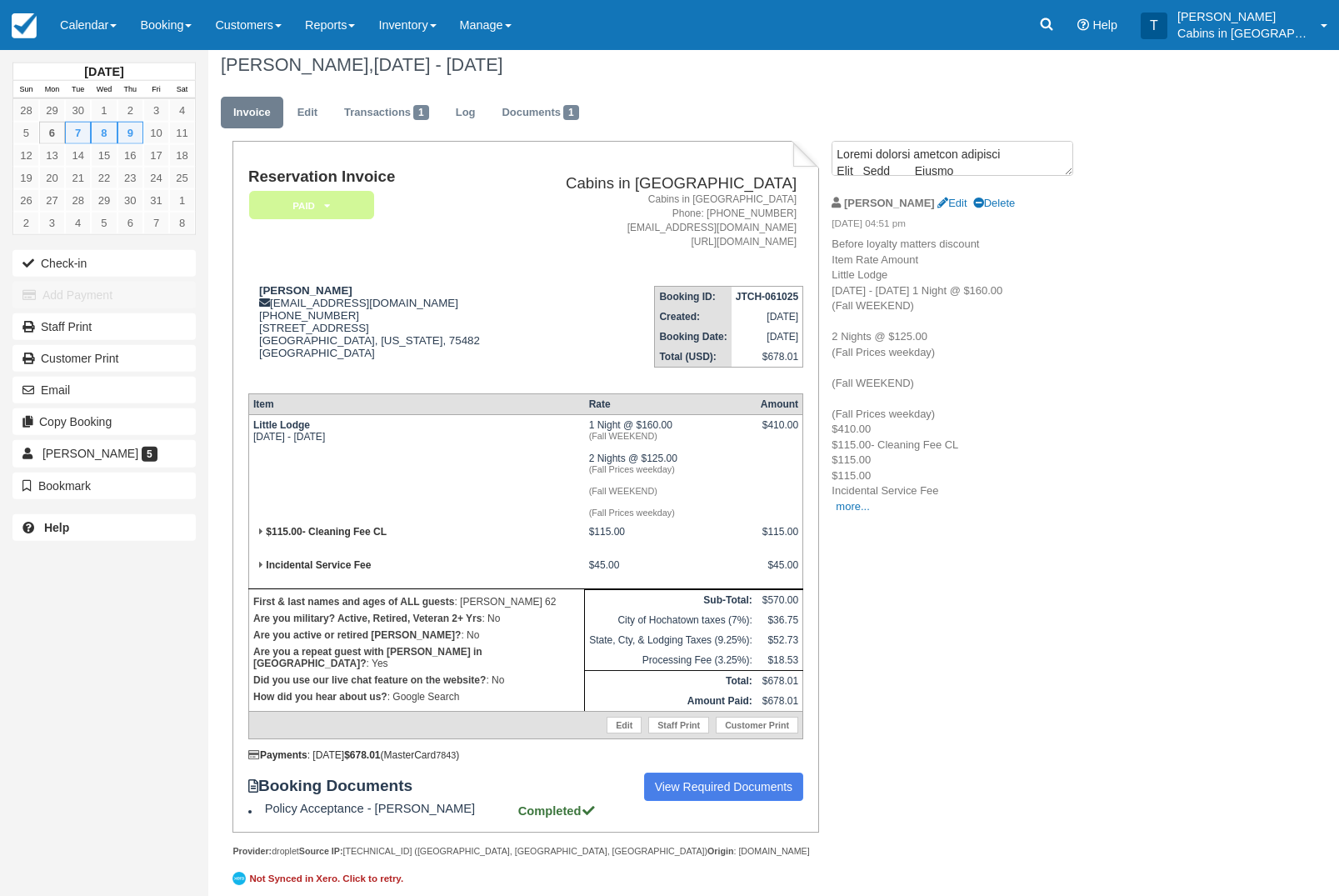
scroll to position [13, 0]
click at [300, 114] on link "Edit" at bounding box center [307, 112] width 45 height 33
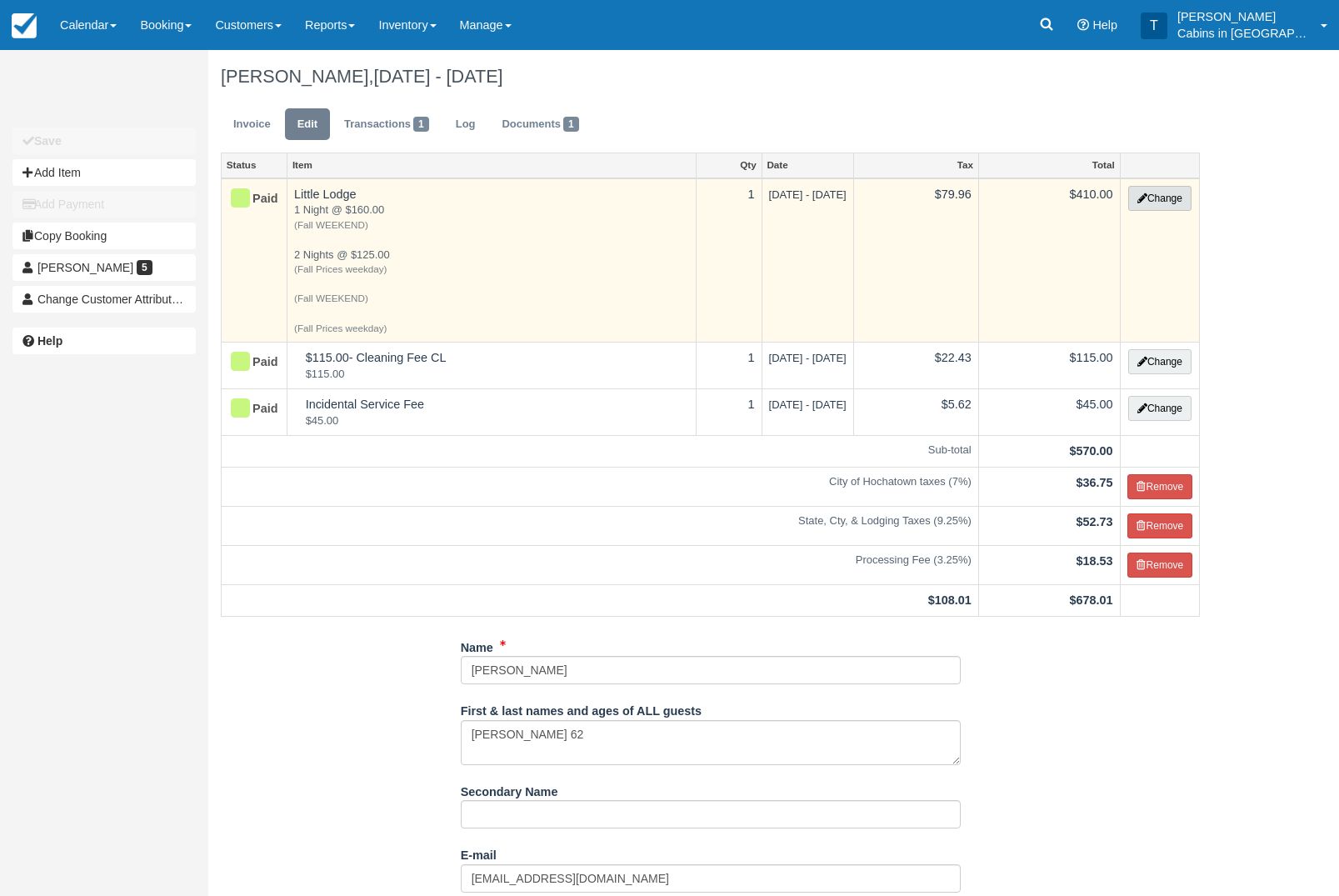
click at [1165, 203] on button "Change" at bounding box center [1160, 199] width 64 height 25
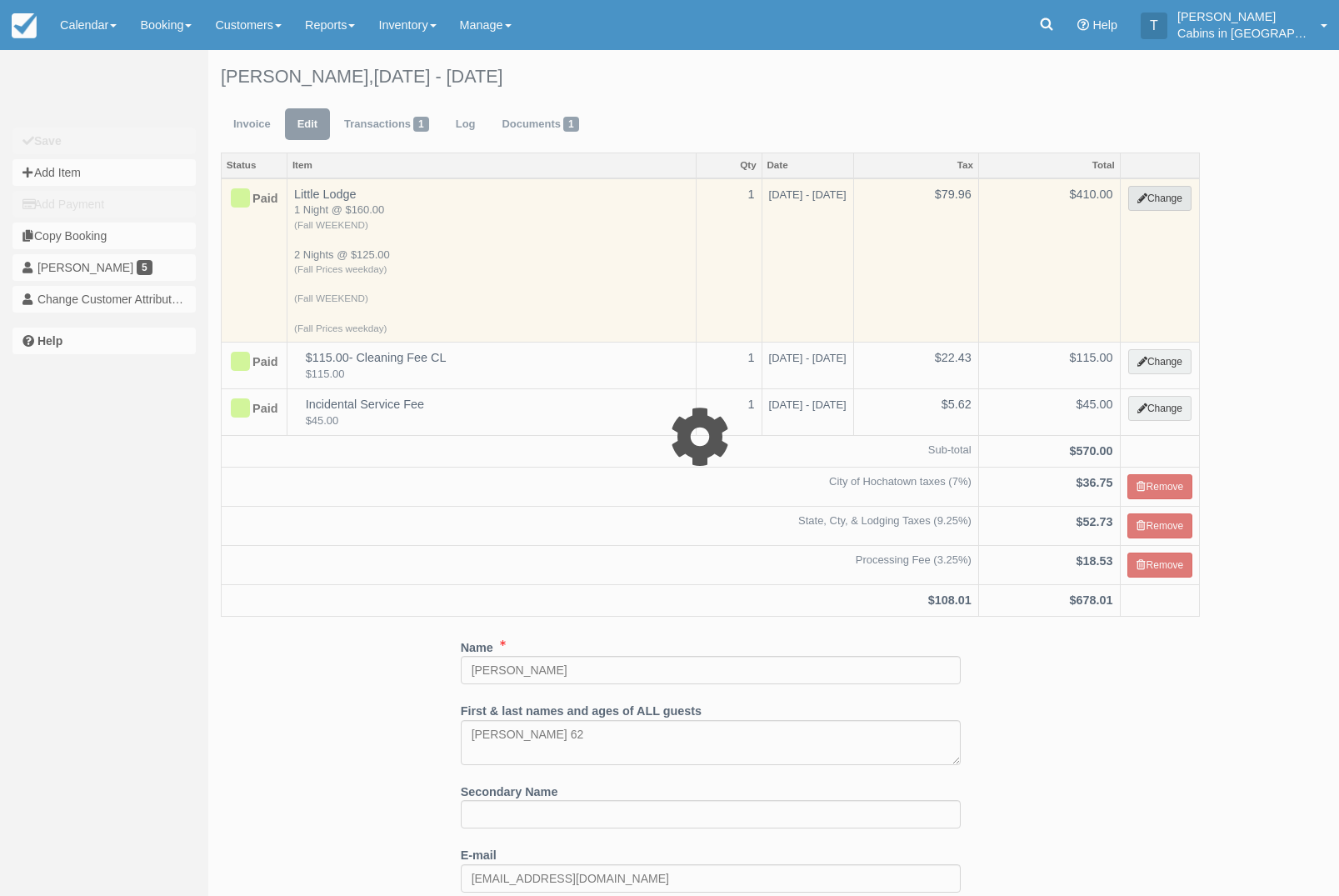
select select "1"
type input "410.00"
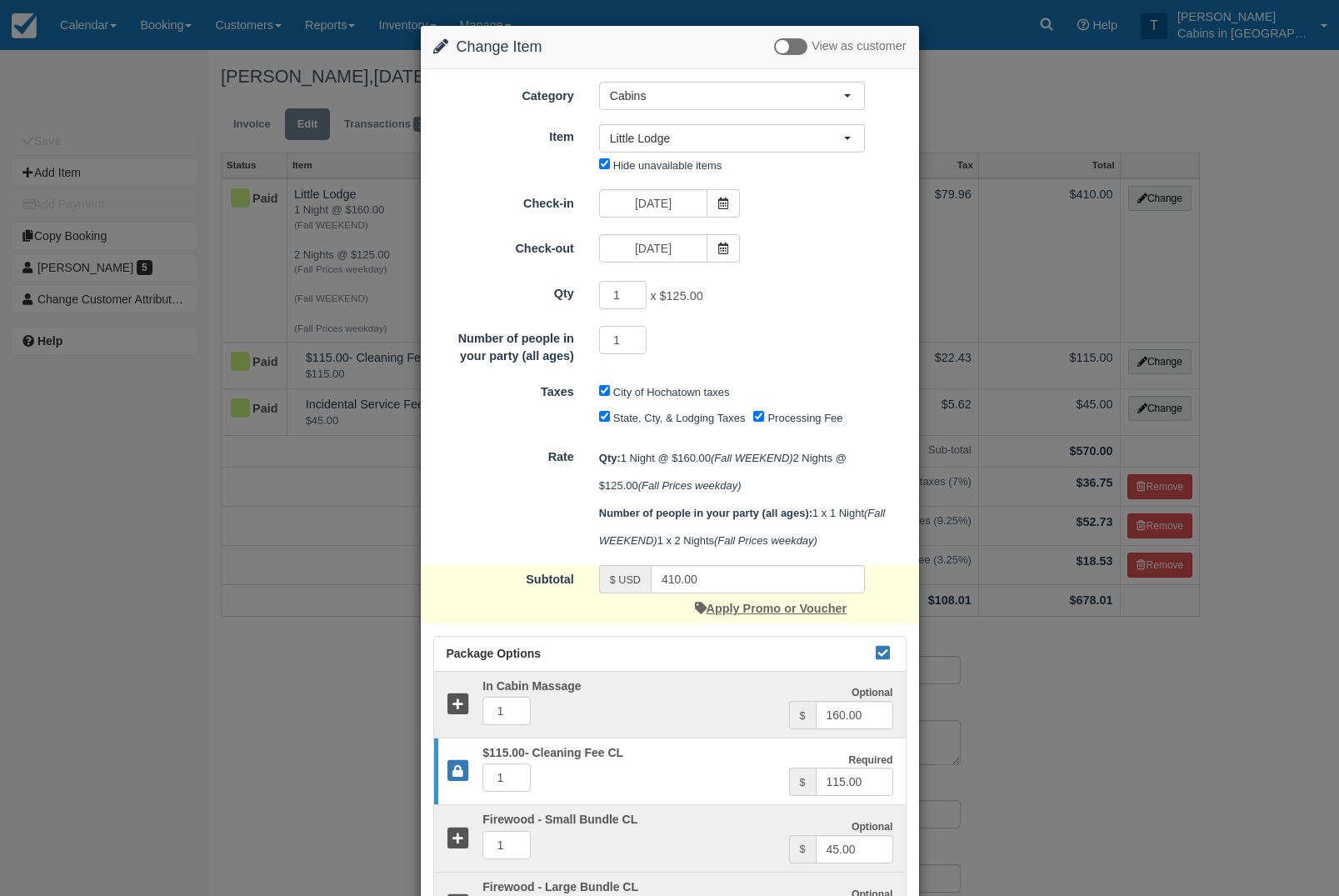
click at [809, 615] on link "Apply Promo or Voucher" at bounding box center [770, 608] width 152 height 14
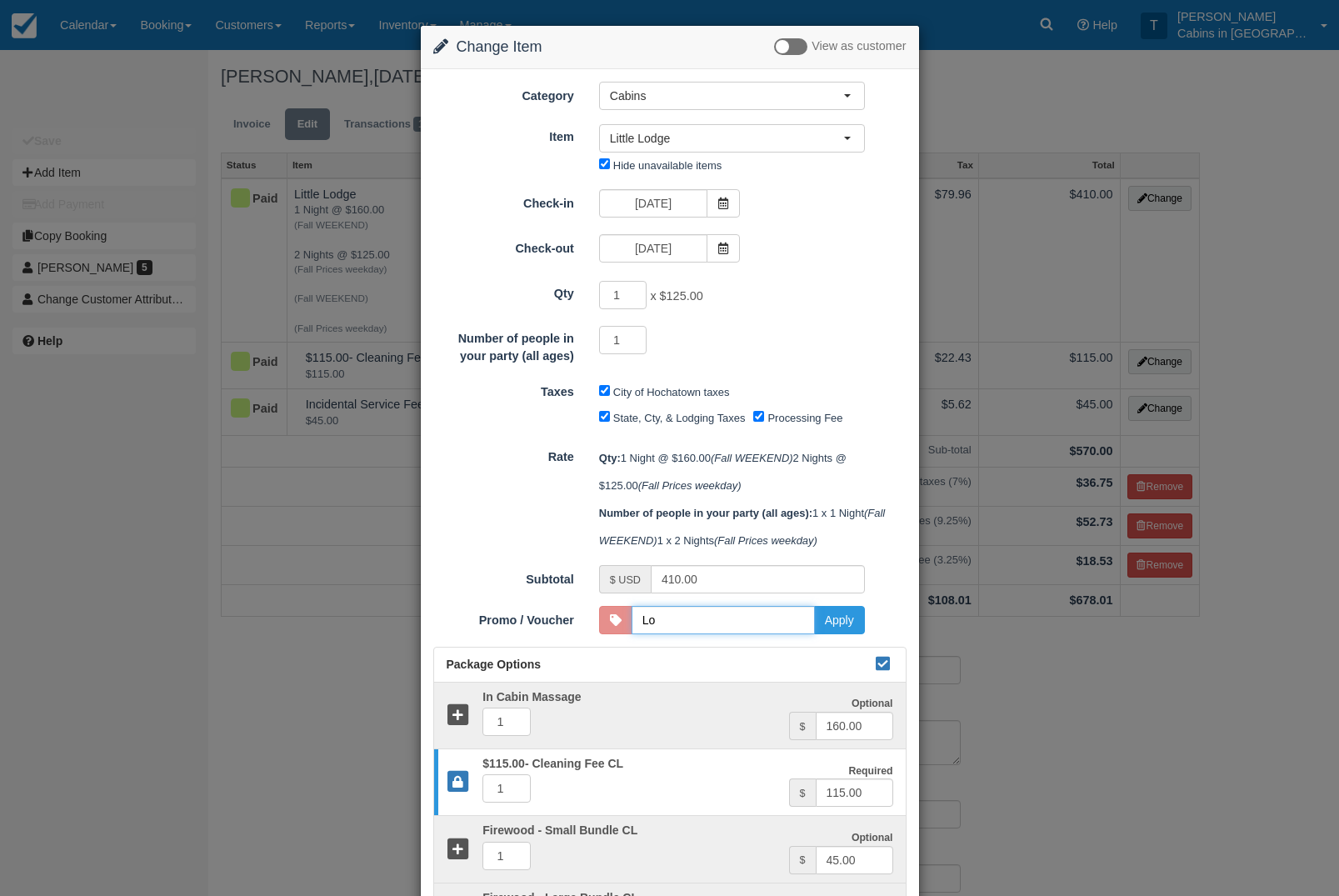
type input "loyaltymatters"
click at [851, 634] on button "Apply" at bounding box center [840, 620] width 51 height 28
type input "369.00"
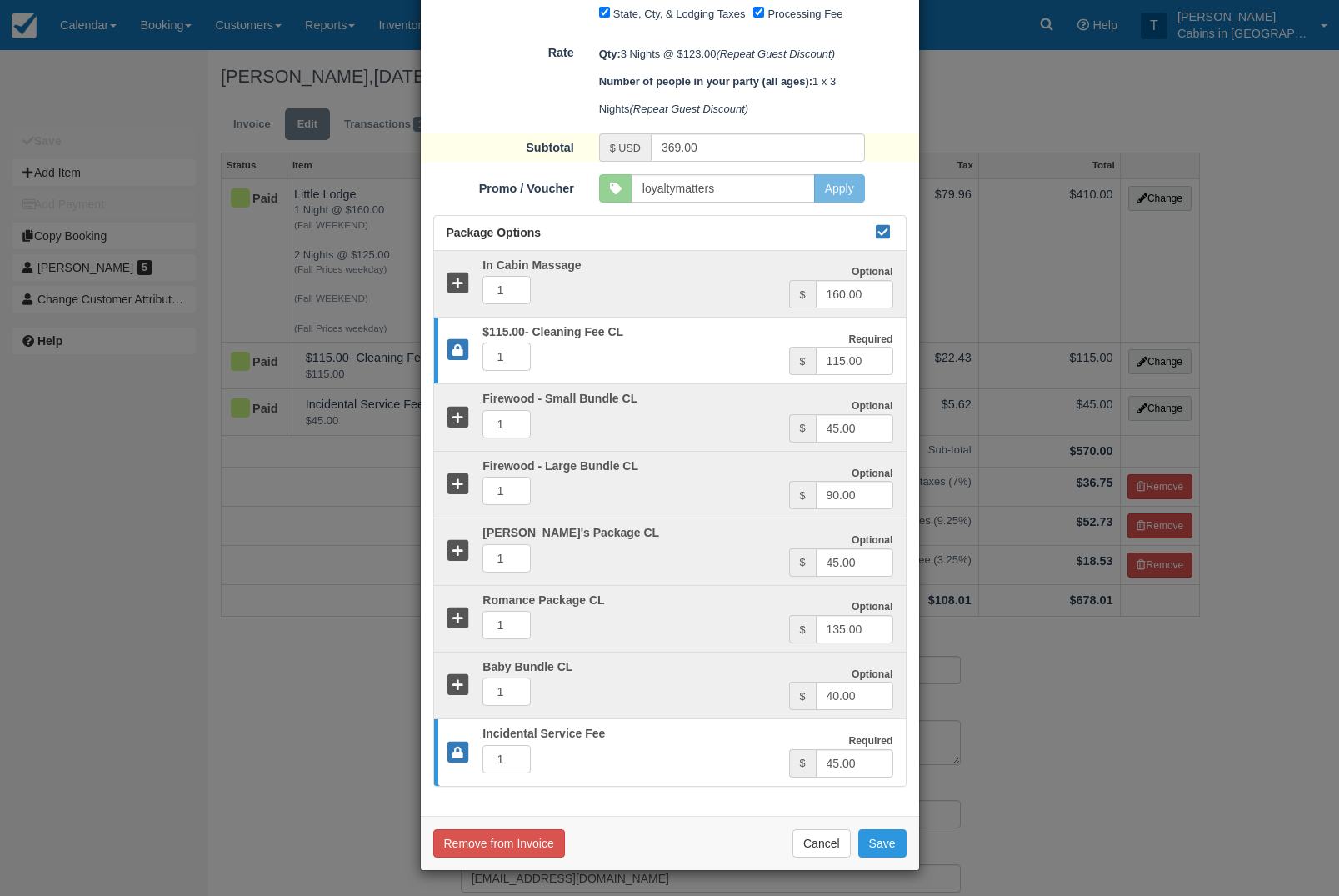
scroll to position [445, 0]
click at [904, 840] on button "Save" at bounding box center [882, 843] width 48 height 28
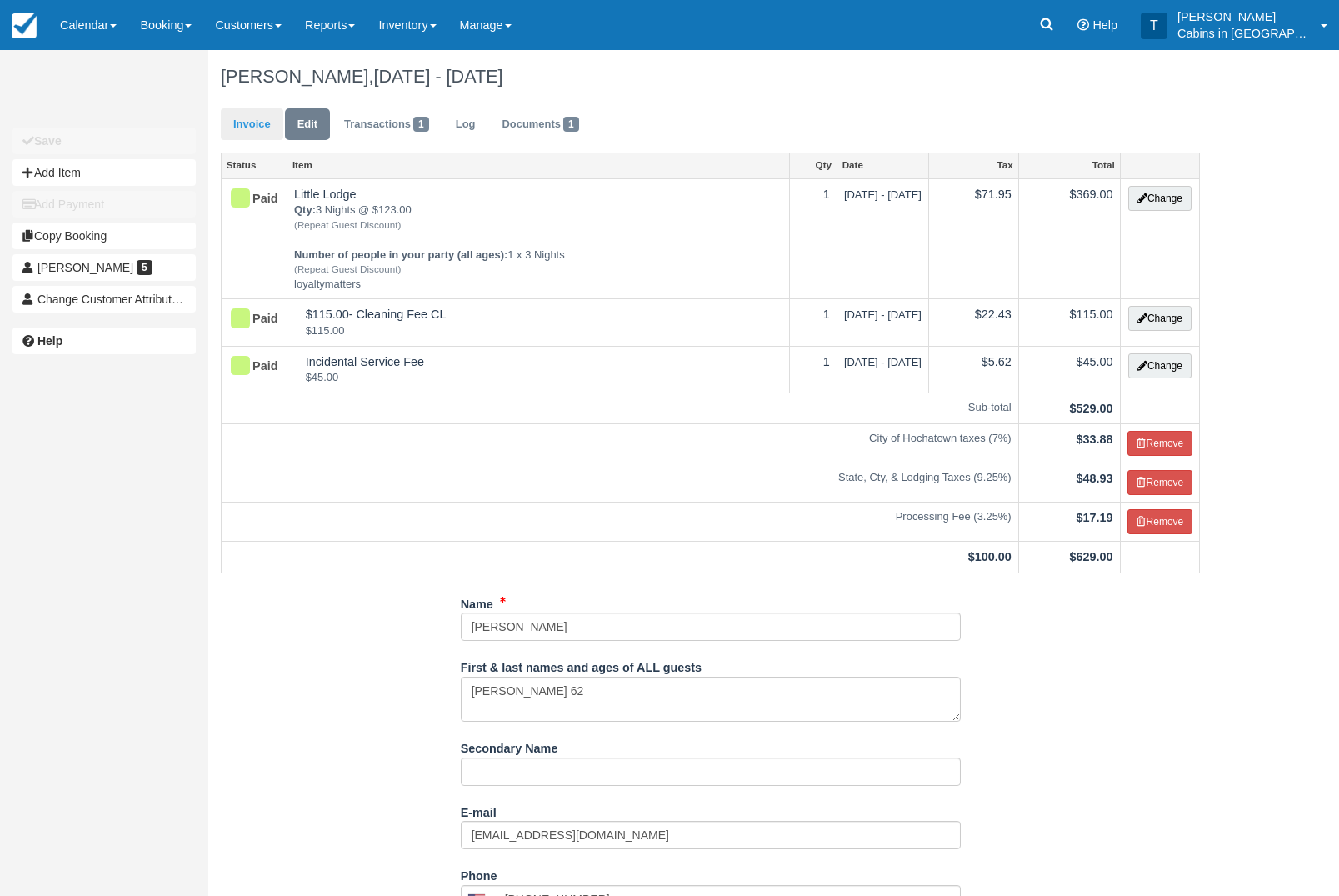
click at [267, 132] on link "Invoice" at bounding box center [252, 125] width 63 height 33
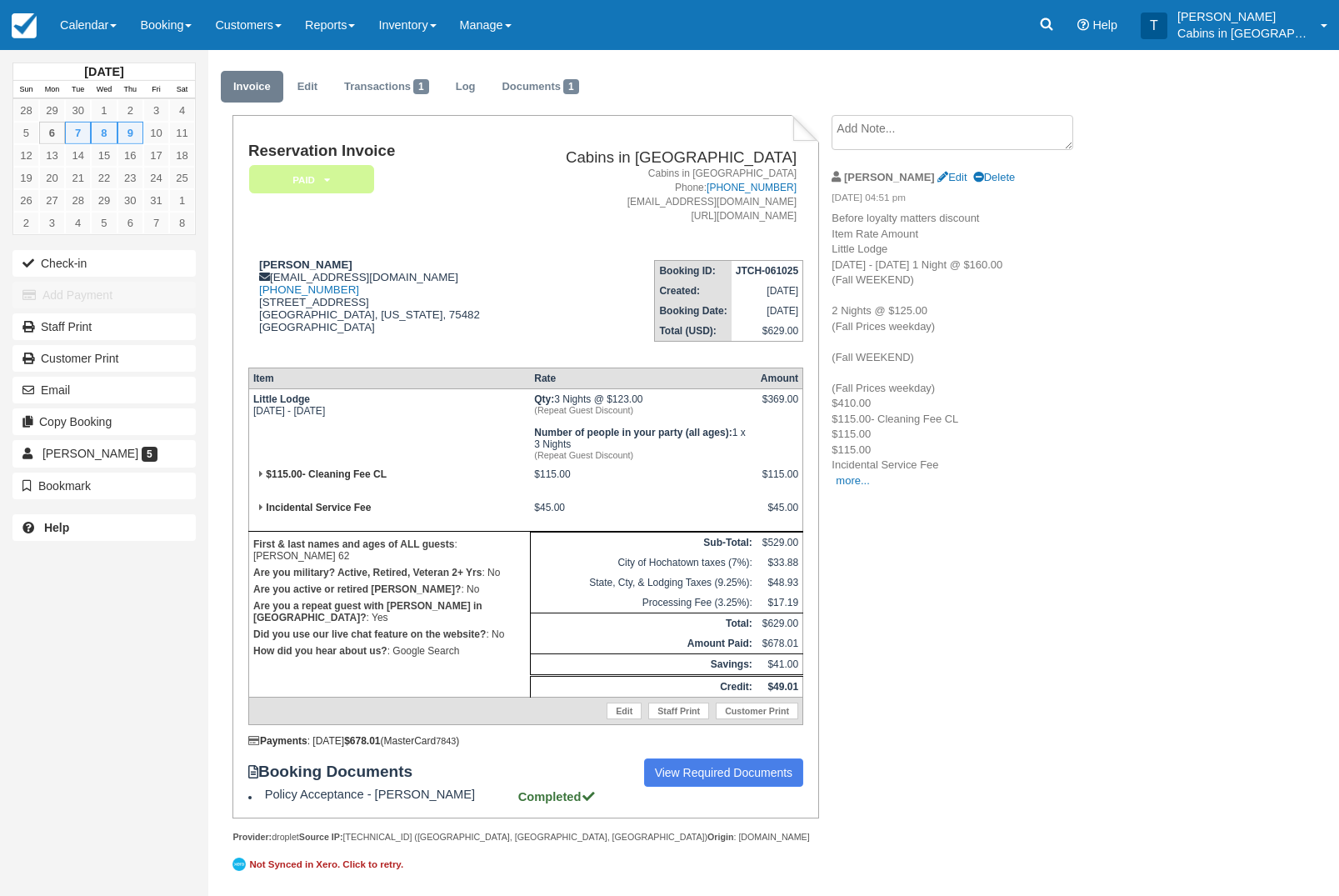
scroll to position [65, 0]
